Goal: Task Accomplishment & Management: Complete application form

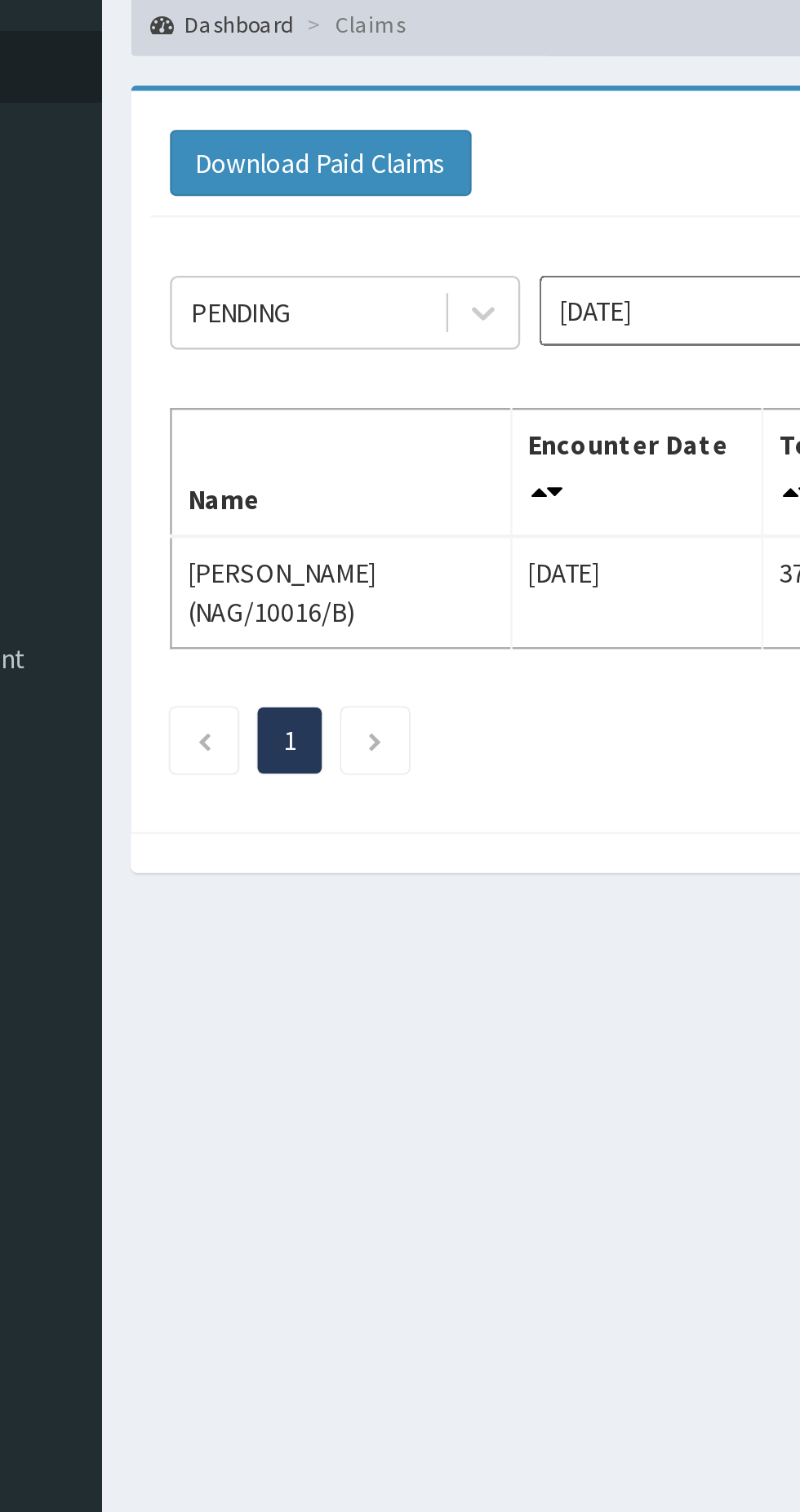
click at [304, 391] on icon "Next page" at bounding box center [302, 393] width 7 height 10
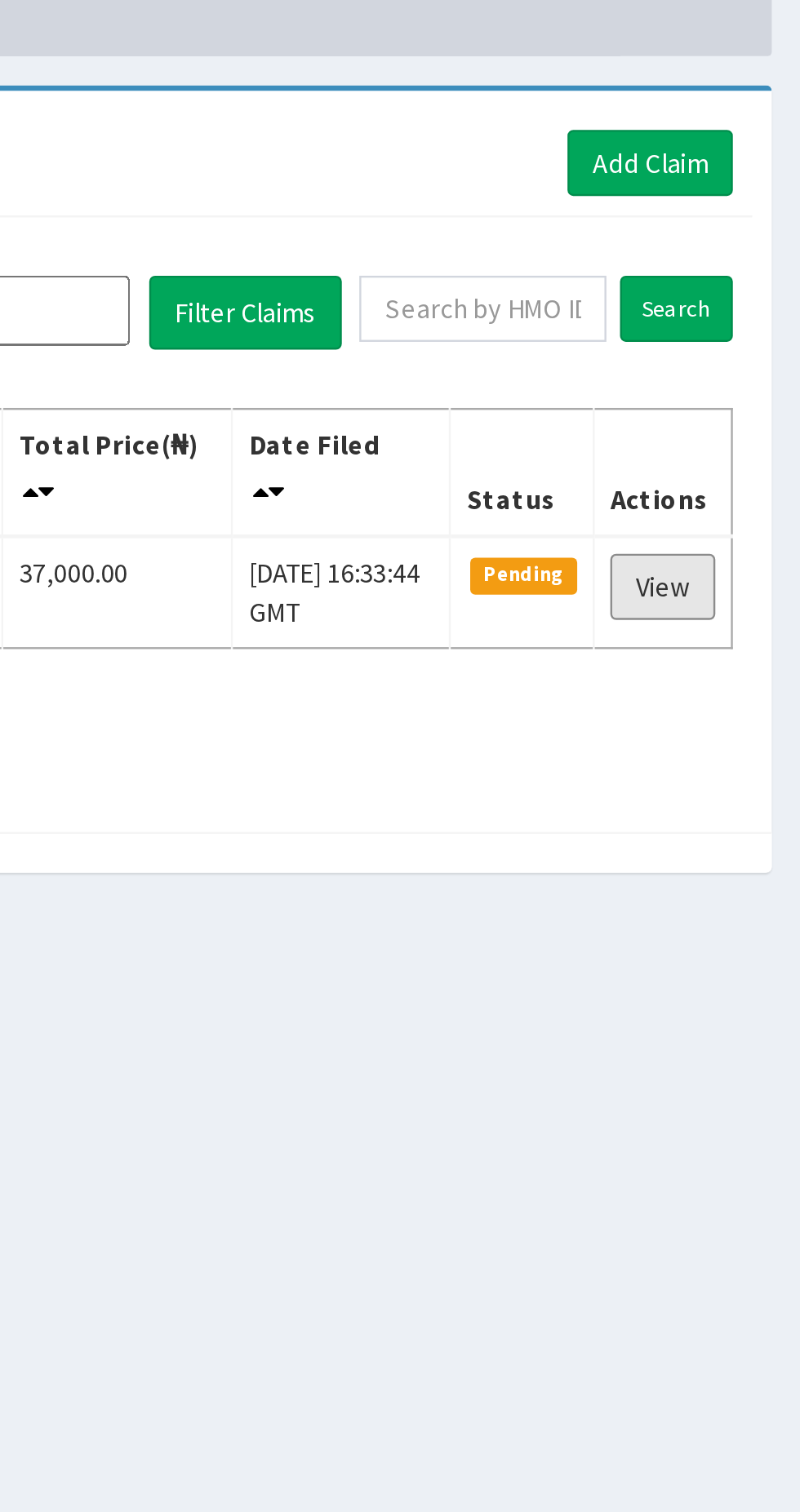
click at [746, 329] on link "View" at bounding box center [741, 328] width 44 height 28
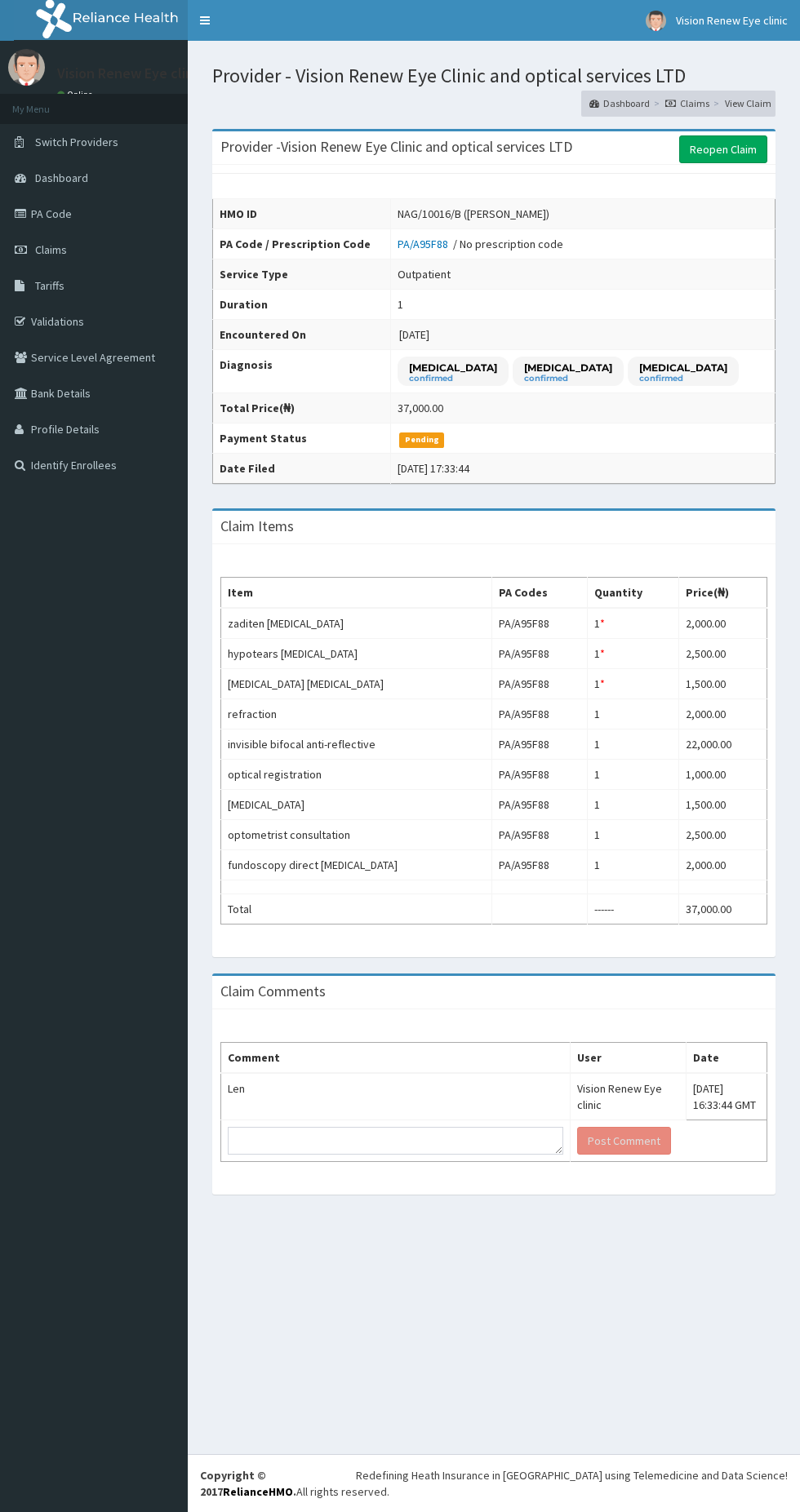
click at [56, 251] on span "Claims" at bounding box center [51, 250] width 32 height 15
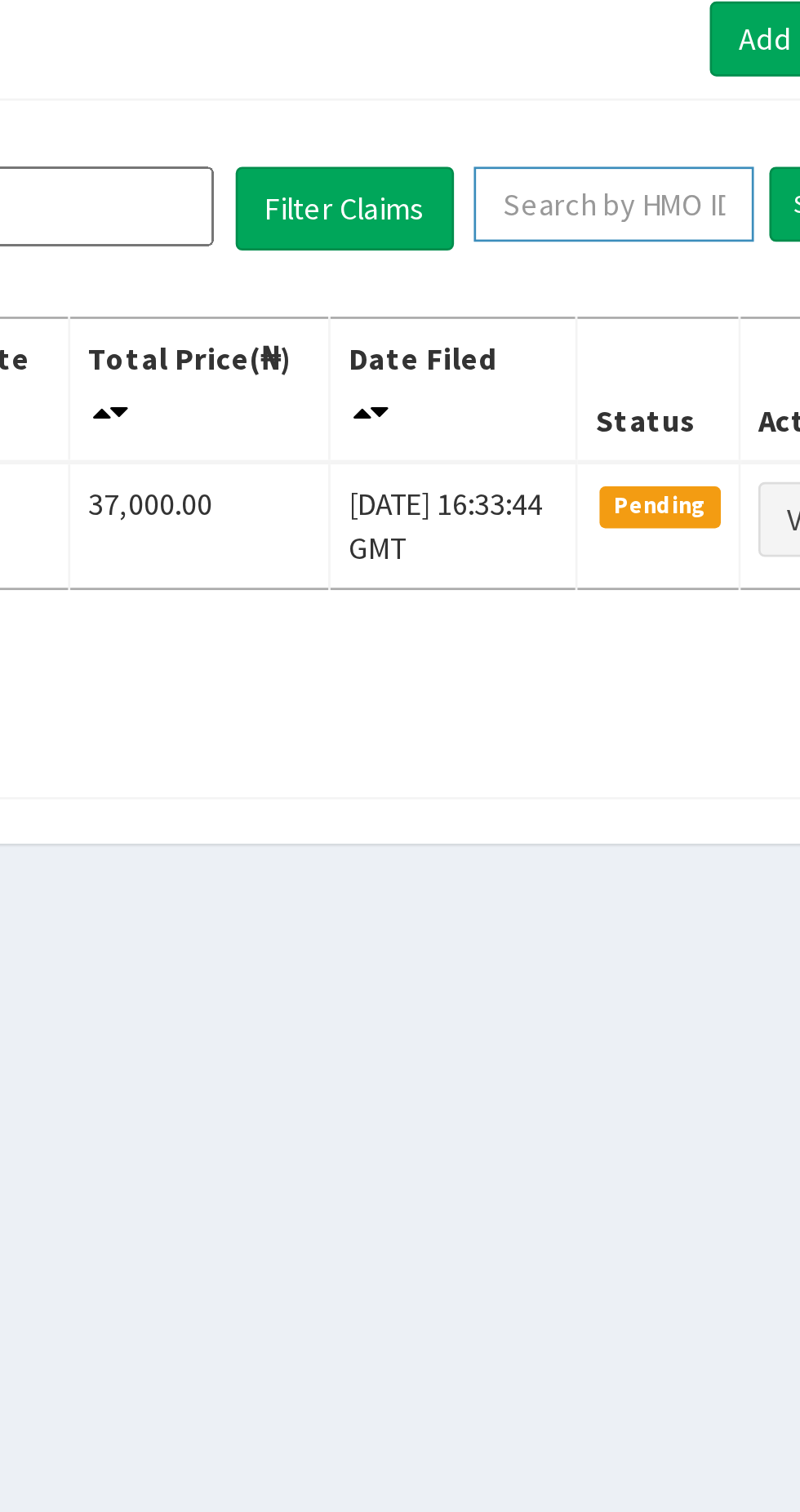
click at [660, 211] on input "text" at bounding box center [666, 210] width 104 height 28
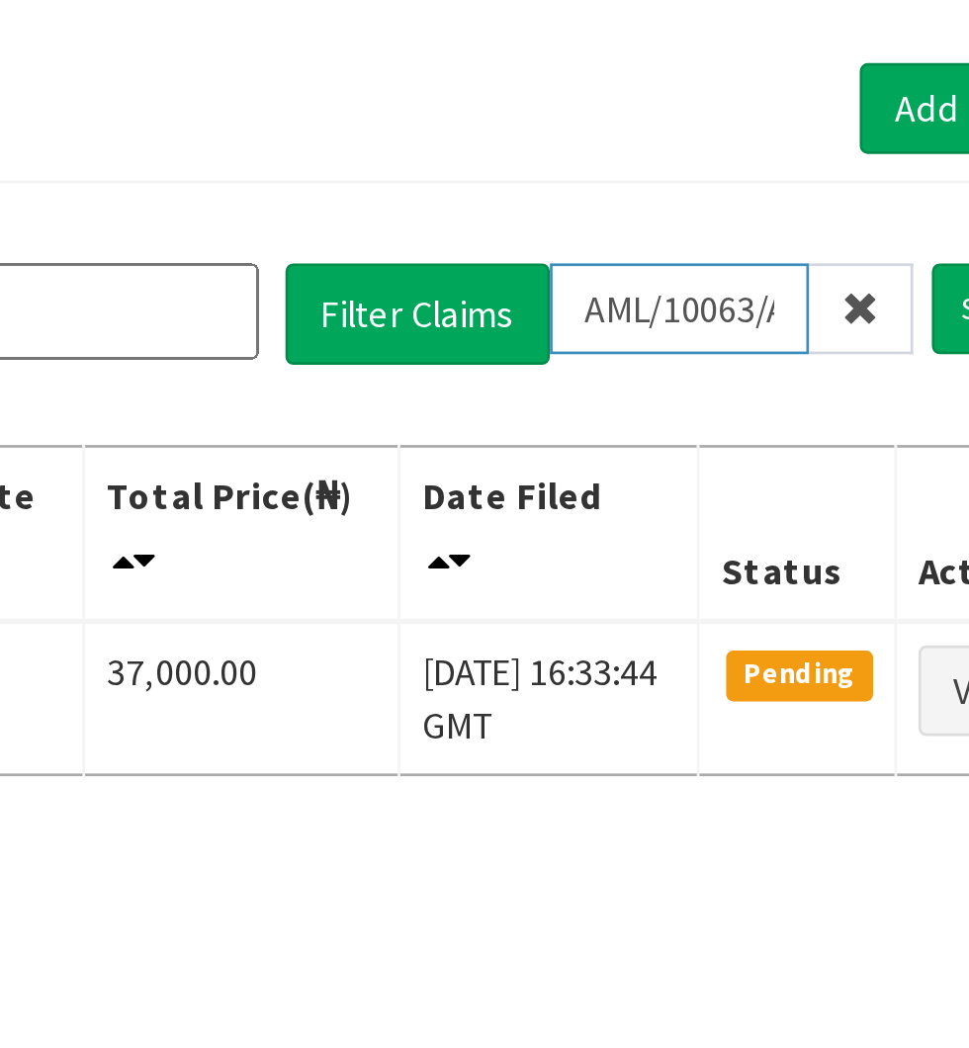
scroll to position [0, 3]
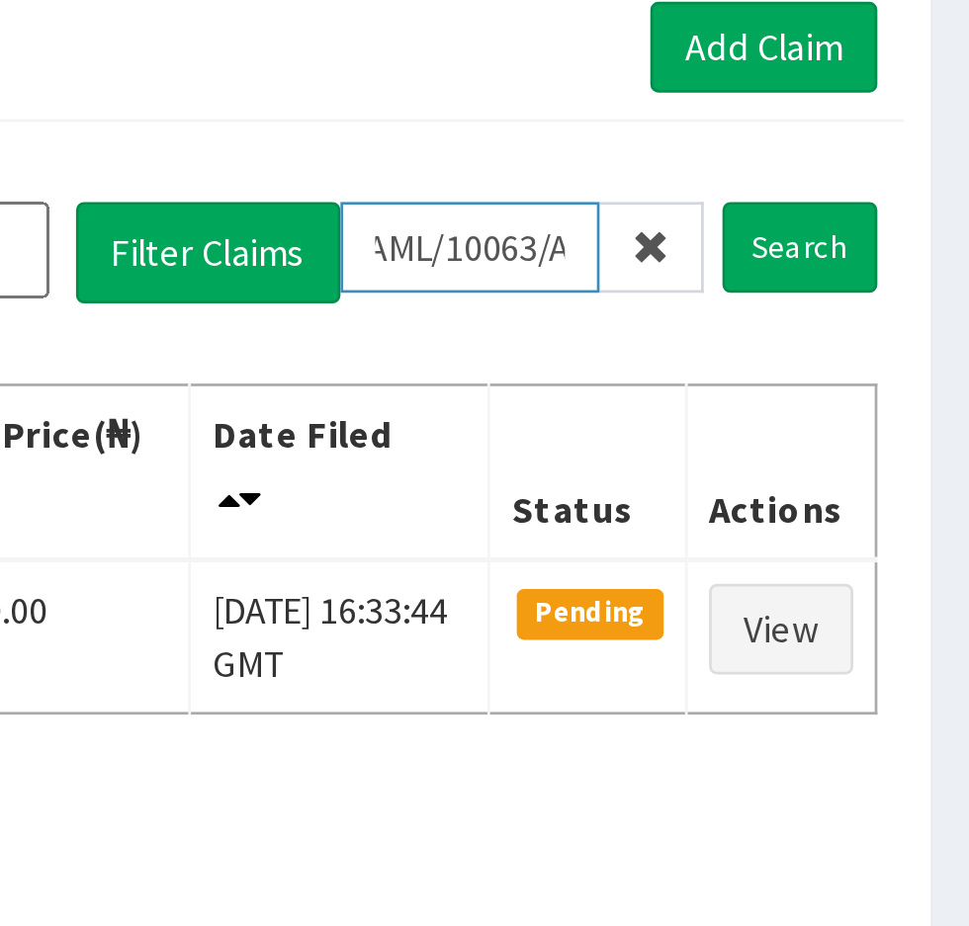
type input "AML/10063/A"
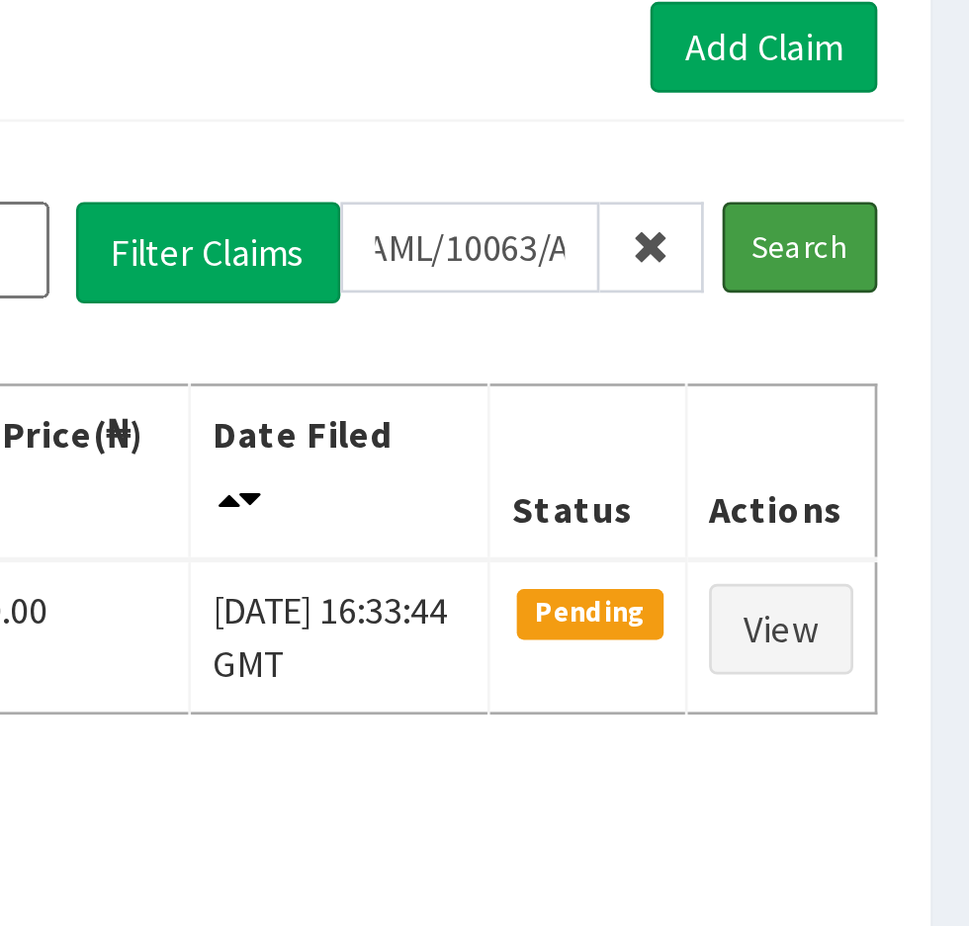
click at [905, 253] on input "Search" at bounding box center [905, 255] width 57 height 34
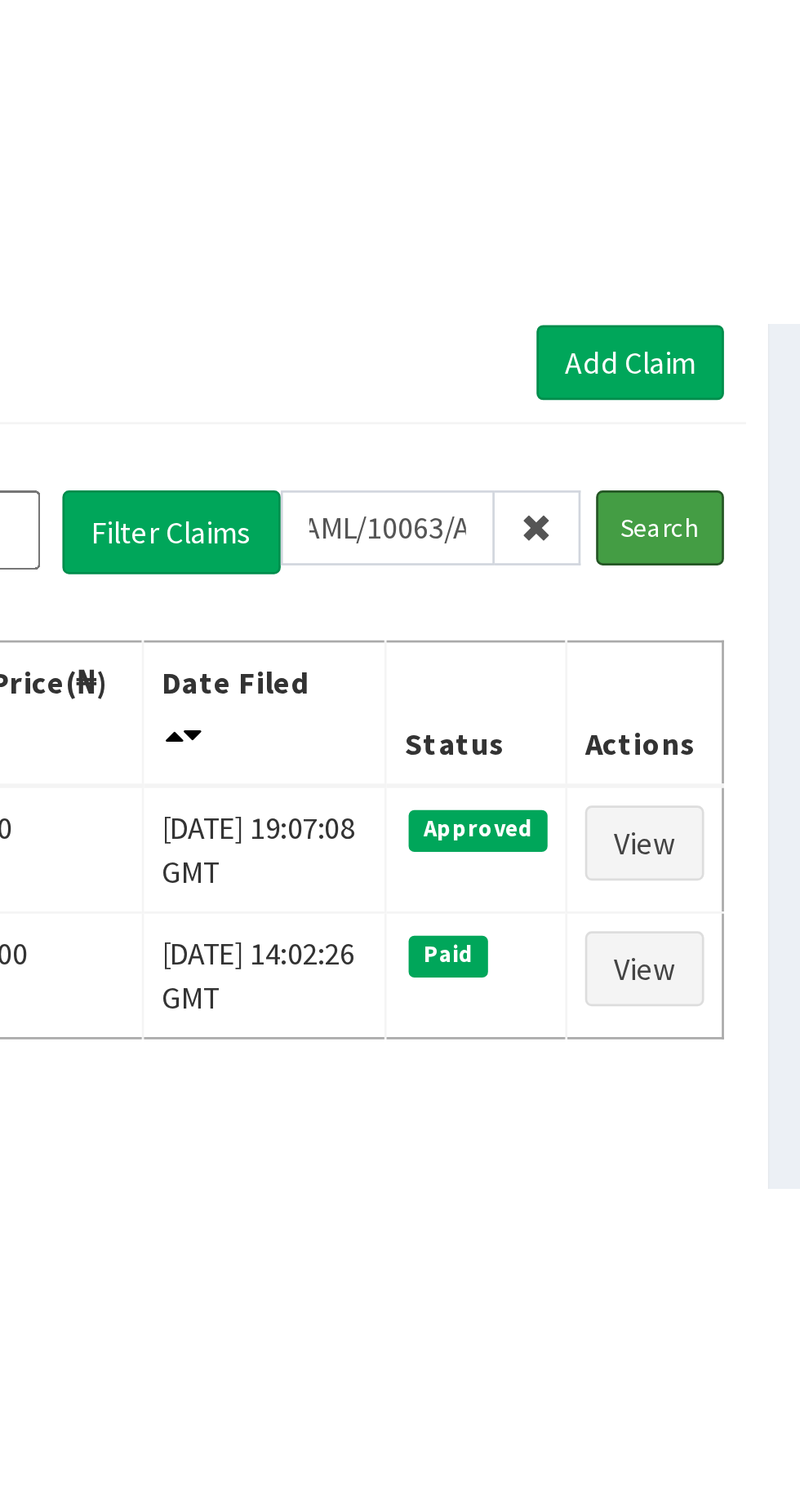
scroll to position [0, 0]
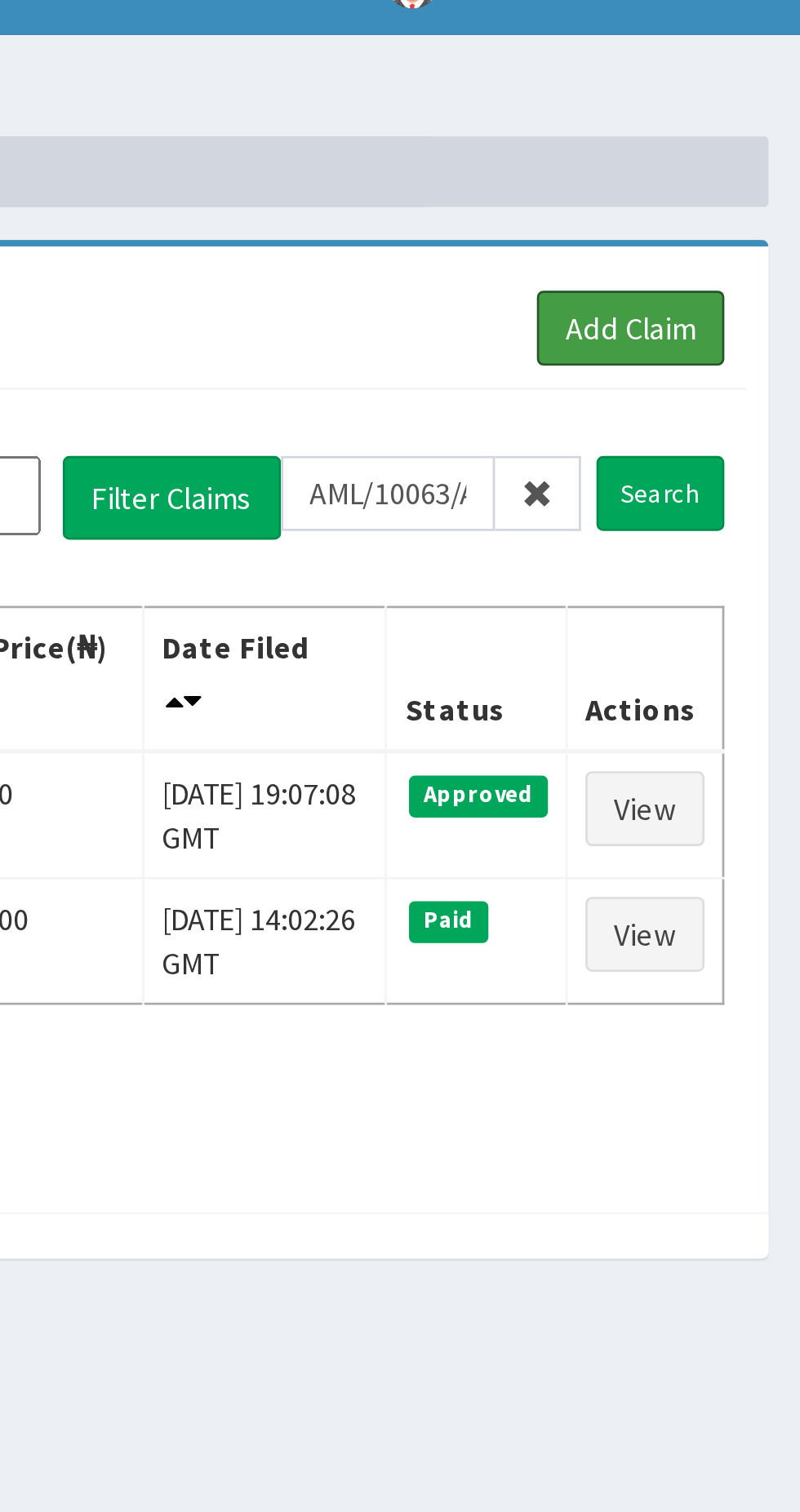
click at [736, 151] on link "Add Claim" at bounding box center [736, 149] width 69 height 28
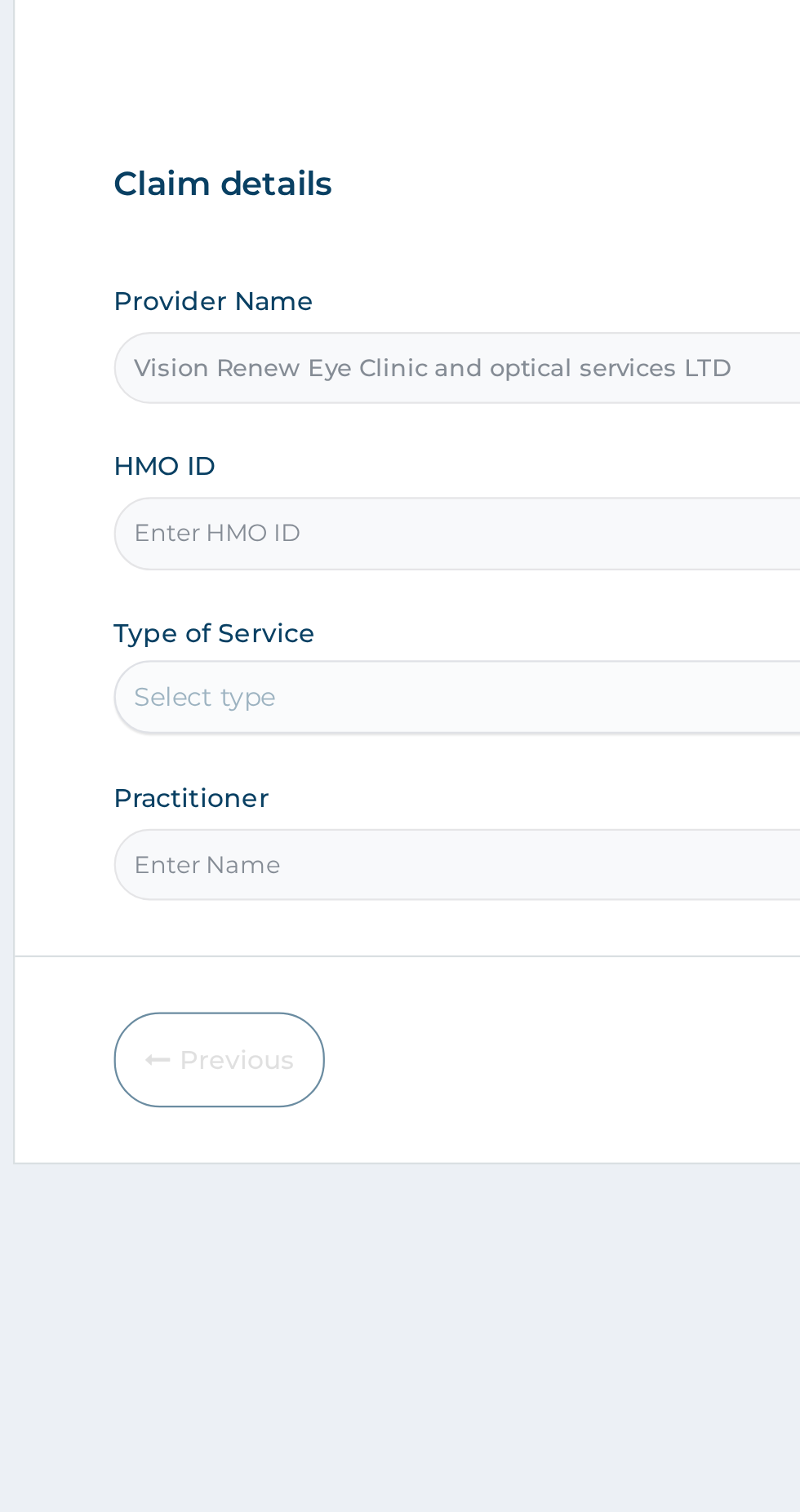
click at [372, 362] on input "HMO ID" at bounding box center [494, 365] width 498 height 32
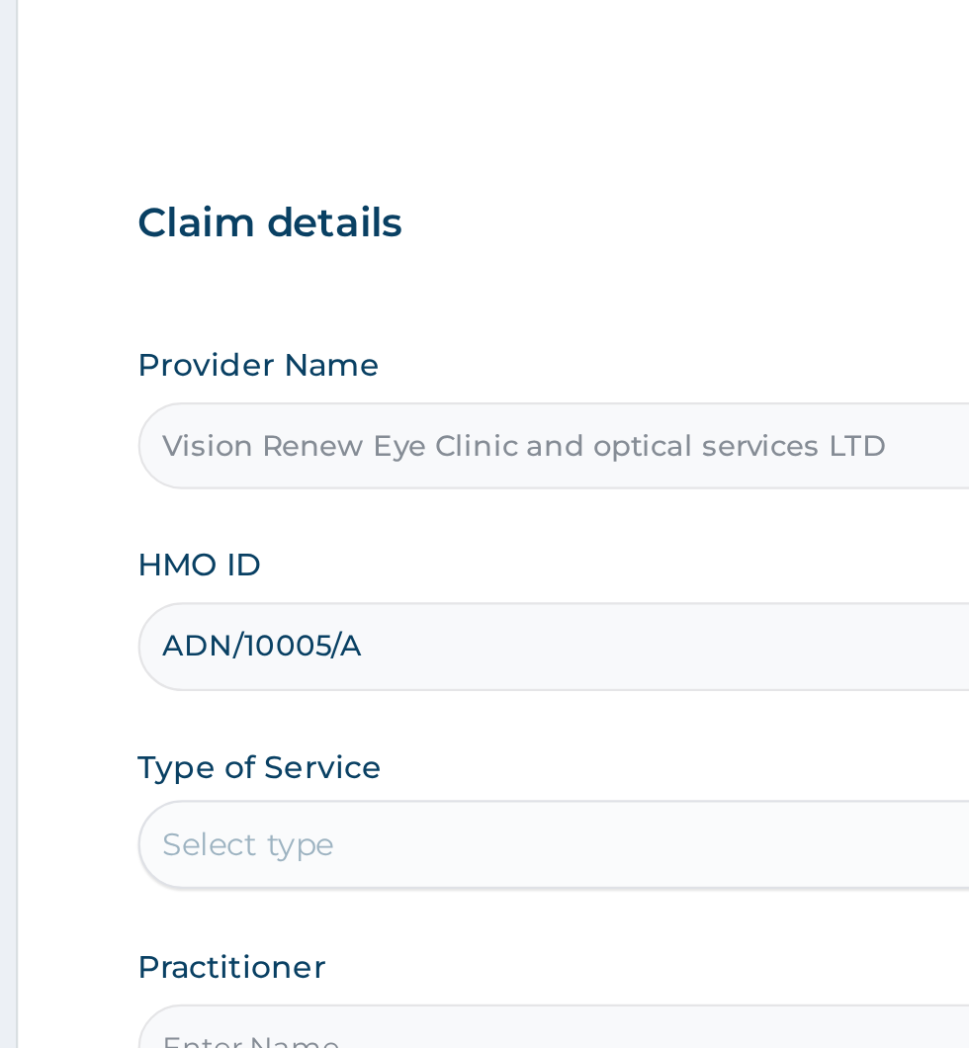
click at [431, 444] on input "ADN/10005/A" at bounding box center [598, 442] width 603 height 39
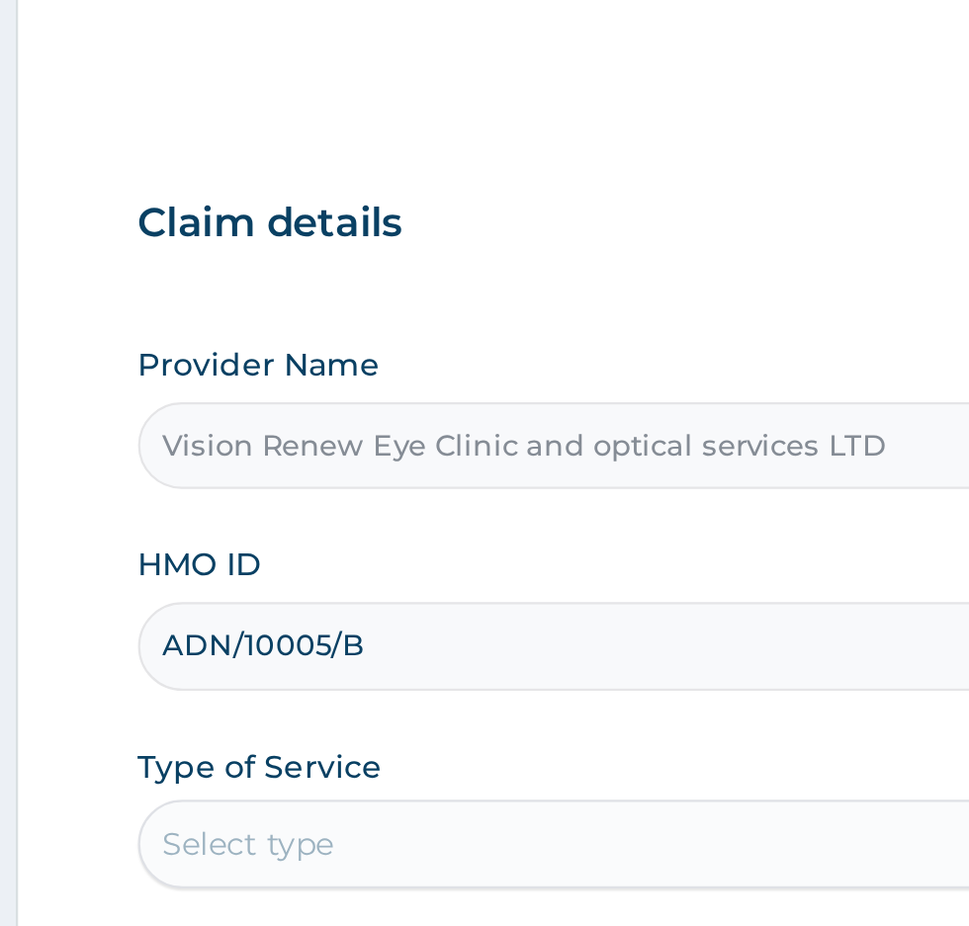
type input "ADN/10005/B"
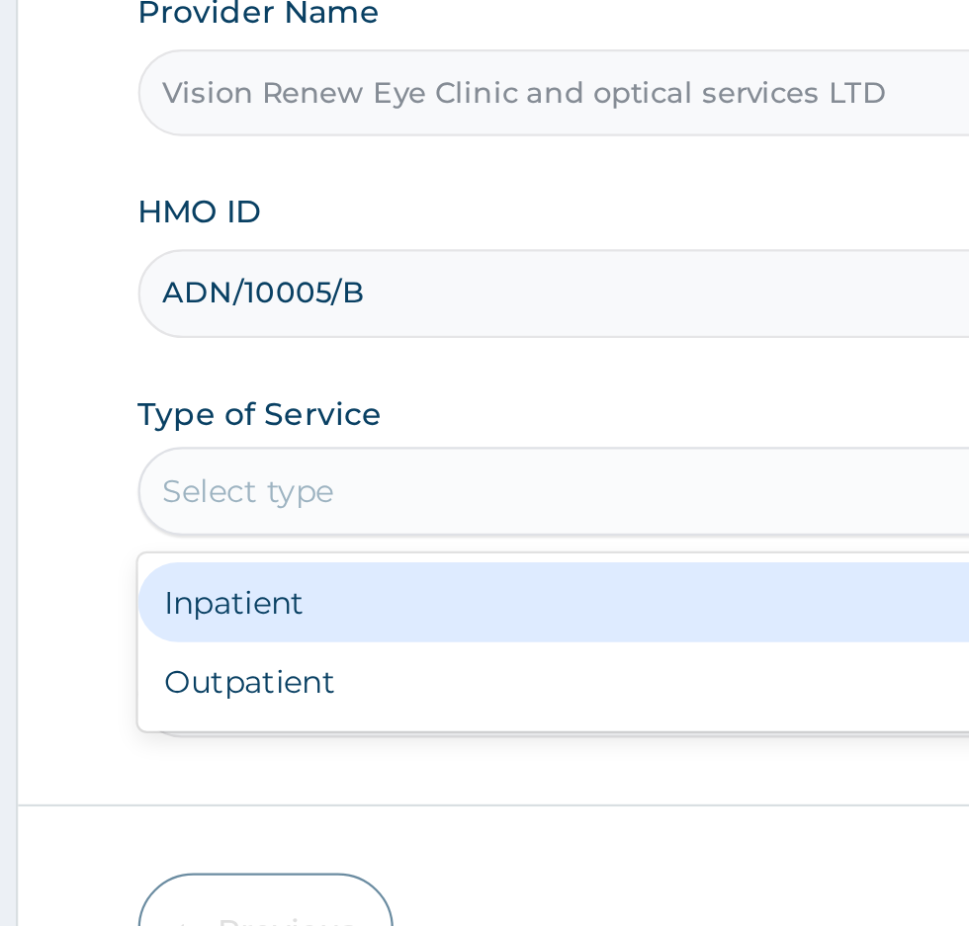
click at [421, 608] on div "Outpatient" at bounding box center [536, 616] width 479 height 36
type input "1"
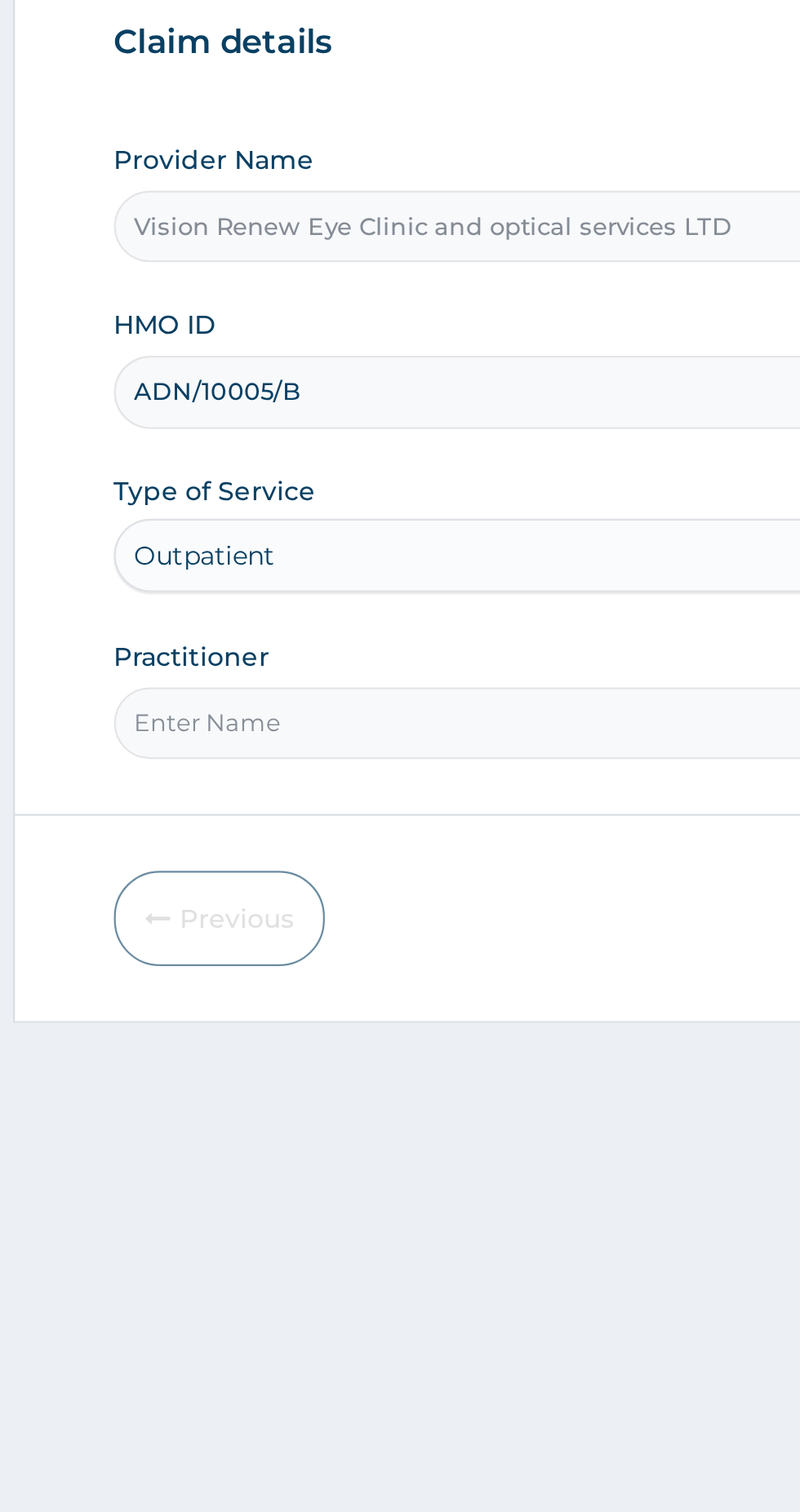
click at [425, 507] on input "Practitioner" at bounding box center [494, 513] width 498 height 32
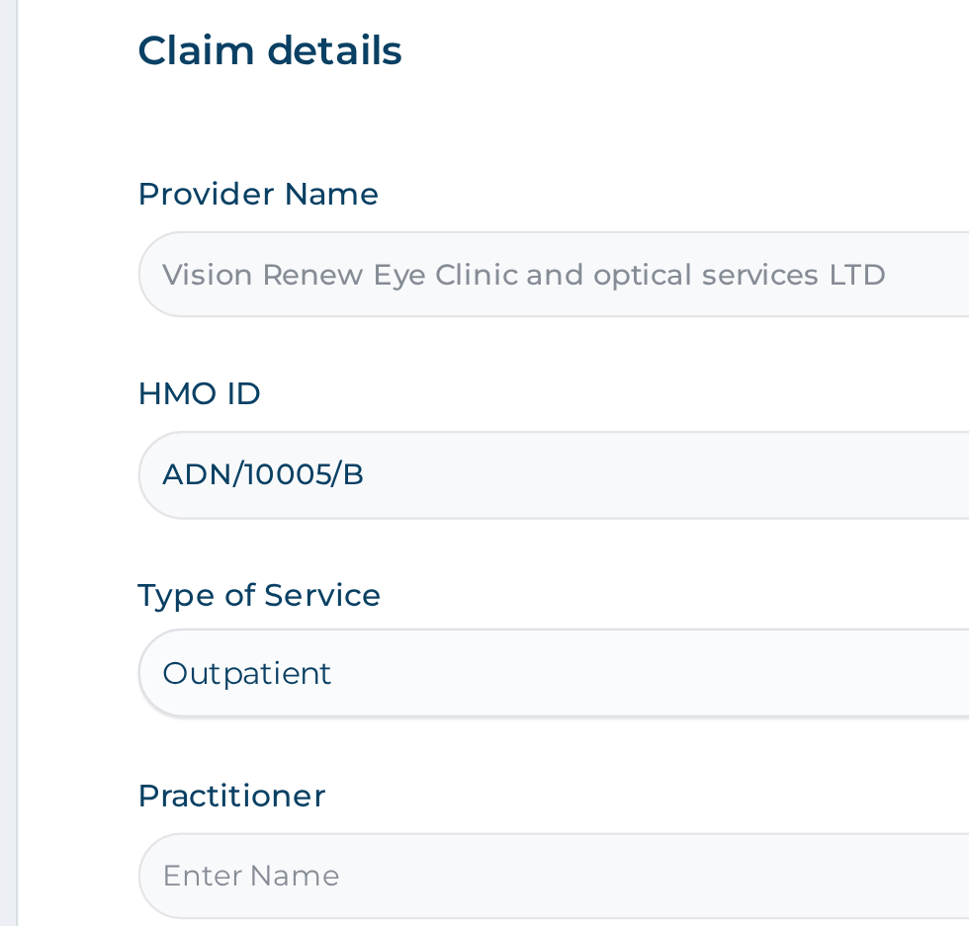
type input "Dr Ayozie prisca"
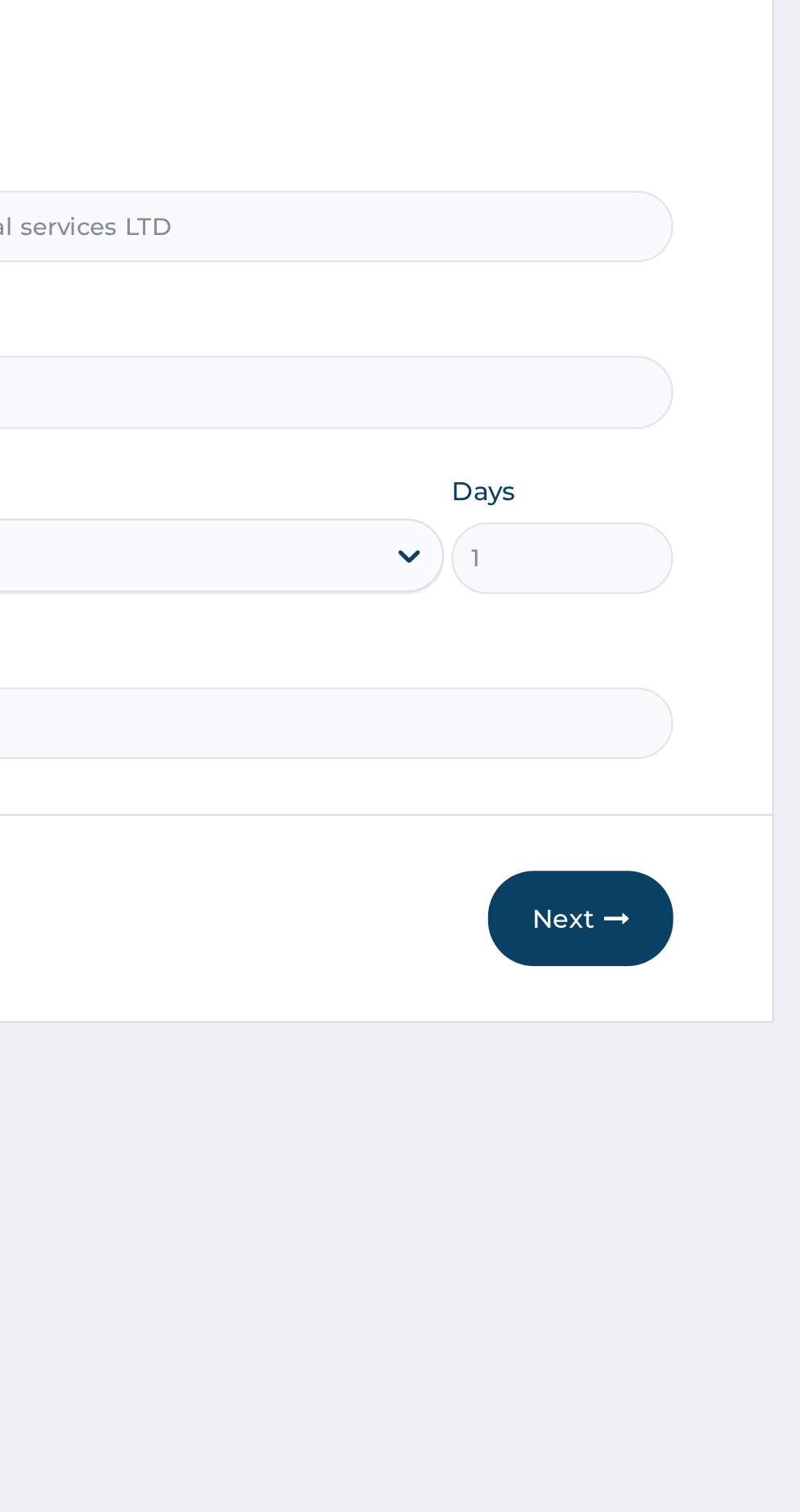
click at [703, 598] on button "Next" at bounding box center [702, 599] width 83 height 42
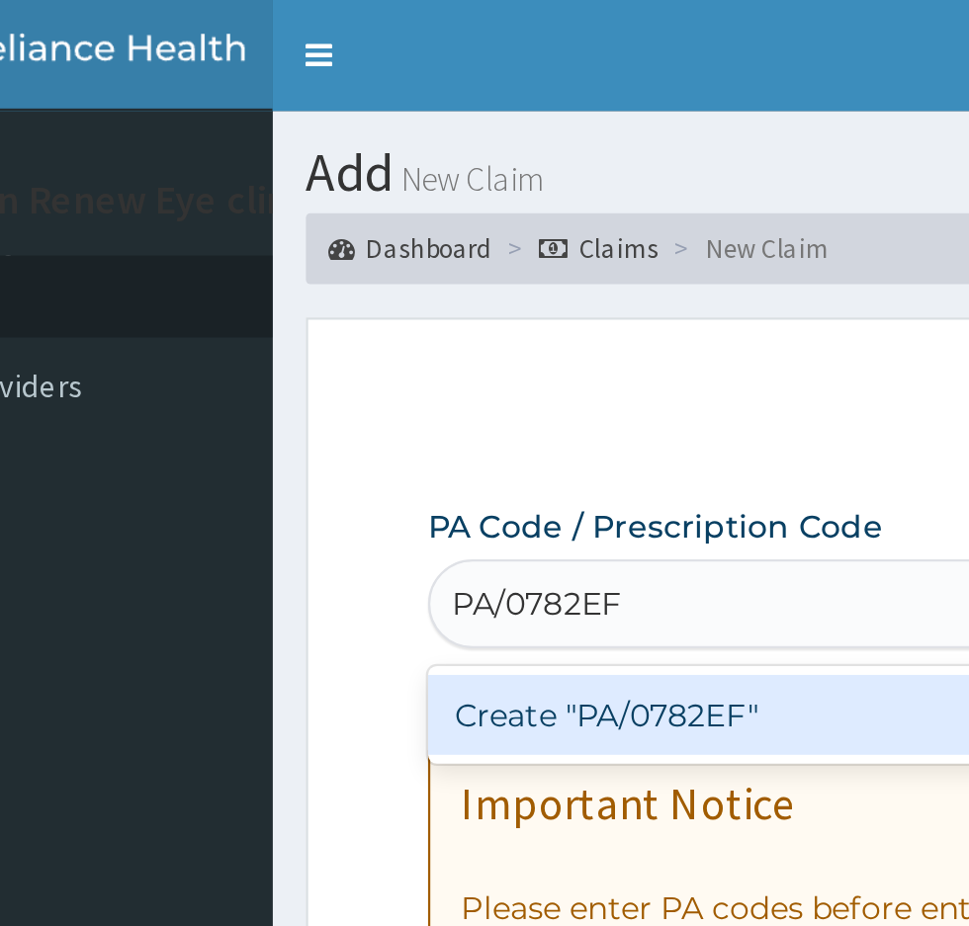
click at [466, 320] on div "Create "PA/0782EF"" at bounding box center [497, 319] width 400 height 36
type input "PA/0782EF"
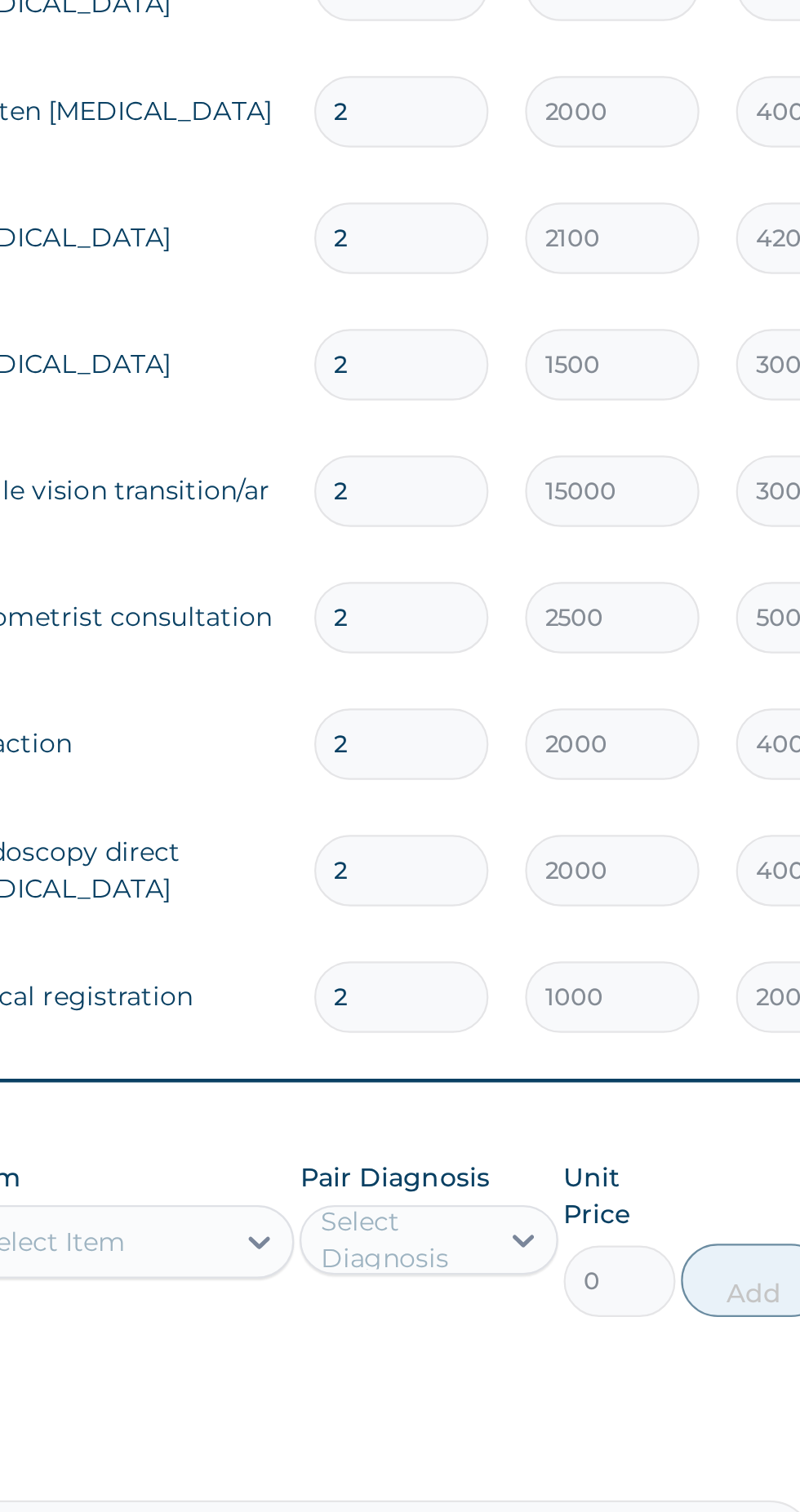
click at [555, 1061] on input "2" at bounding box center [559, 1059] width 78 height 32
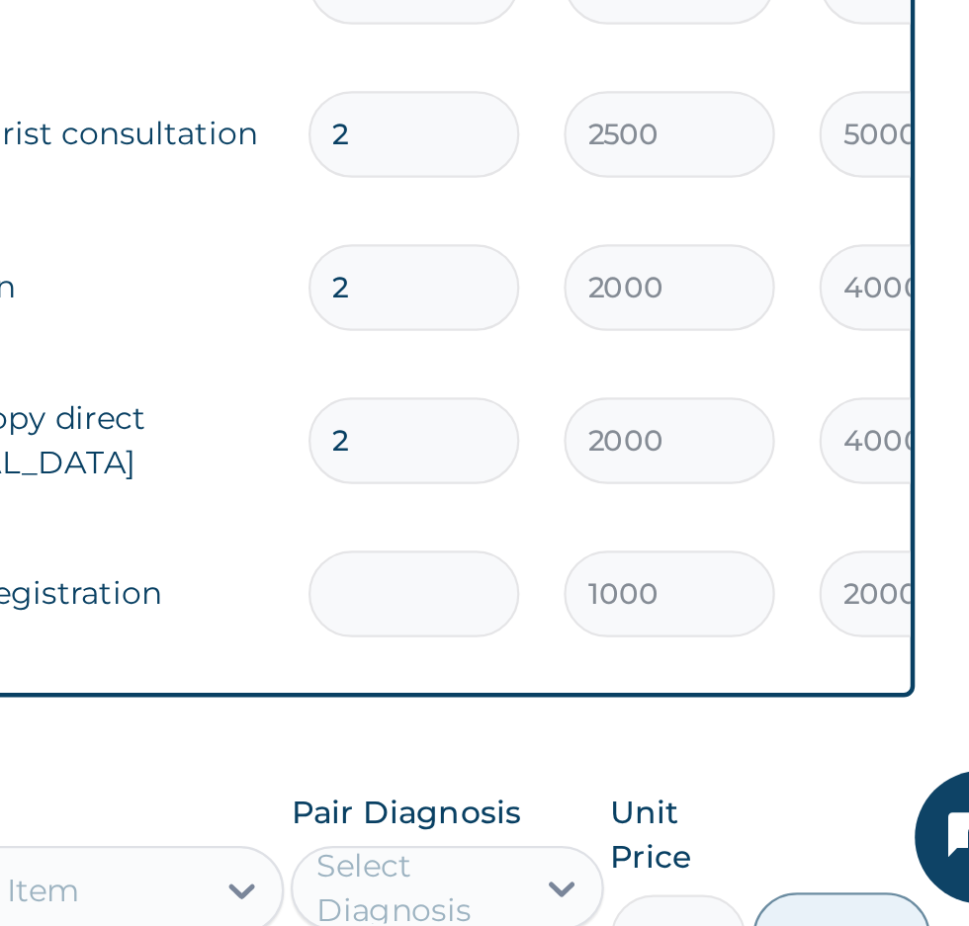
type input "0.00"
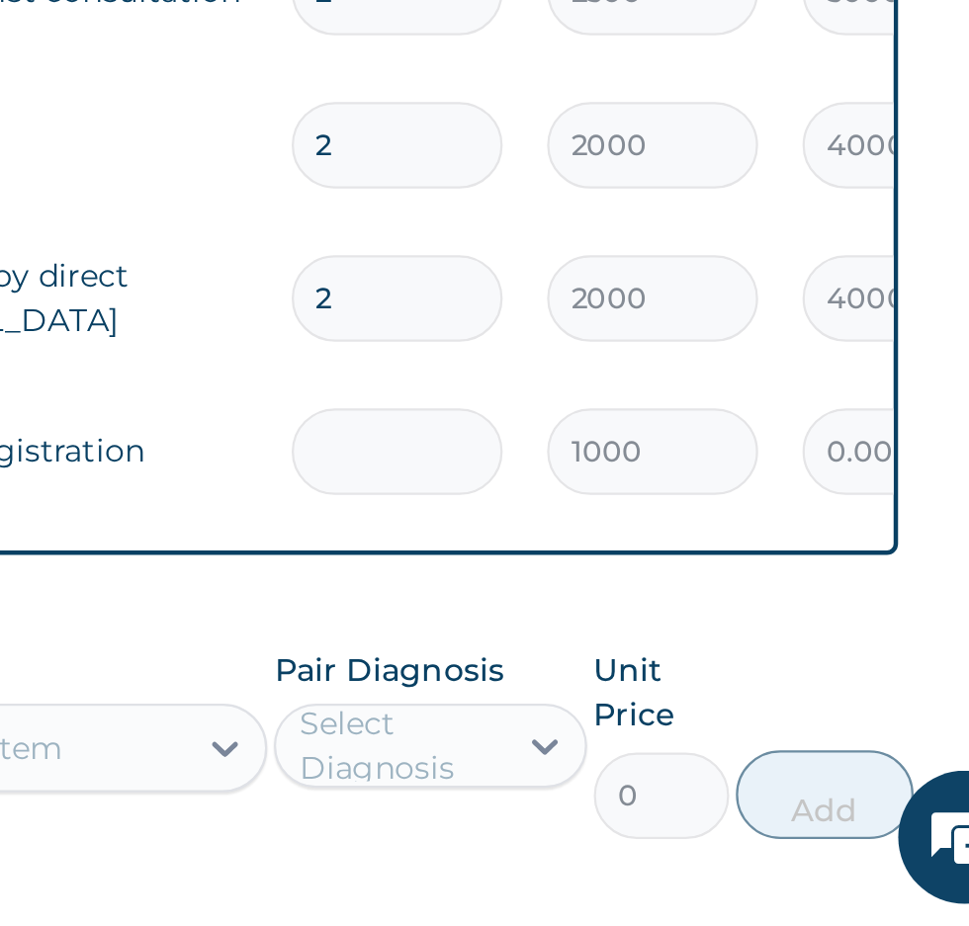
type input "1"
type input "1000.00"
type input "1"
click at [654, 657] on input "2" at bounding box center [677, 647] width 94 height 39
type input "0.00"
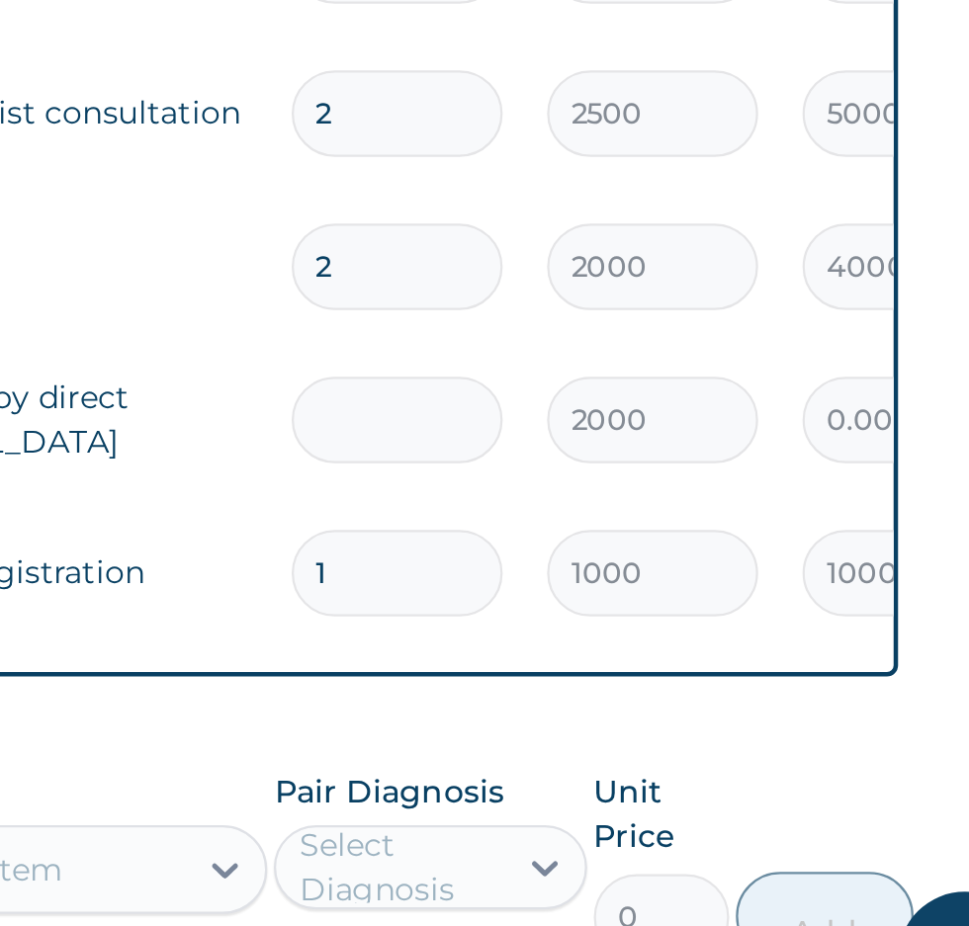
type input "1"
type input "2000.00"
type input "1"
click at [666, 585] on input "2" at bounding box center [677, 578] width 94 height 39
type input "0.00"
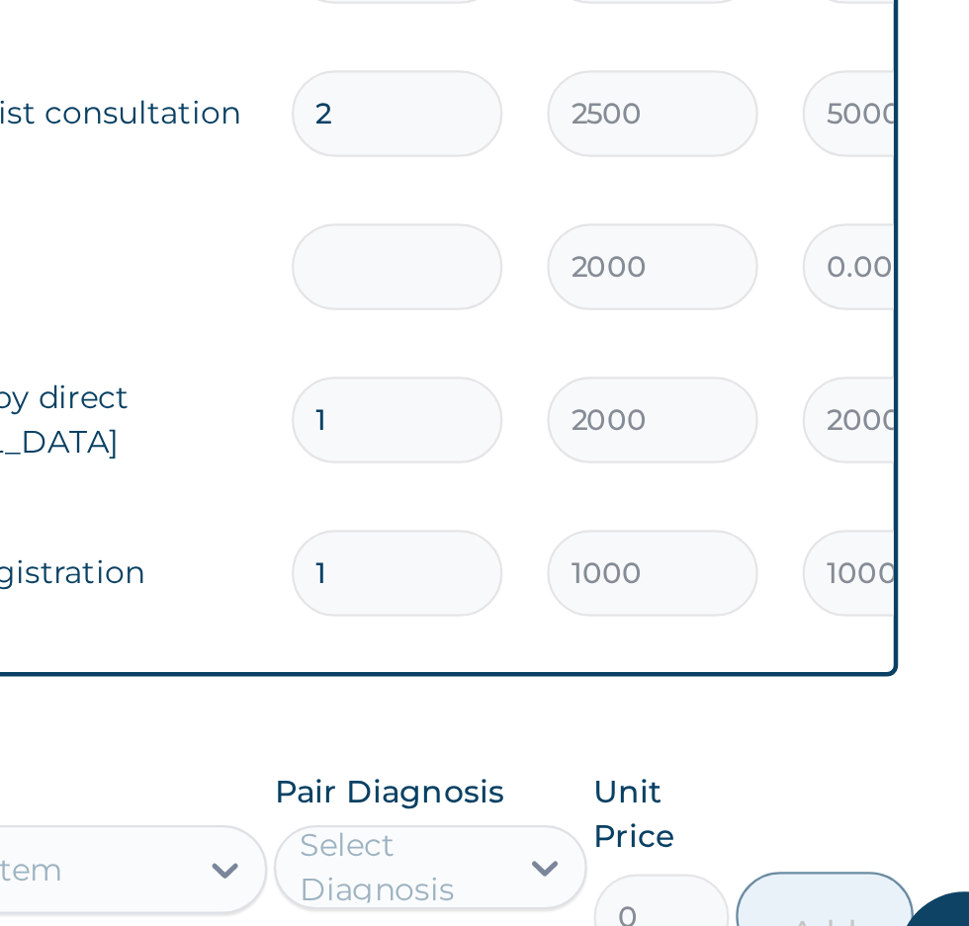
type input "1"
type input "2000.00"
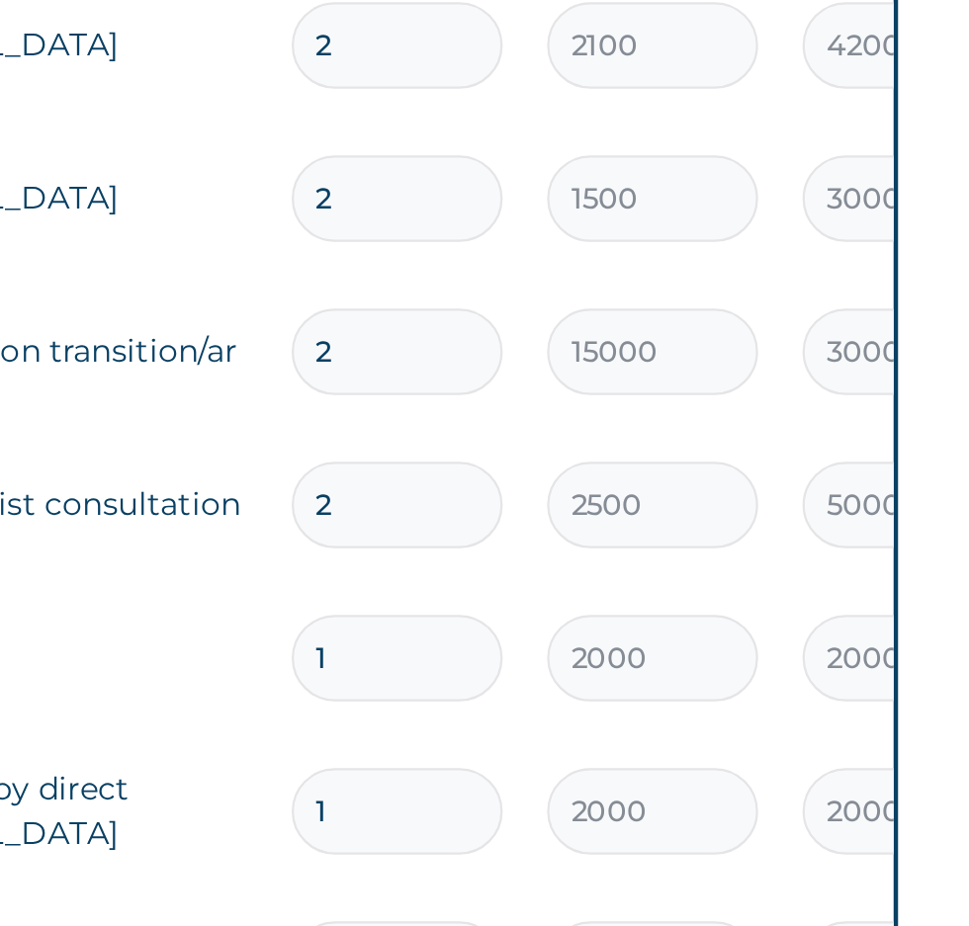
type input "1"
click at [670, 515] on input "2" at bounding box center [677, 510] width 94 height 39
type input "0.00"
type input "1"
type input "2500.00"
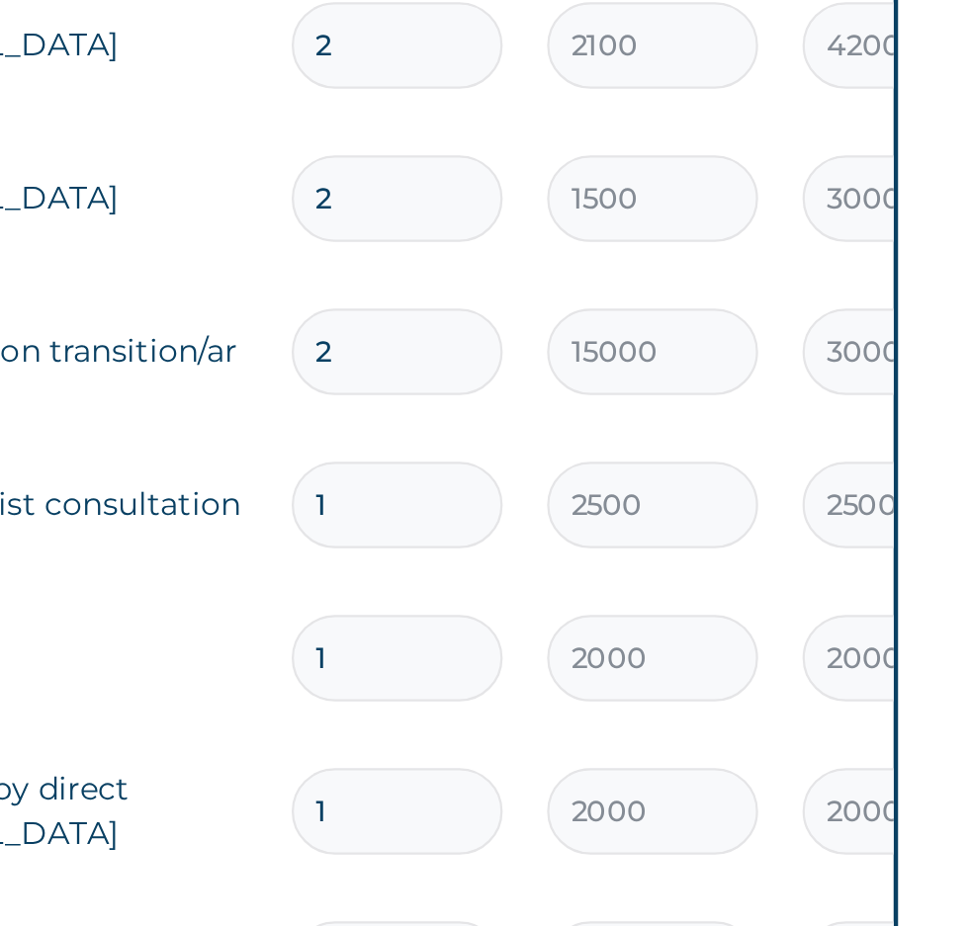
type input "1"
click at [667, 438] on input "2" at bounding box center [677, 442] width 94 height 39
type input "0.00"
type input "1"
type input "15000.00"
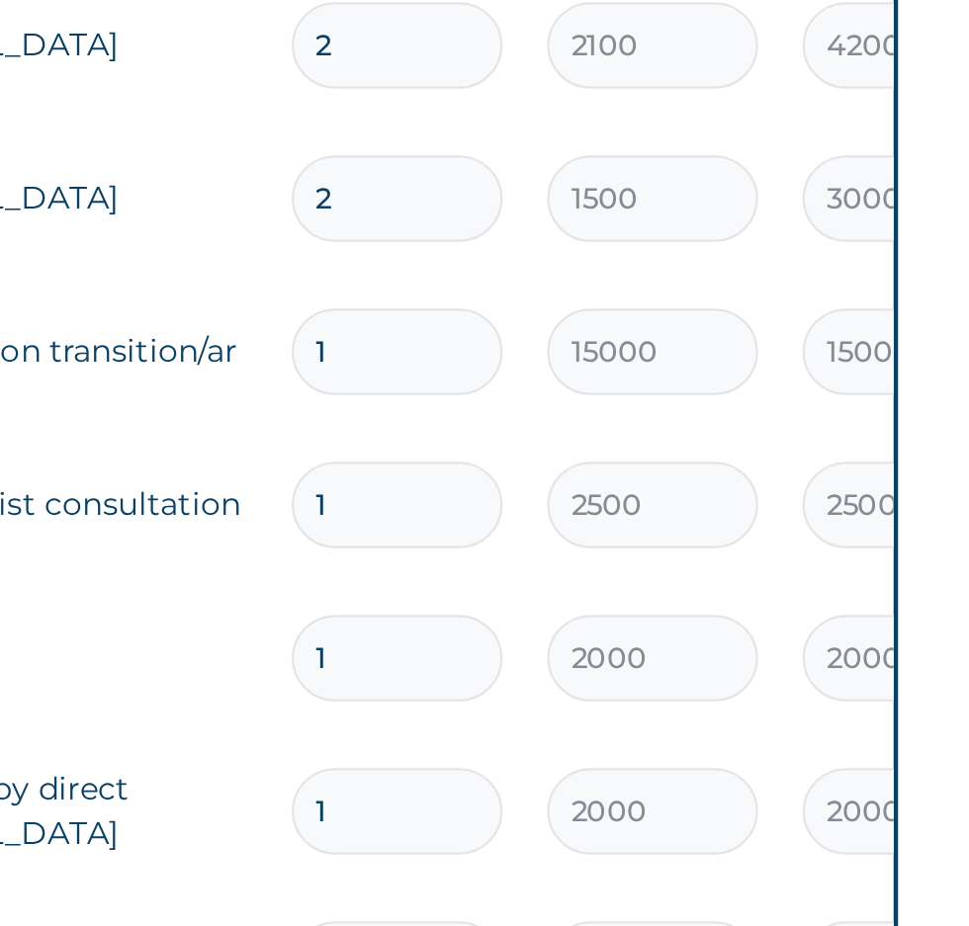
type input "1"
click at [672, 378] on input "2" at bounding box center [677, 374] width 94 height 39
type input "0.00"
type input "1"
type input "1500.00"
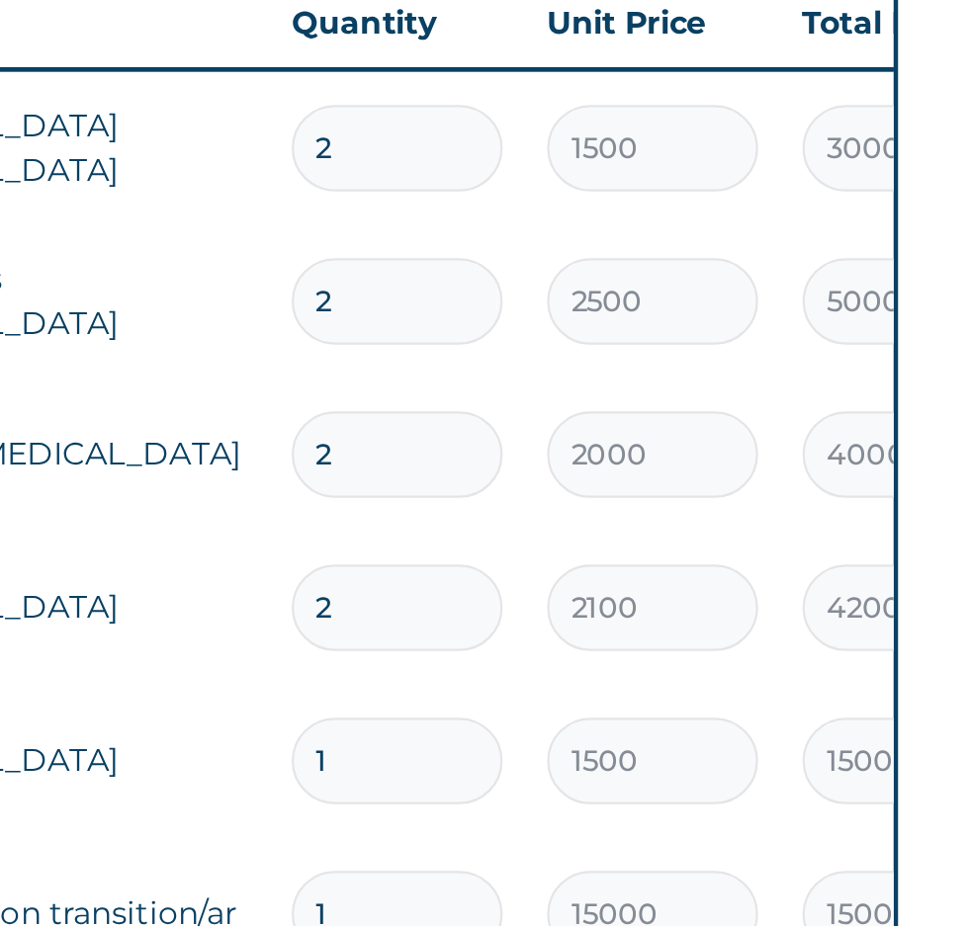
type input "1"
click at [671, 309] on input "2" at bounding box center [677, 306] width 94 height 39
type input "0.00"
type input "1"
type input "2100.00"
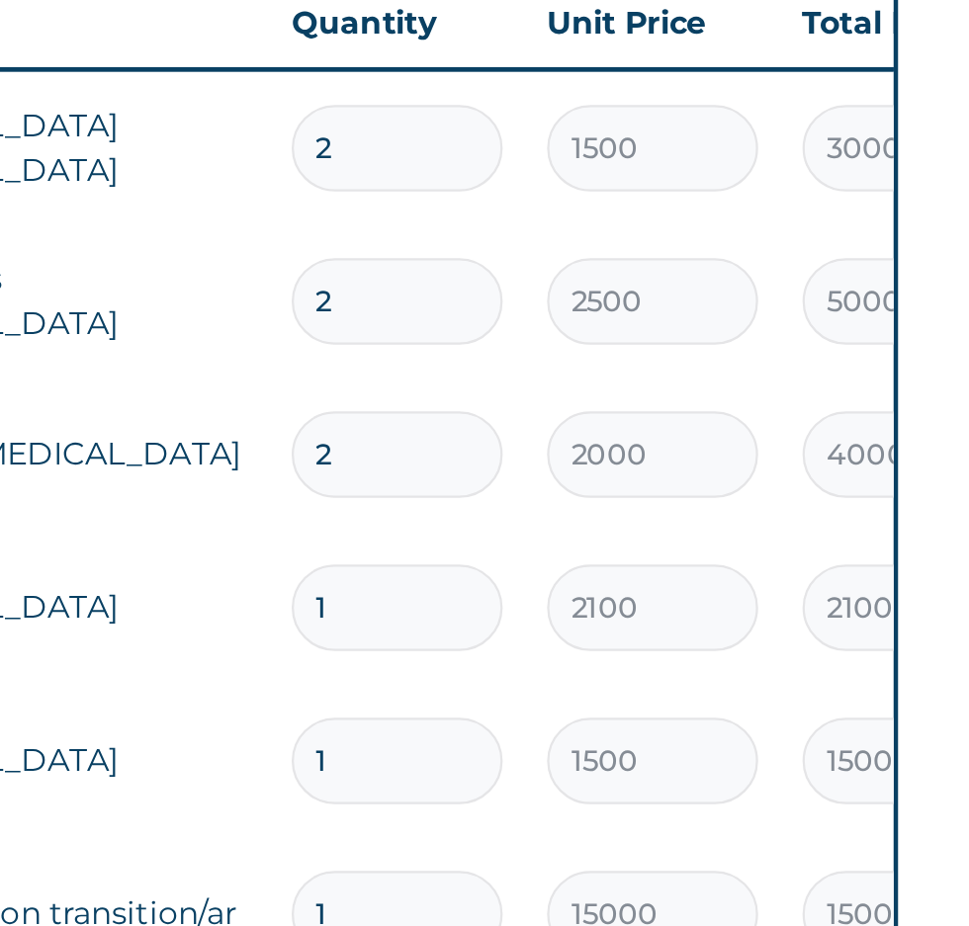
type input "1"
click at [668, 237] on input "2" at bounding box center [677, 237] width 94 height 39
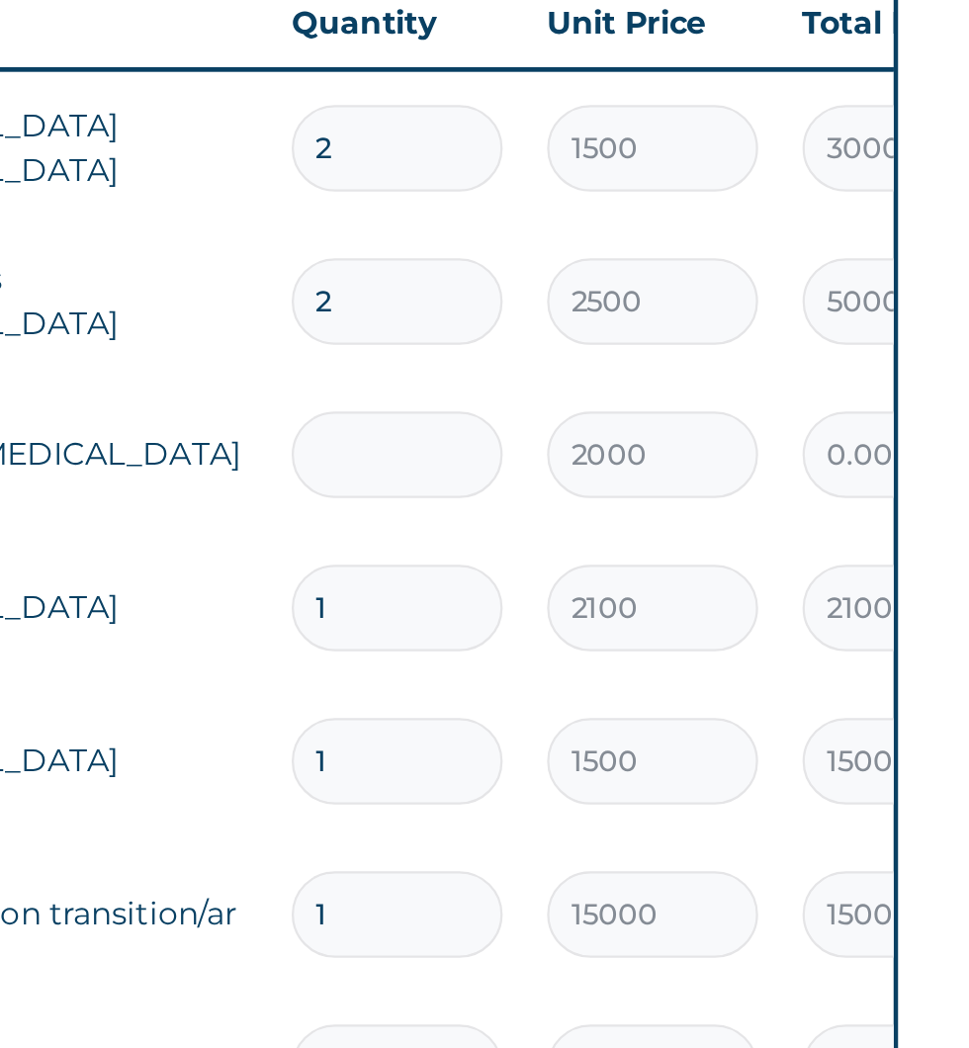
type input "0.00"
type input "1"
type input "2000.00"
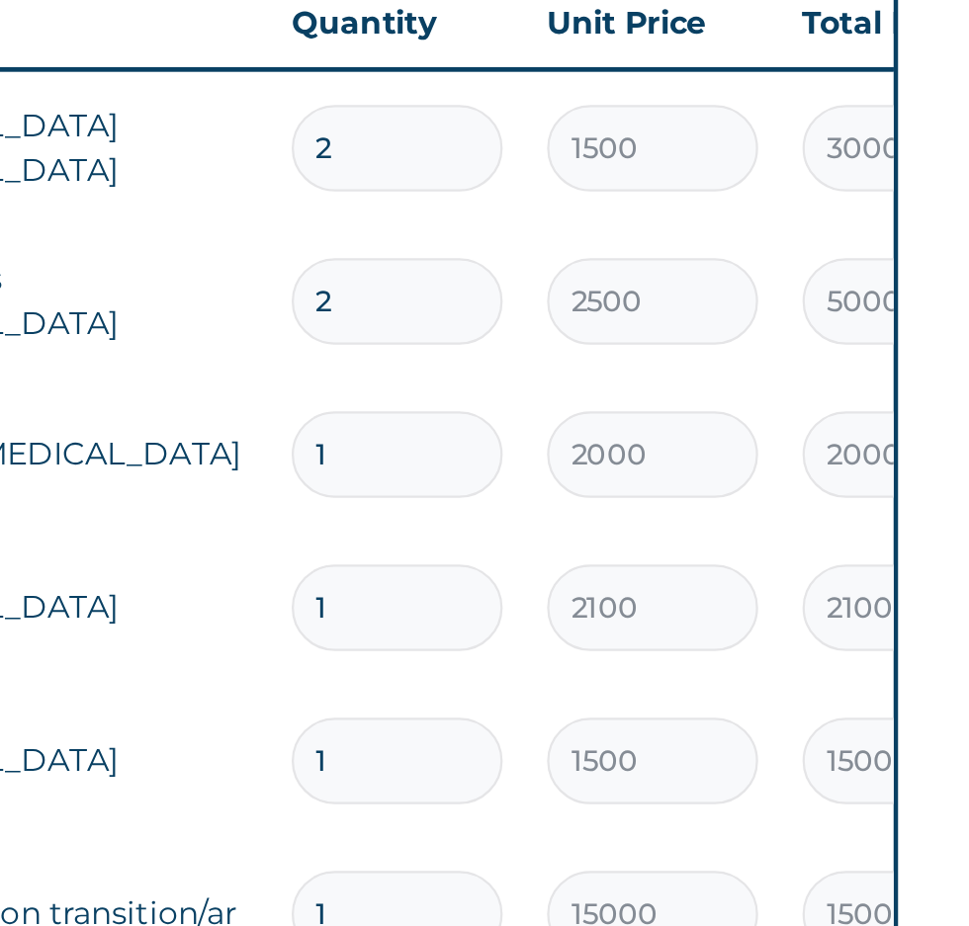
type input "1"
click at [674, 170] on input "2" at bounding box center [677, 169] width 94 height 39
type input "0.00"
type input "1"
type input "2500.00"
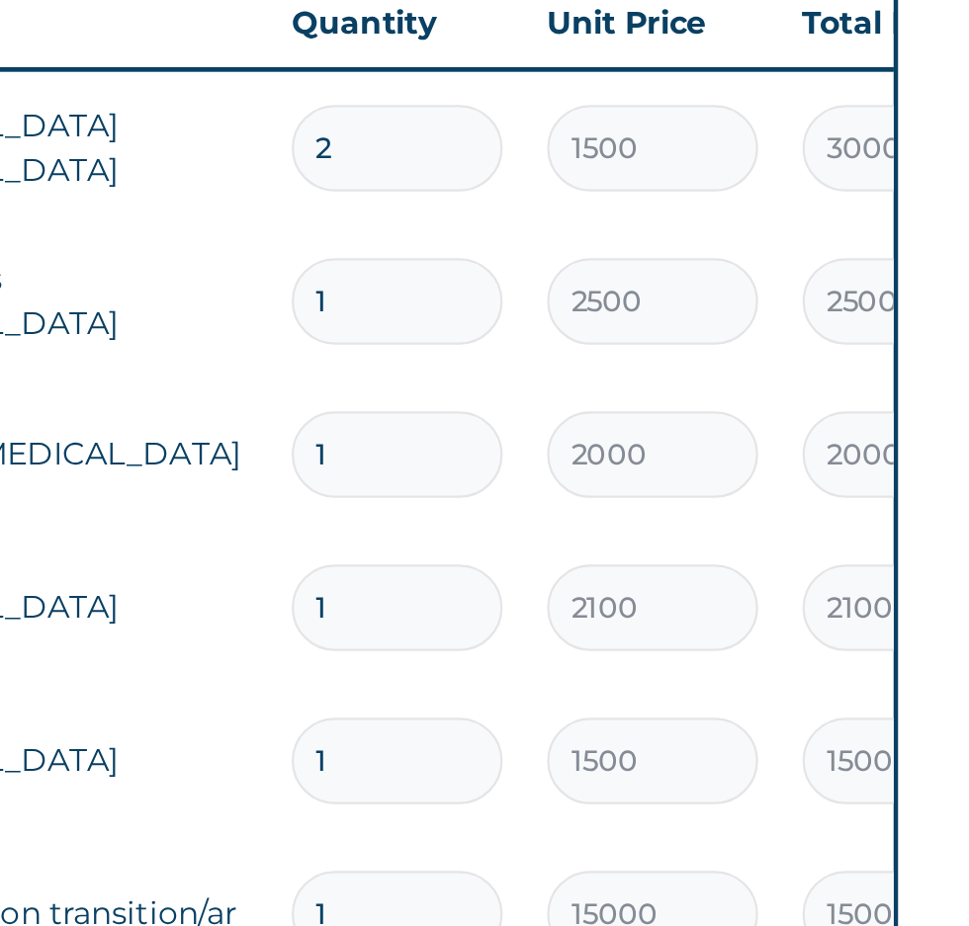
type input "1"
click at [678, 103] on input "2" at bounding box center [677, 101] width 94 height 39
type input "0.00"
type input "1"
type input "1500.00"
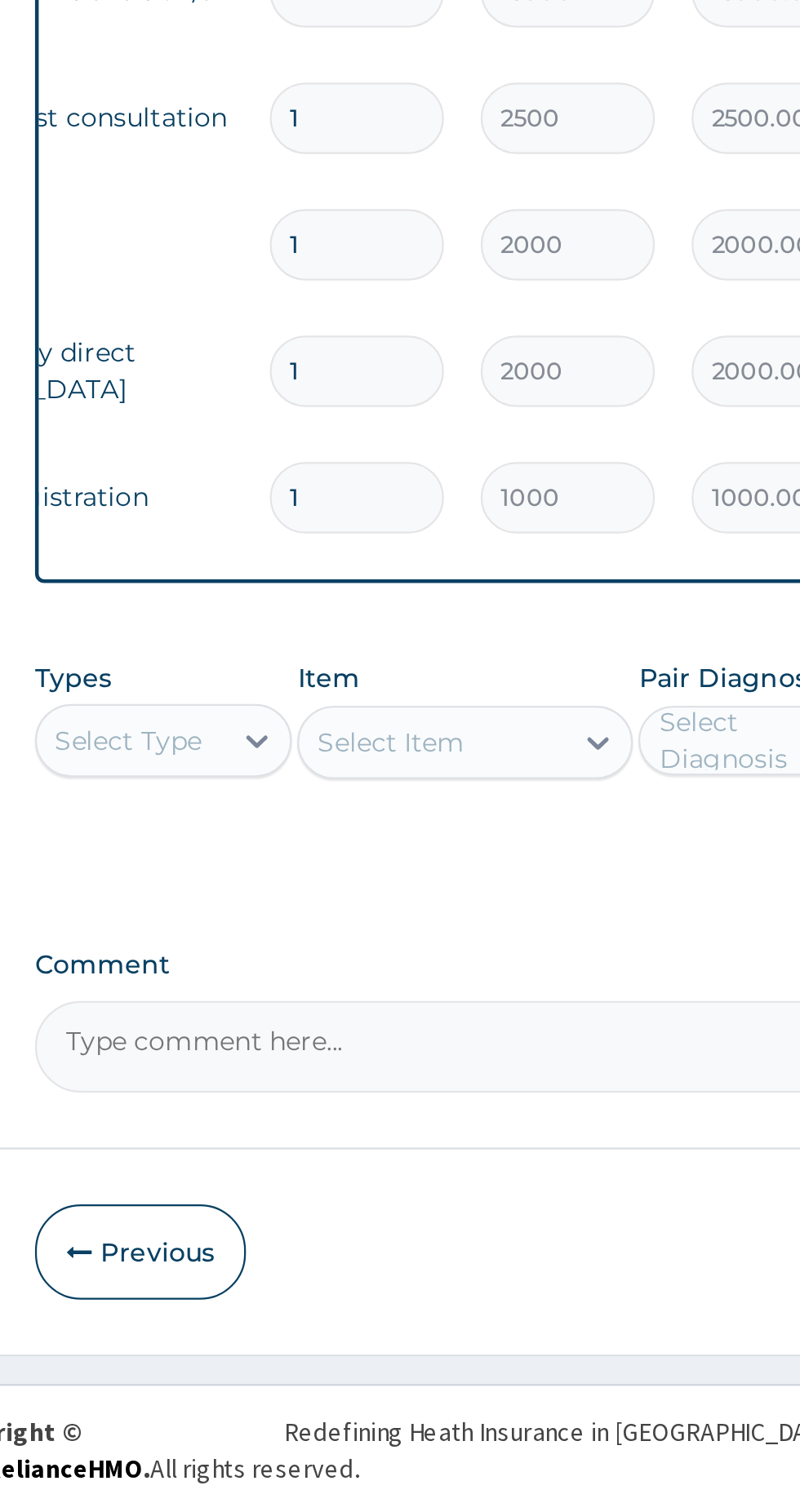
scroll to position [177, 0]
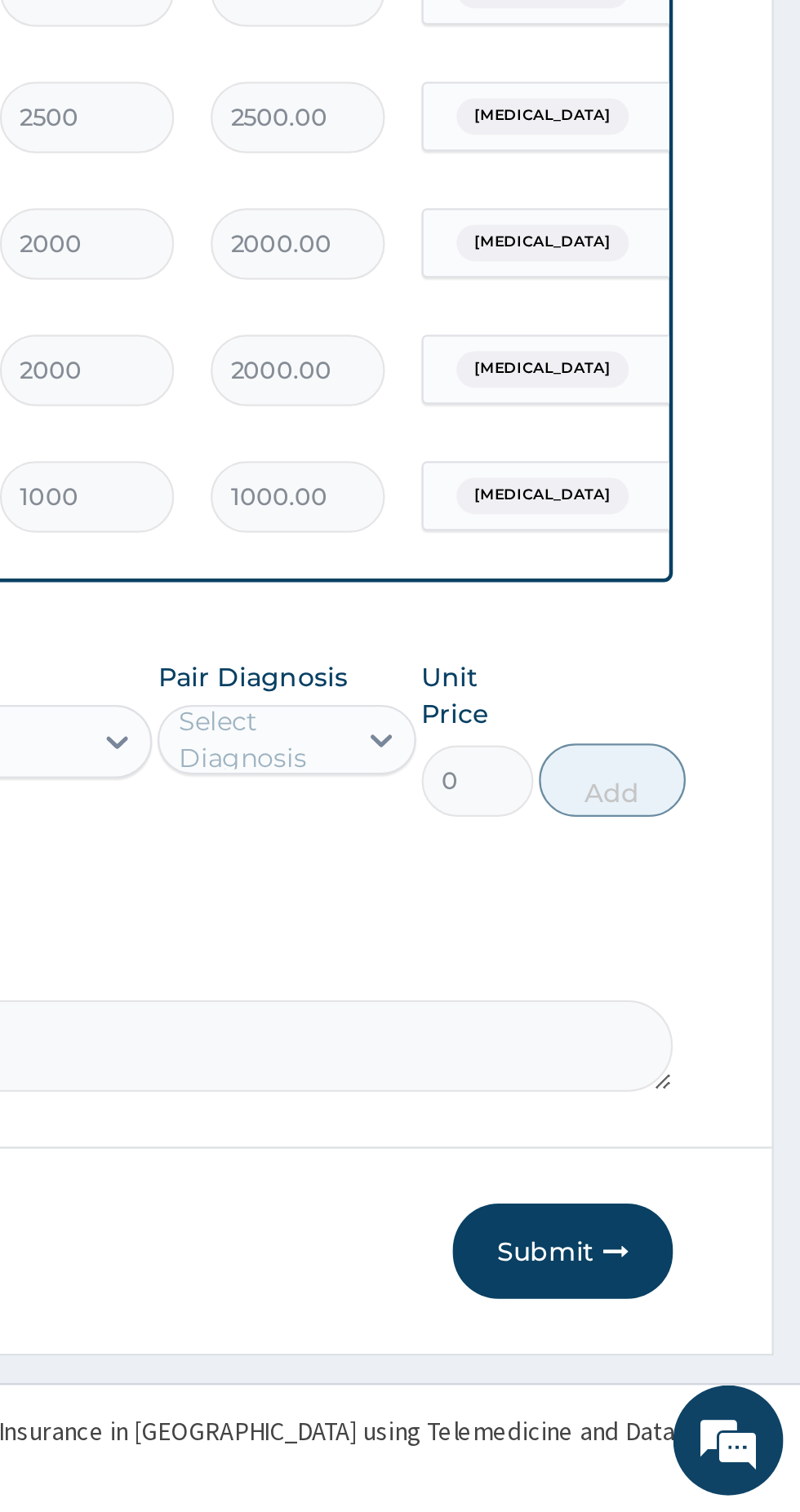
click at [703, 1399] on button "Submit" at bounding box center [693, 1395] width 98 height 42
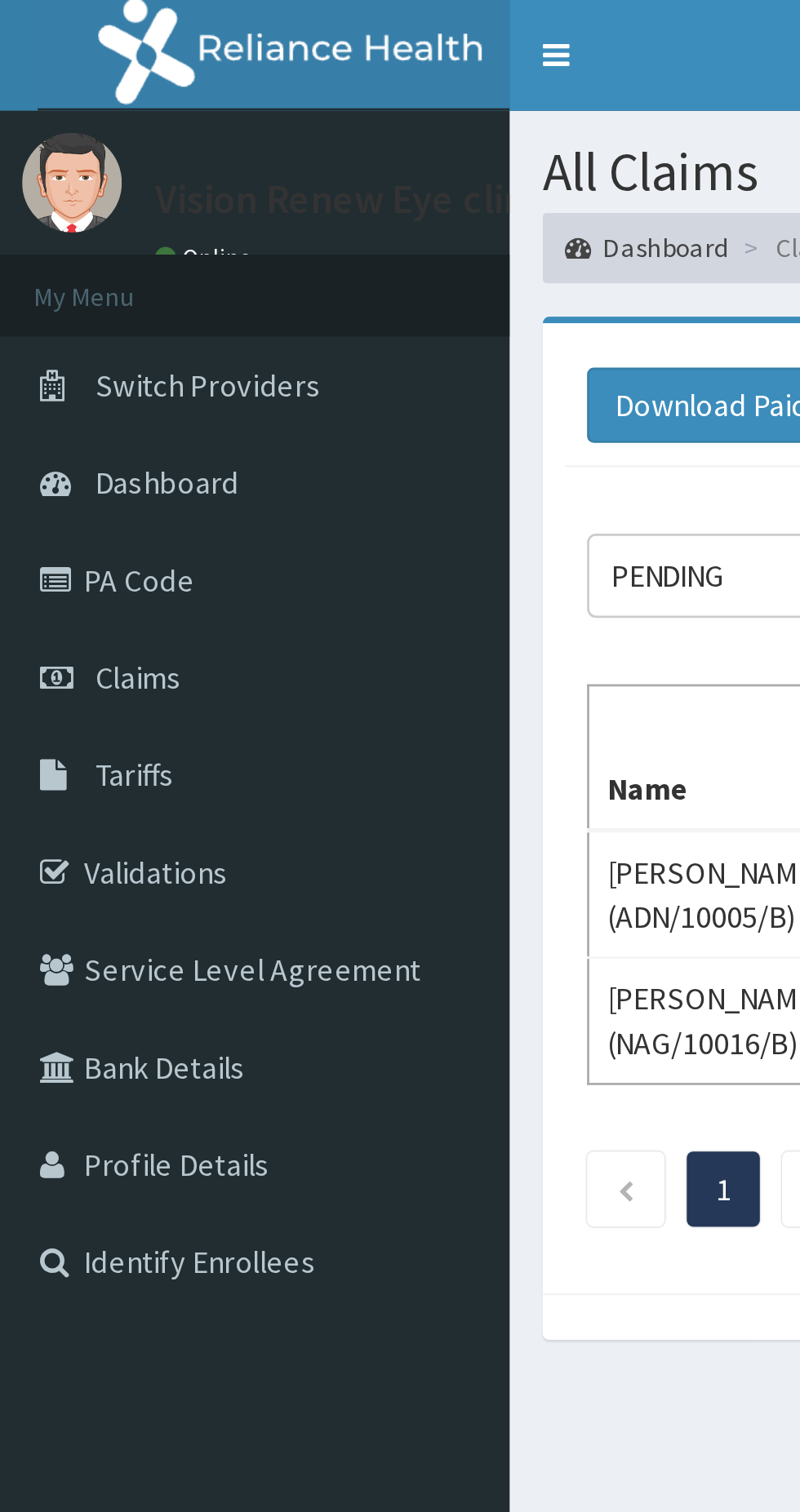
click at [58, 248] on span "Claims" at bounding box center [51, 250] width 32 height 15
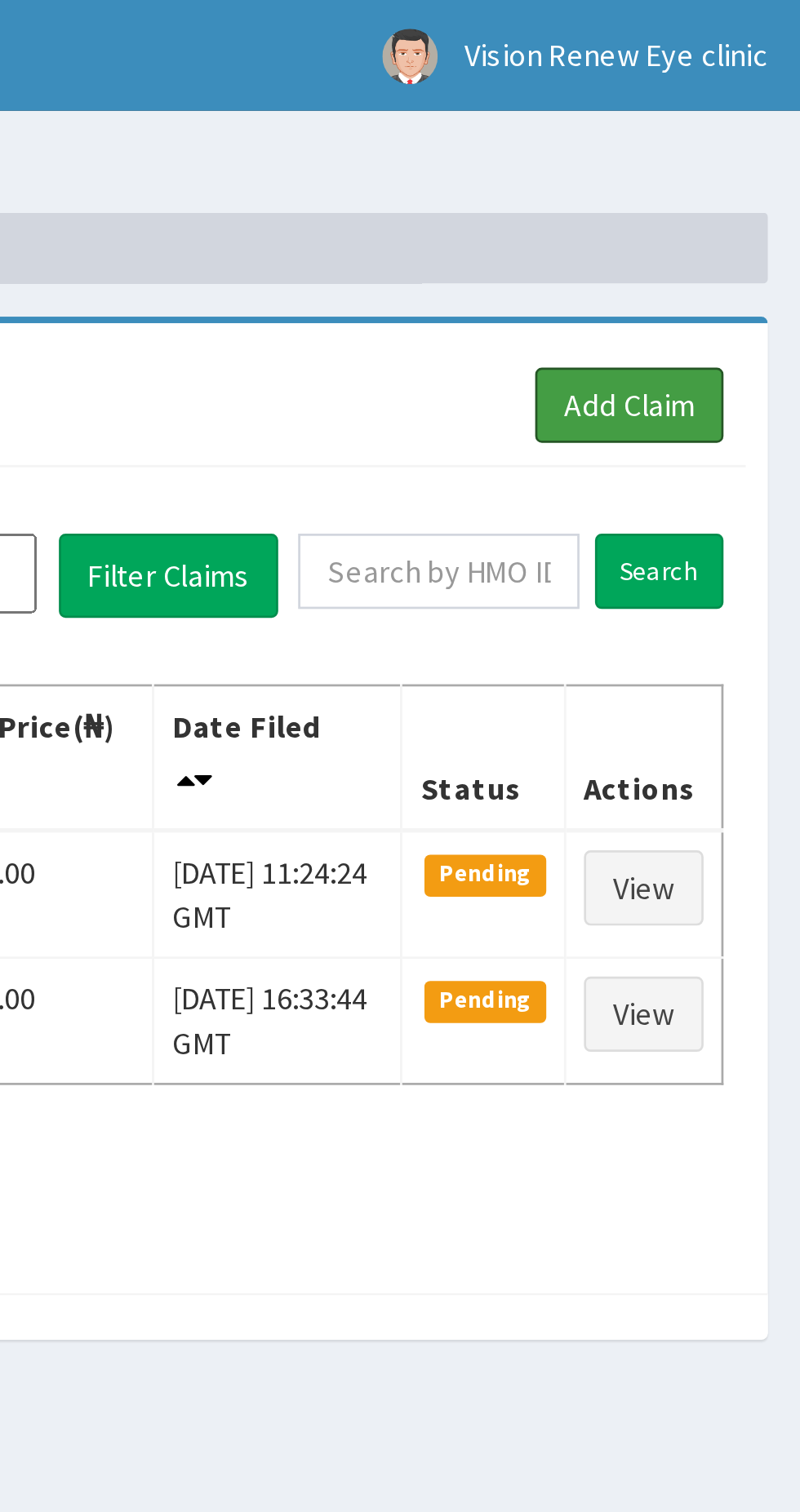
click at [741, 154] on link "Add Claim" at bounding box center [736, 149] width 69 height 28
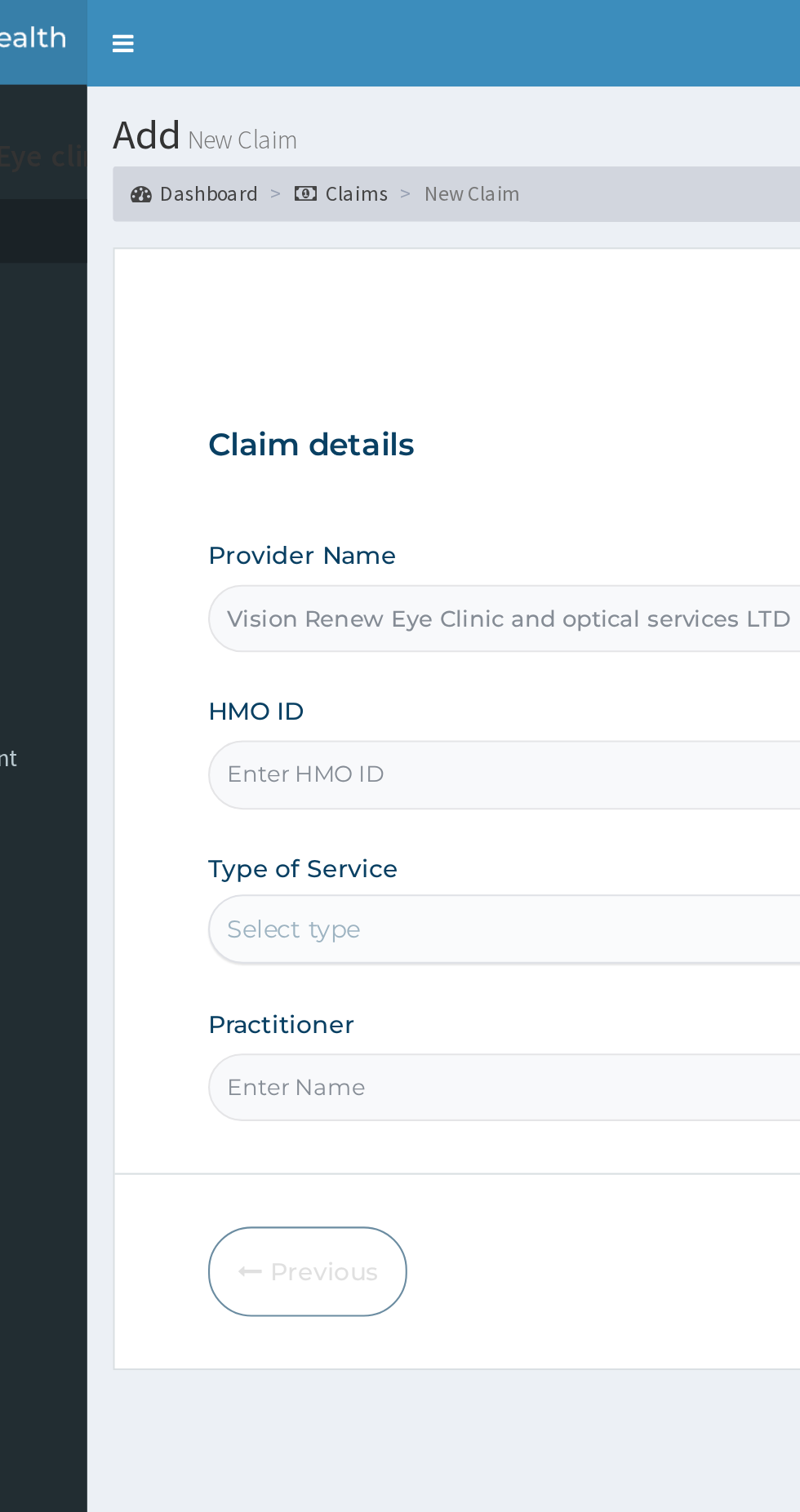
click at [366, 361] on input "HMO ID" at bounding box center [494, 365] width 498 height 32
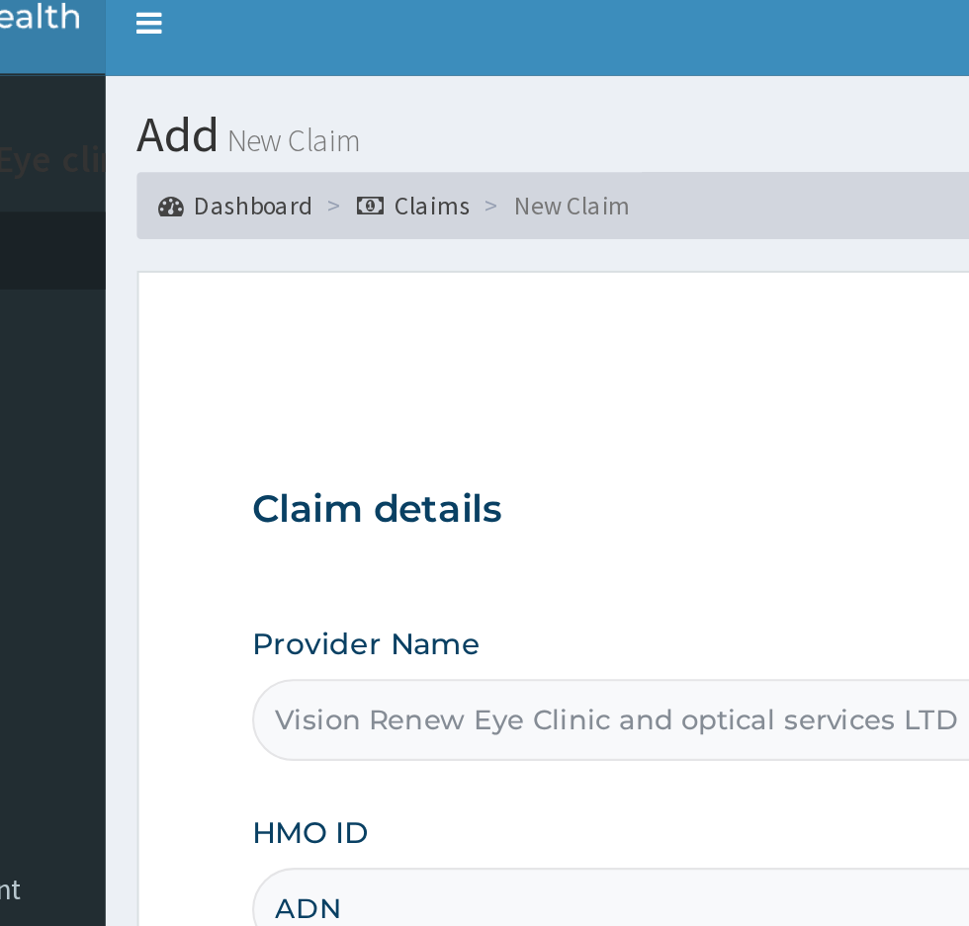
type input "ADN/10005/A"
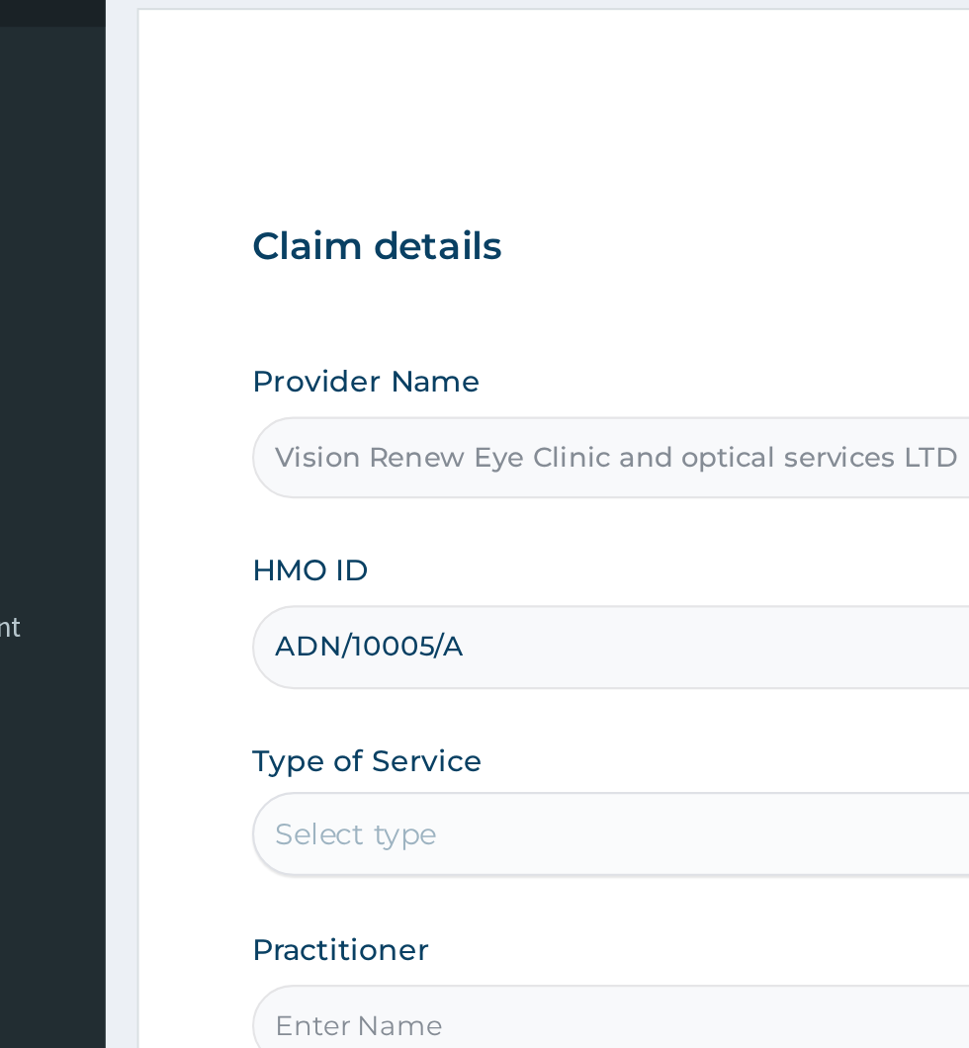
click at [501, 496] on div "Type of Service Select type" at bounding box center [536, 518] width 479 height 65
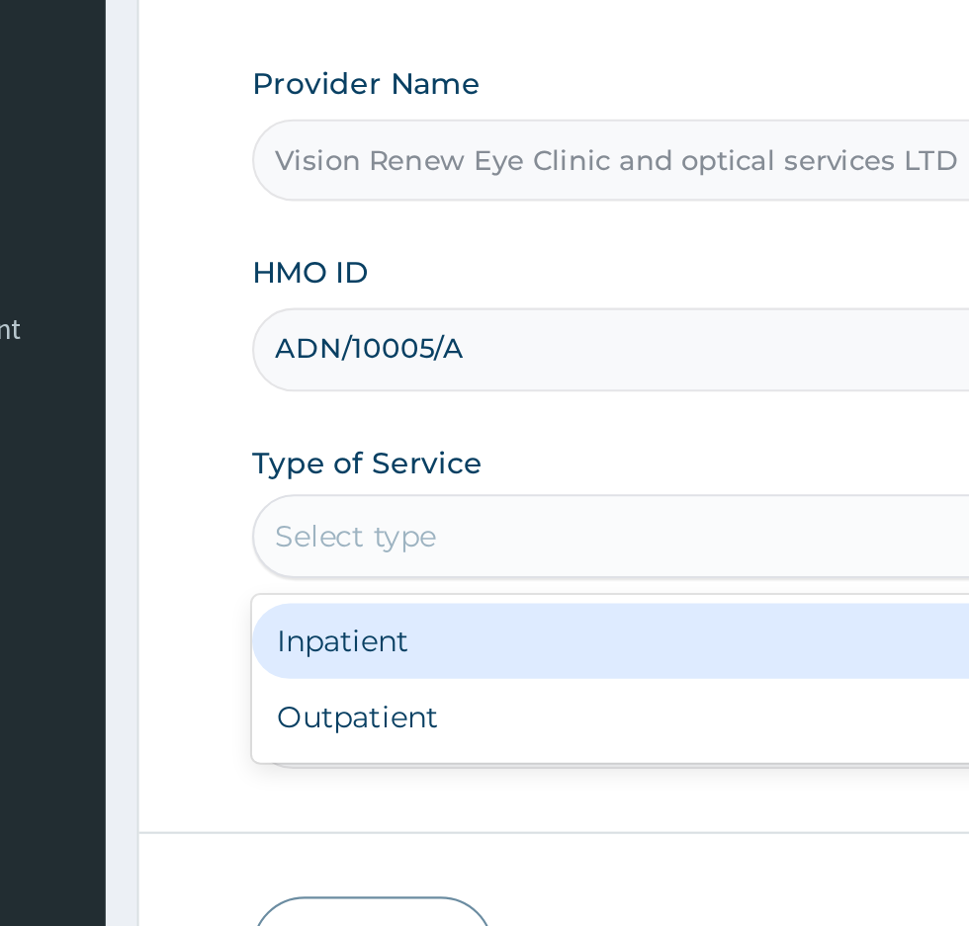
click at [407, 610] on div "Outpatient" at bounding box center [536, 616] width 479 height 36
type input "1"
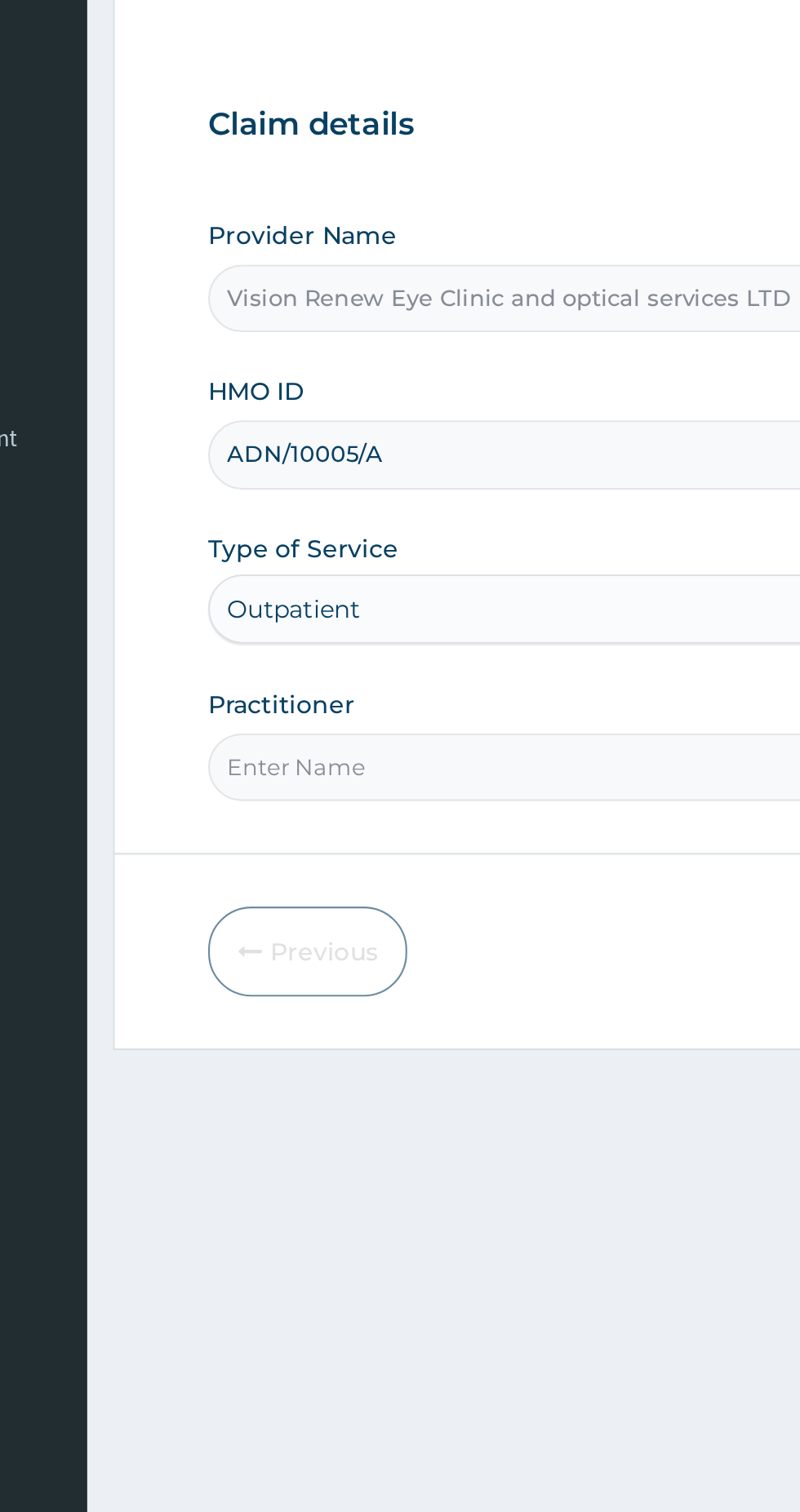
click at [412, 508] on input "Practitioner" at bounding box center [494, 513] width 498 height 32
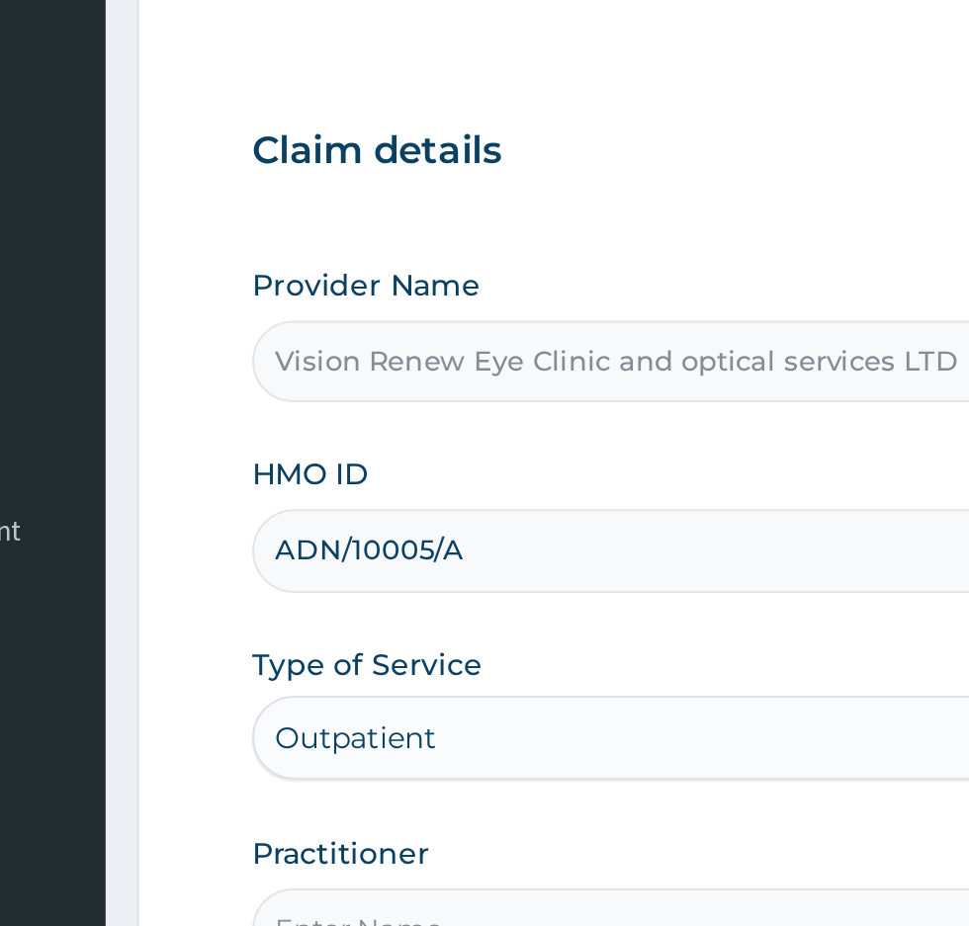
type input "Dr [PERSON_NAME]"
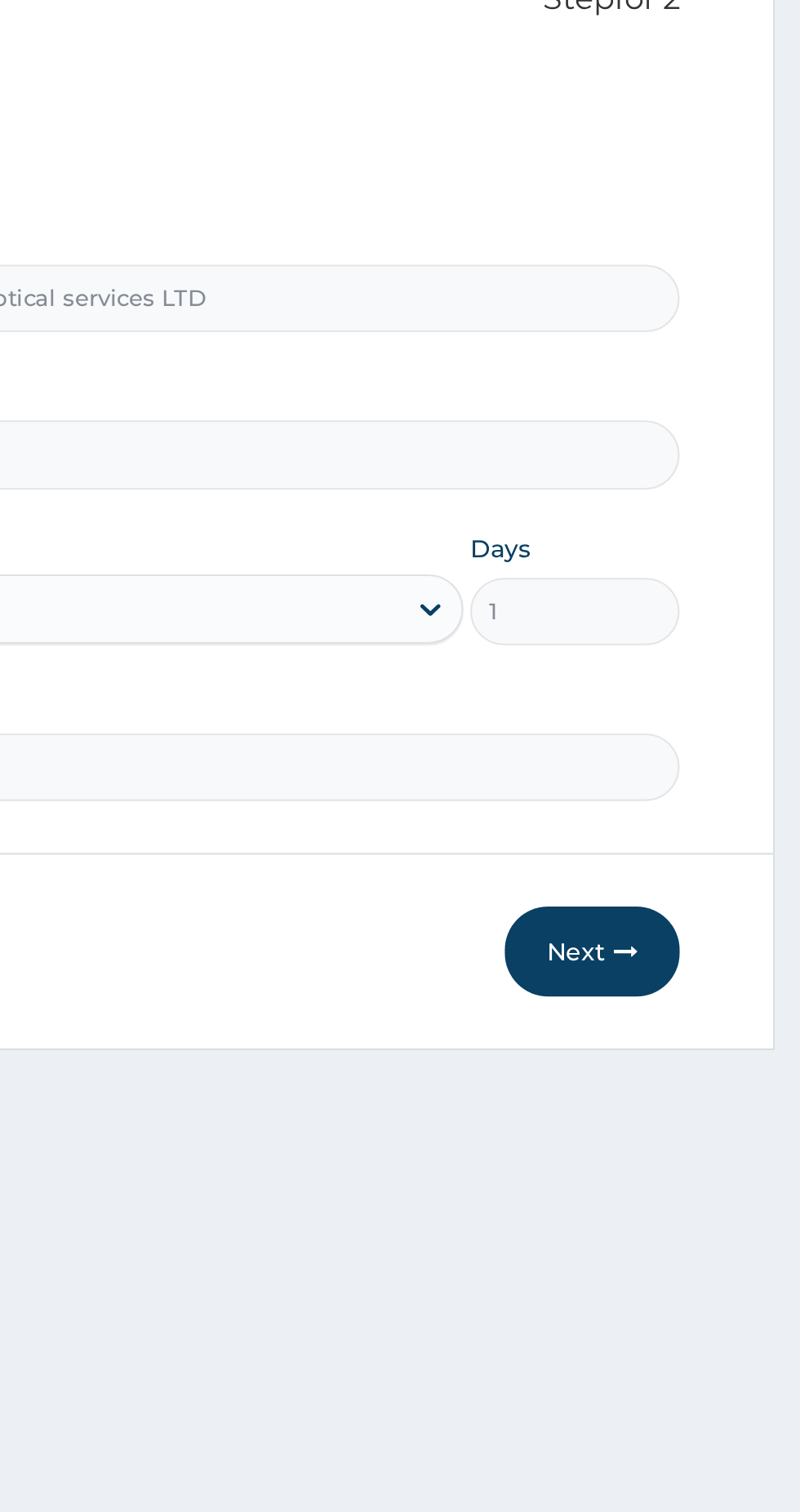
click at [697, 595] on button "Next" at bounding box center [702, 599] width 83 height 42
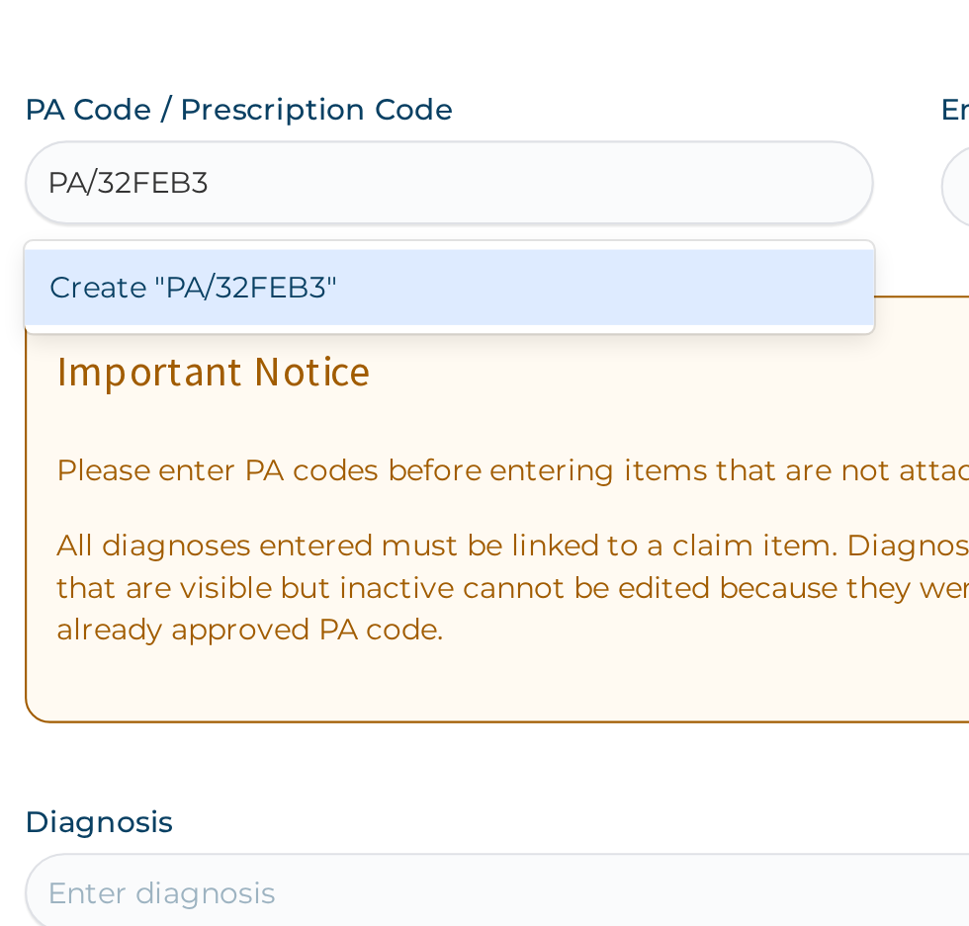
click at [522, 321] on div "Create "PA/32FEB3"" at bounding box center [497, 319] width 400 height 36
type input "PA/32FEB3"
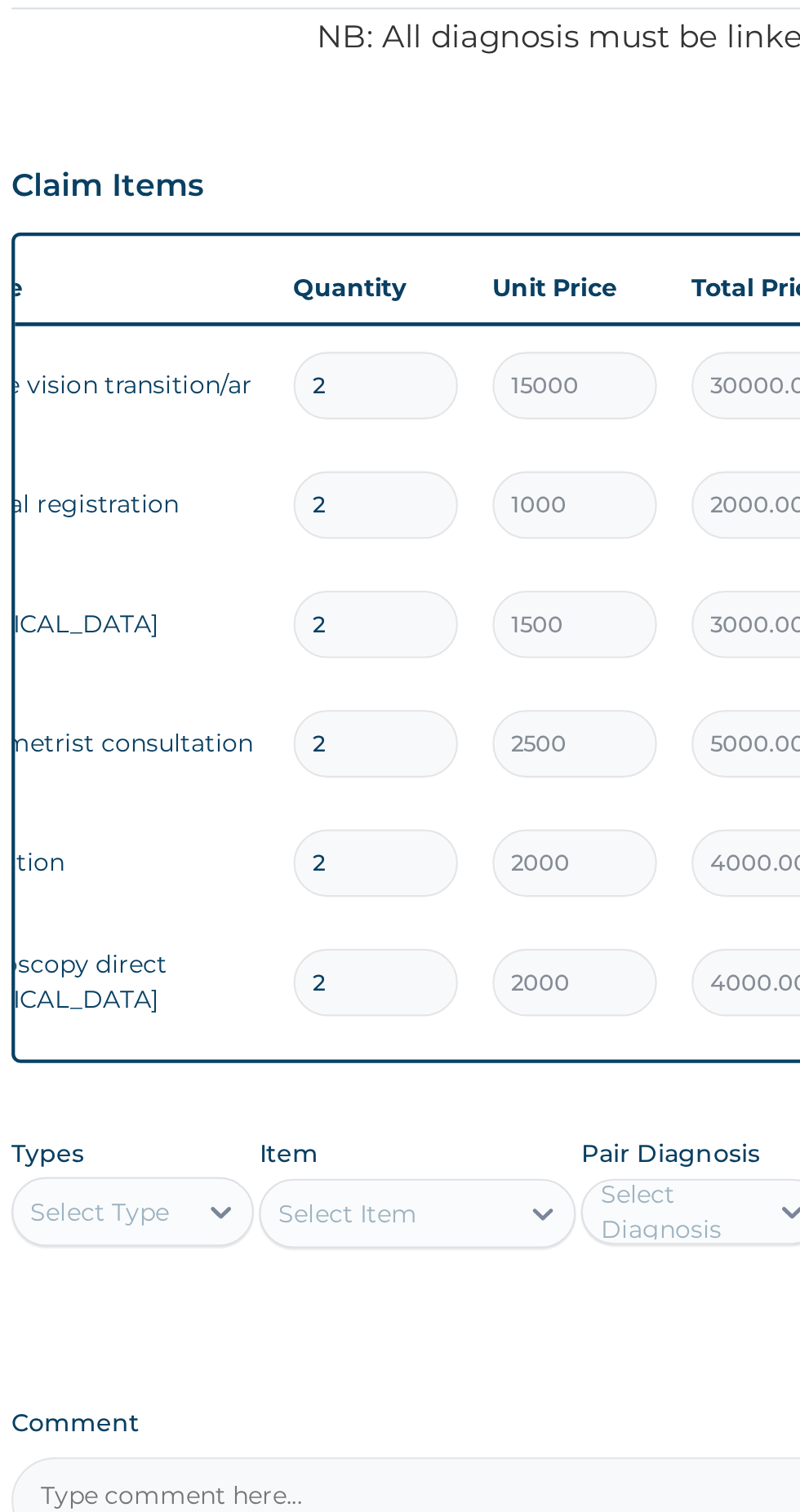
scroll to position [0, 98]
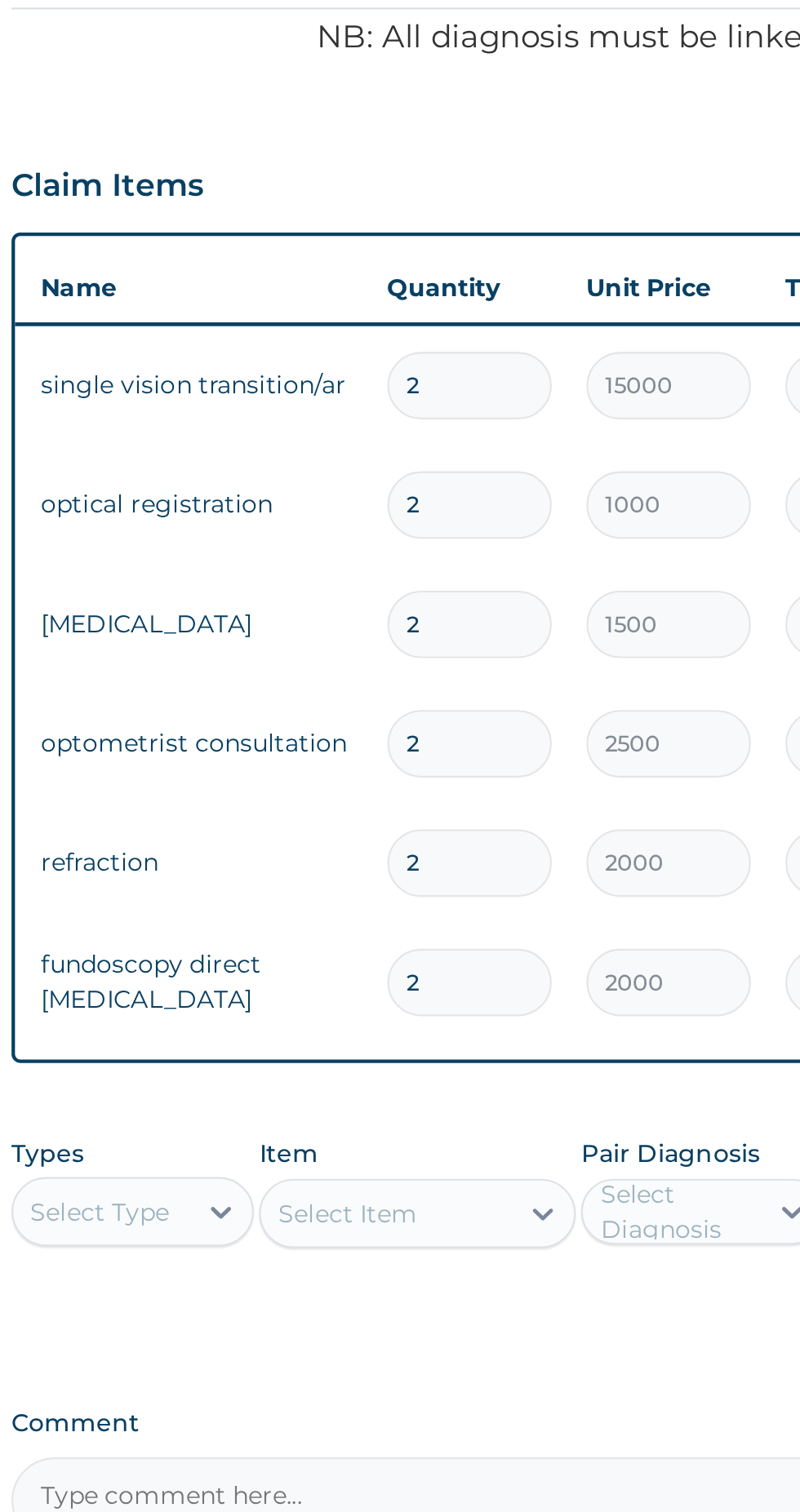
click at [457, 722] on input "2" at bounding box center [461, 725] width 78 height 32
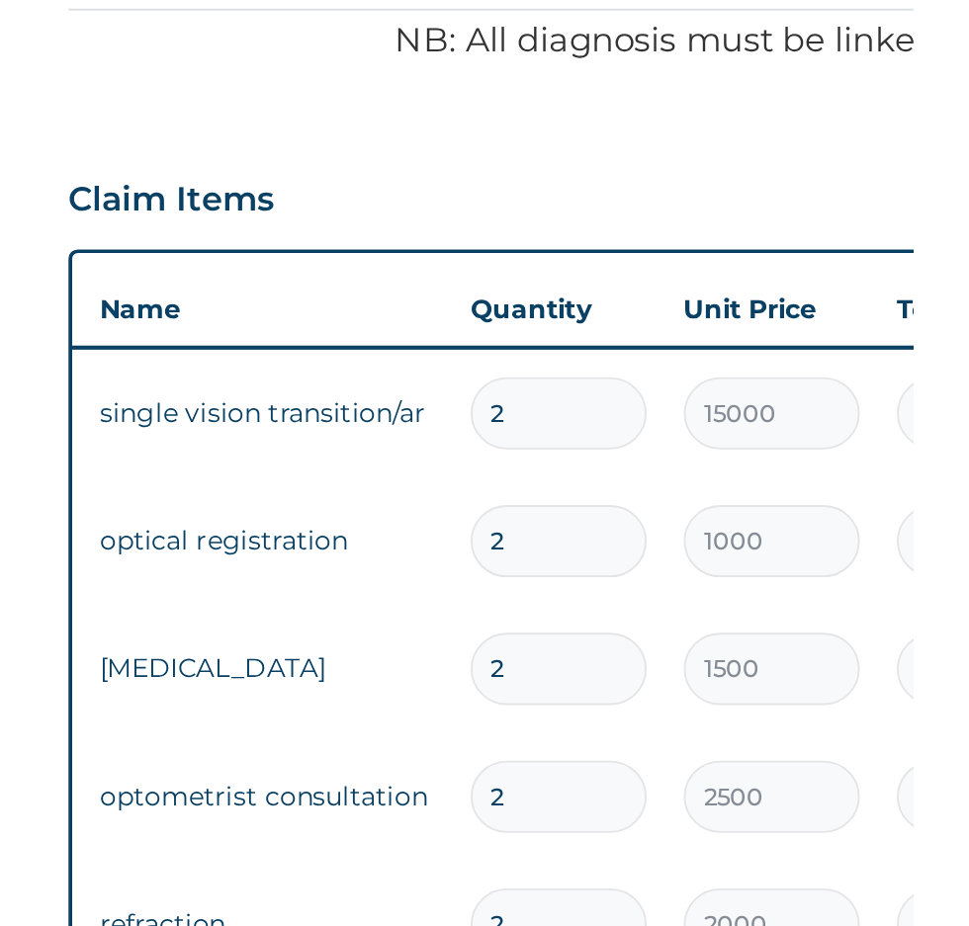
scroll to position [168, 0]
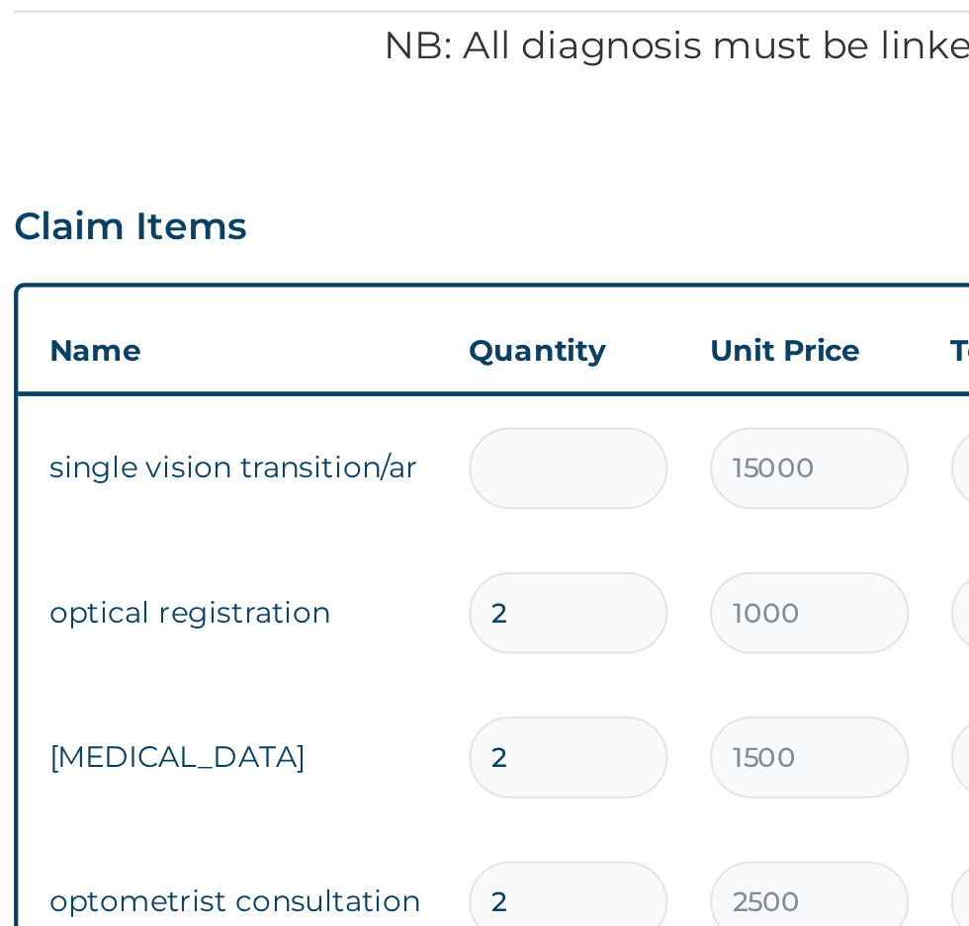
type input "0.00"
type input "1"
type input "15000.00"
type input "1"
click at [555, 786] on input "2" at bounding box center [558, 778] width 94 height 39
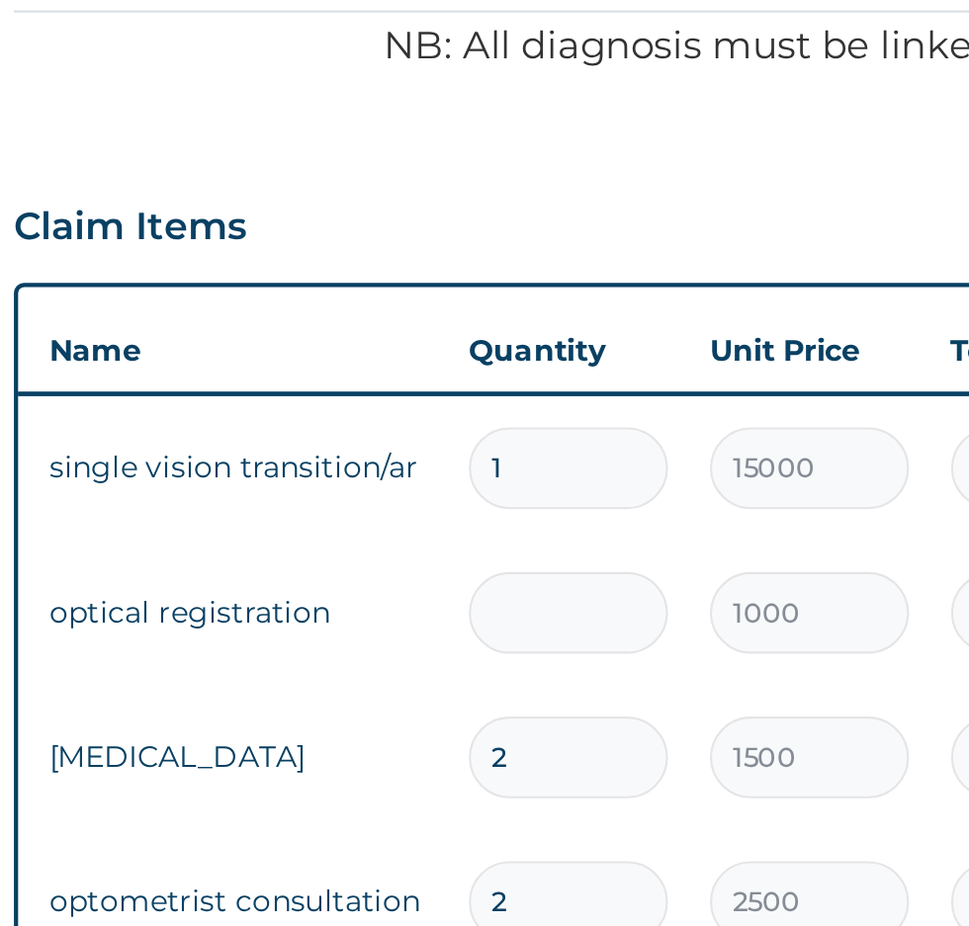
type input "0.00"
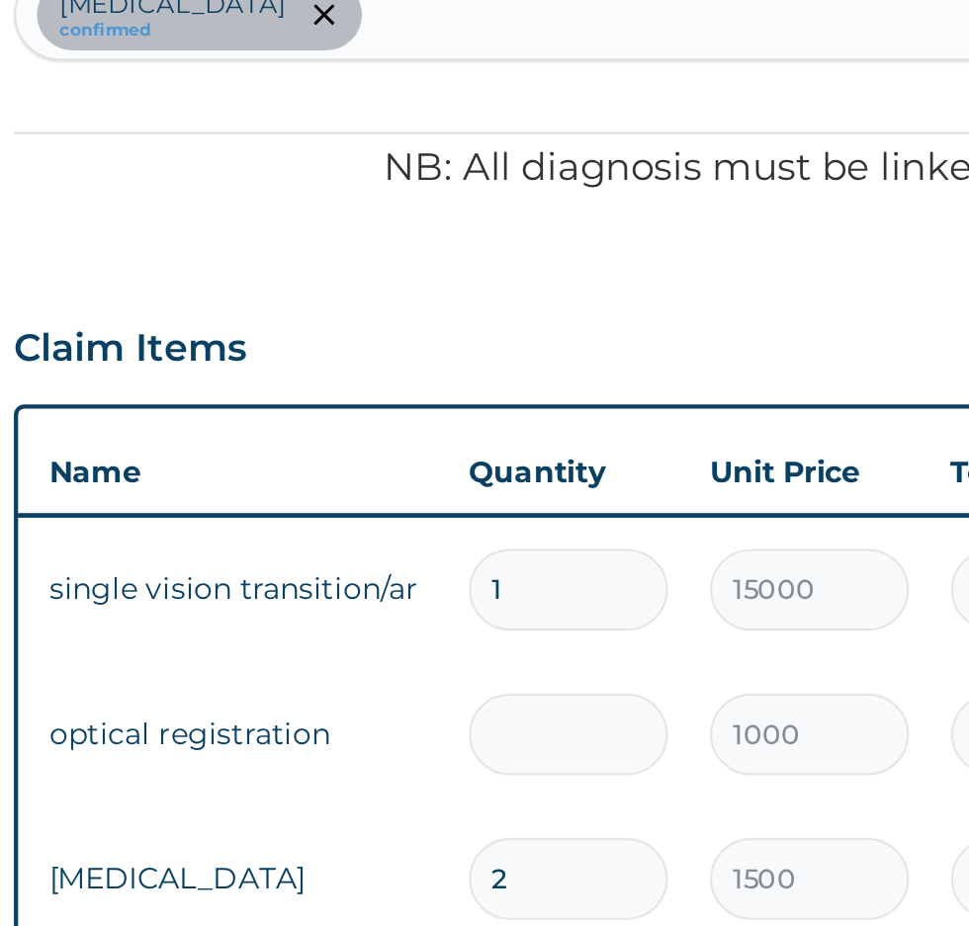
type input "1"
type input "1000.00"
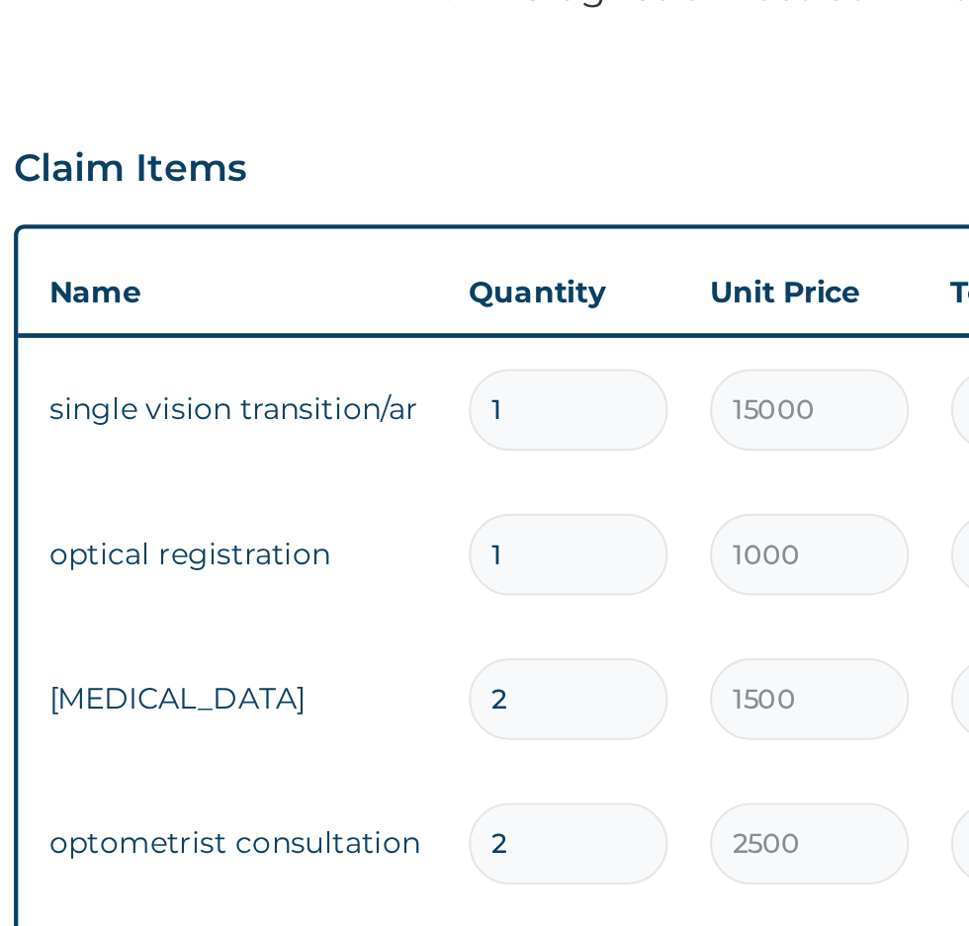
scroll to position [243, 0]
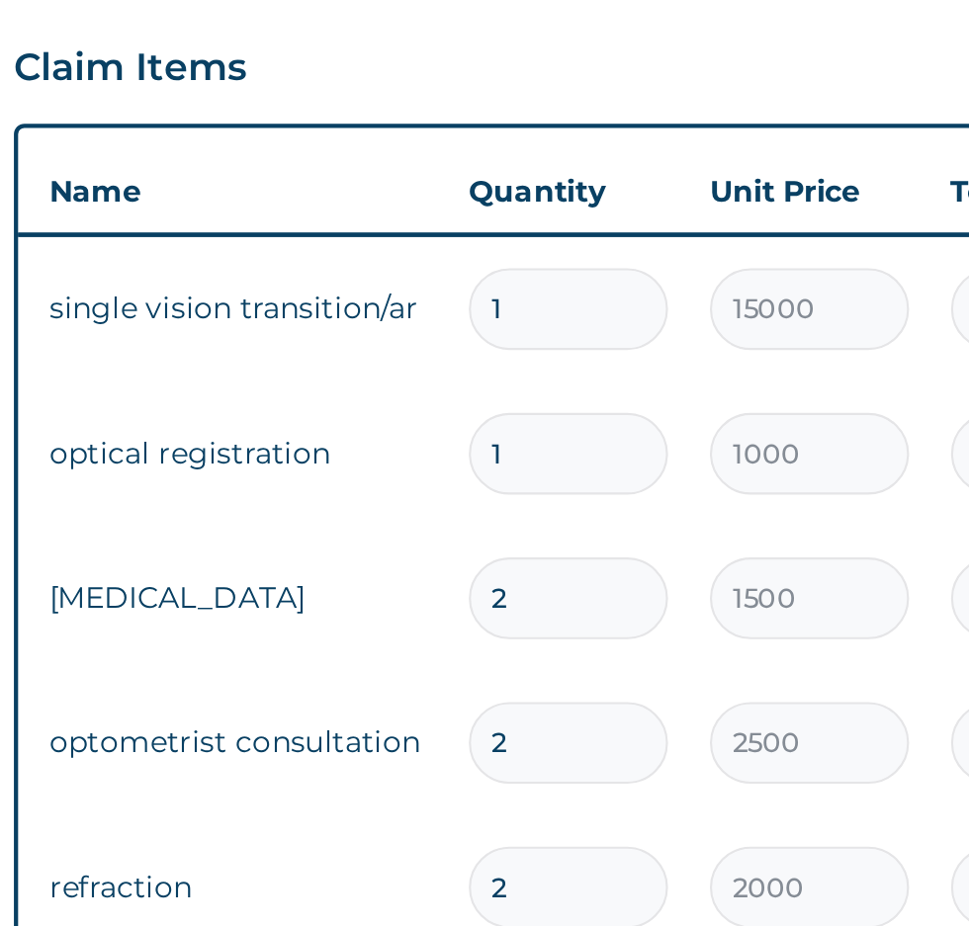
type input "1"
click at [546, 777] on input "2" at bounding box center [558, 771] width 94 height 39
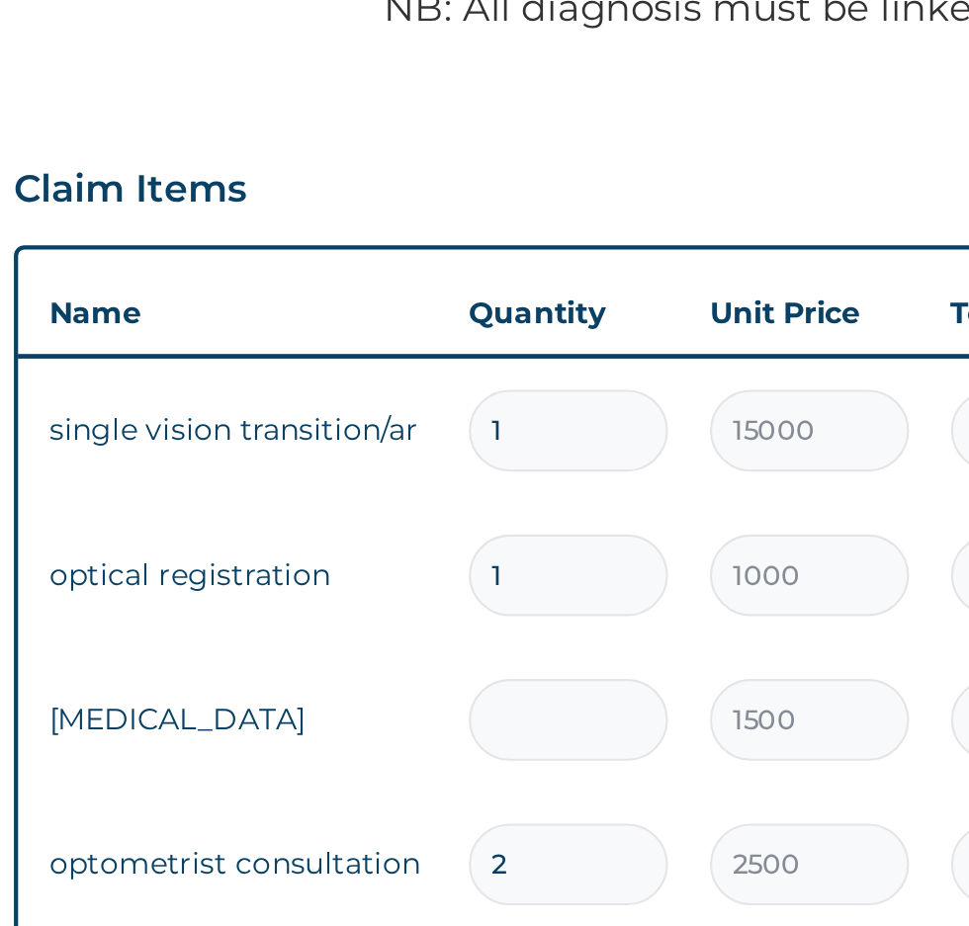
type input "0.00"
type input "1"
type input "1500.00"
type input "1"
click at [555, 848] on input "2" at bounding box center [558, 839] width 94 height 39
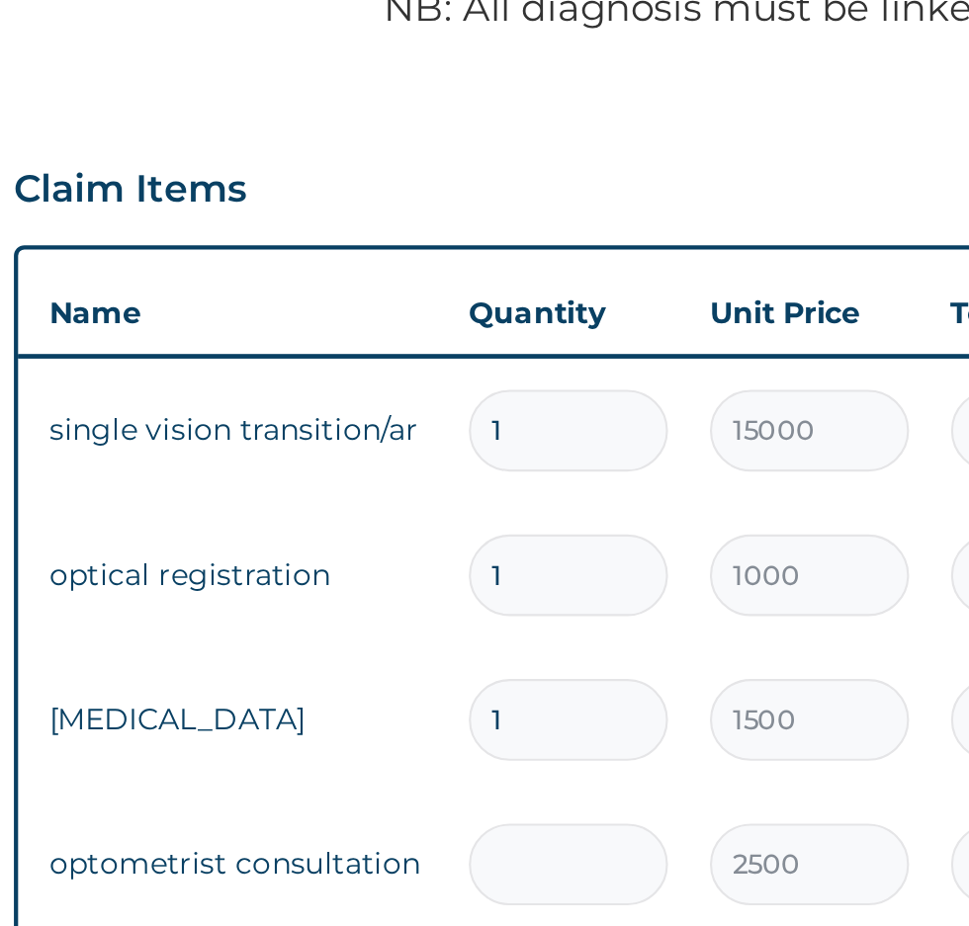
type input "0.00"
type input "1"
type input "2500.00"
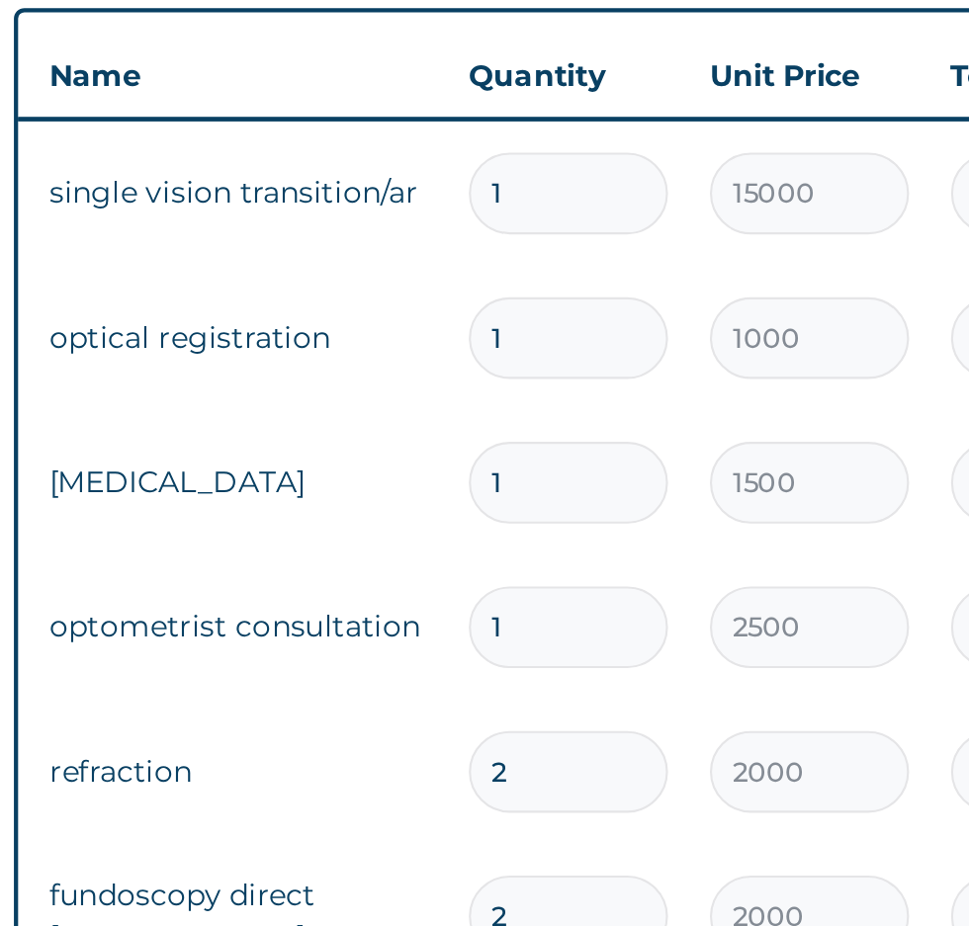
scroll to position [374, 0]
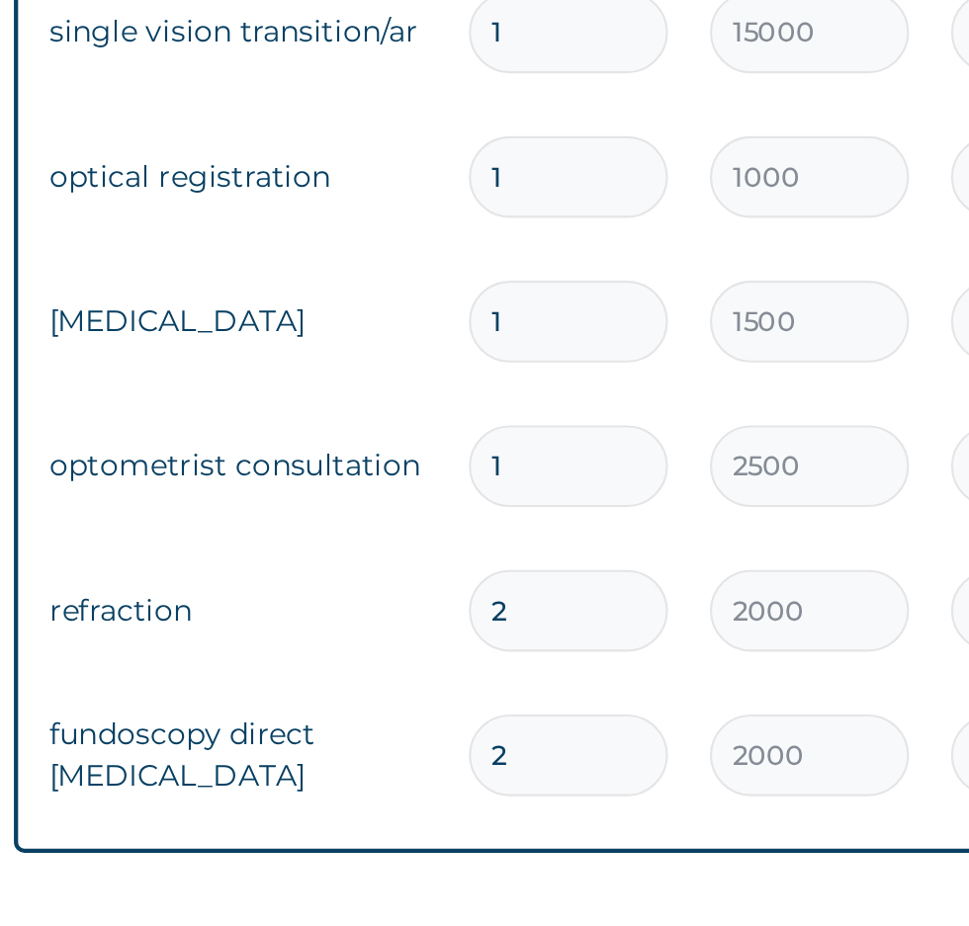
type input "1"
click at [554, 779] on input "2" at bounding box center [558, 777] width 94 height 39
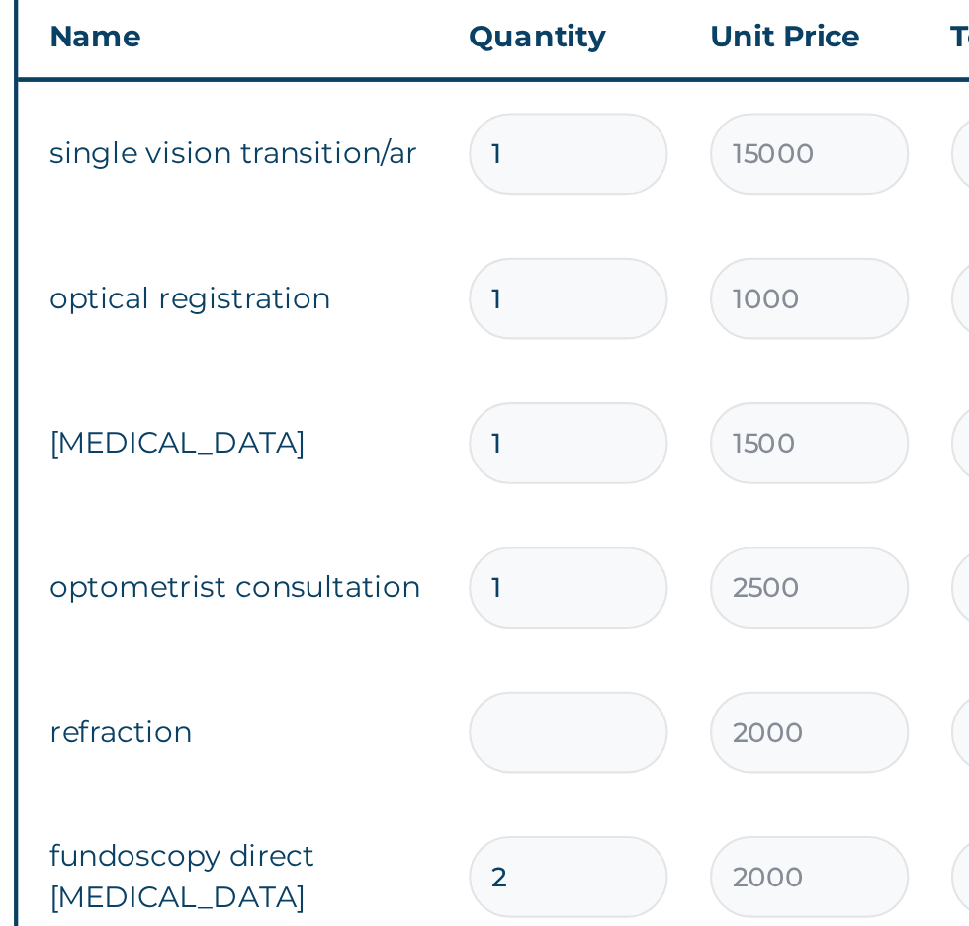
type input "0.00"
type input "1"
type input "2000.00"
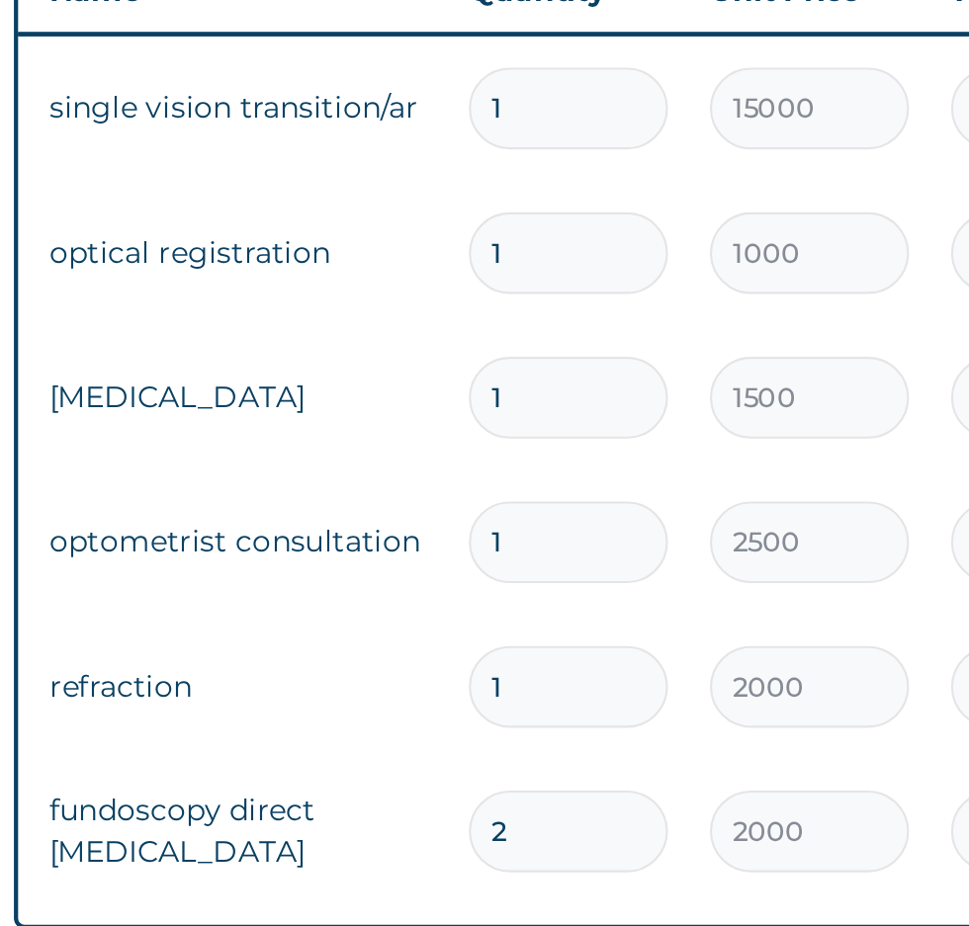
scroll to position [419, 0]
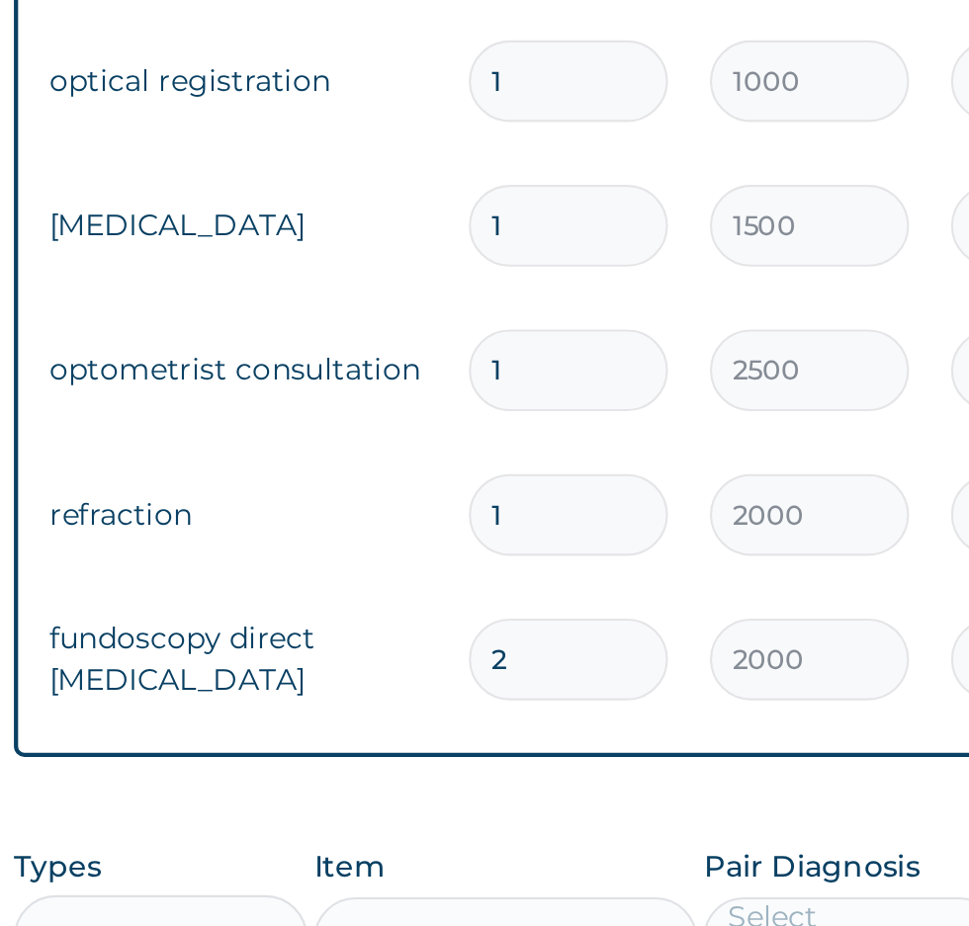
type input "1"
click at [569, 807] on input "2" at bounding box center [558, 800] width 94 height 39
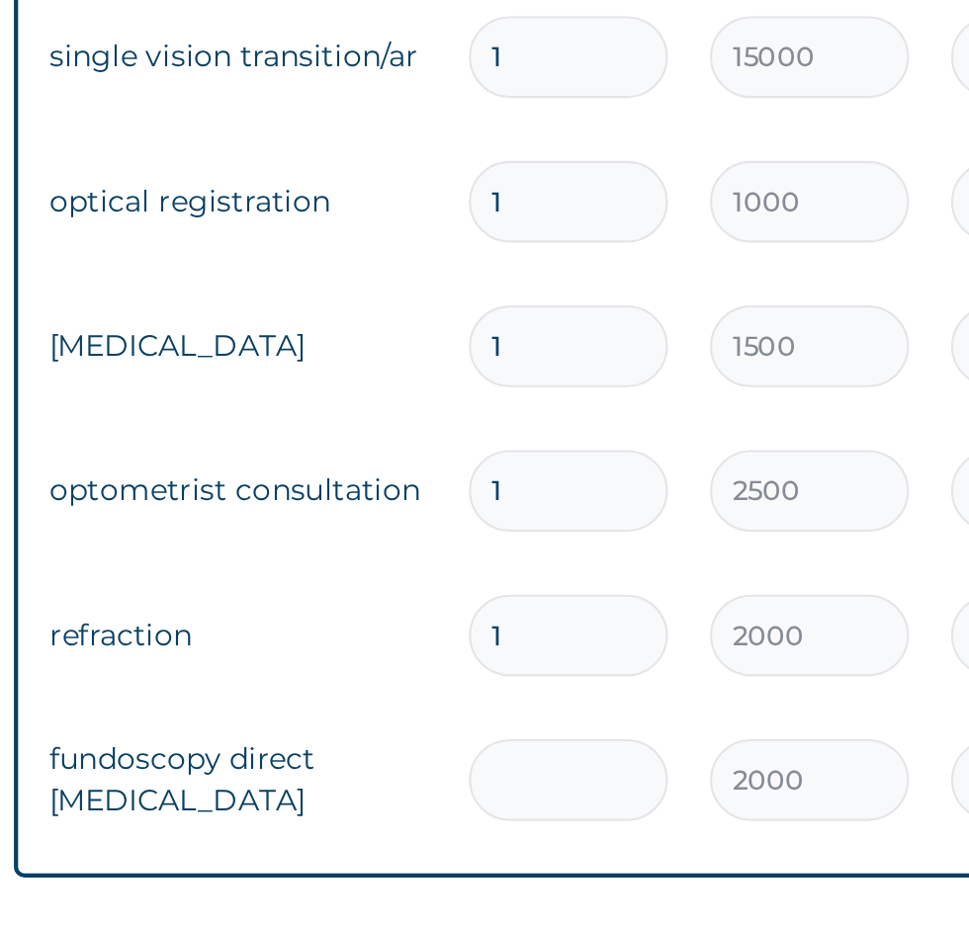
type input "0.00"
type input "1"
type input "2000.00"
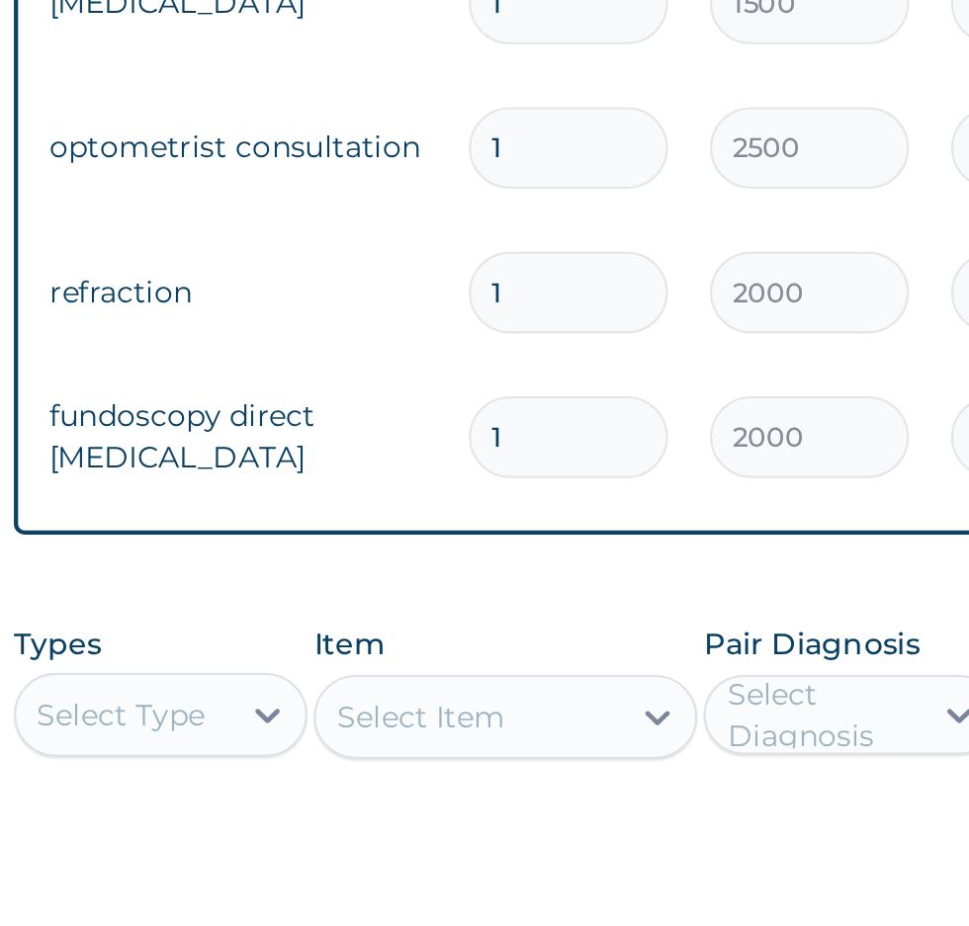
scroll to position [527, 0]
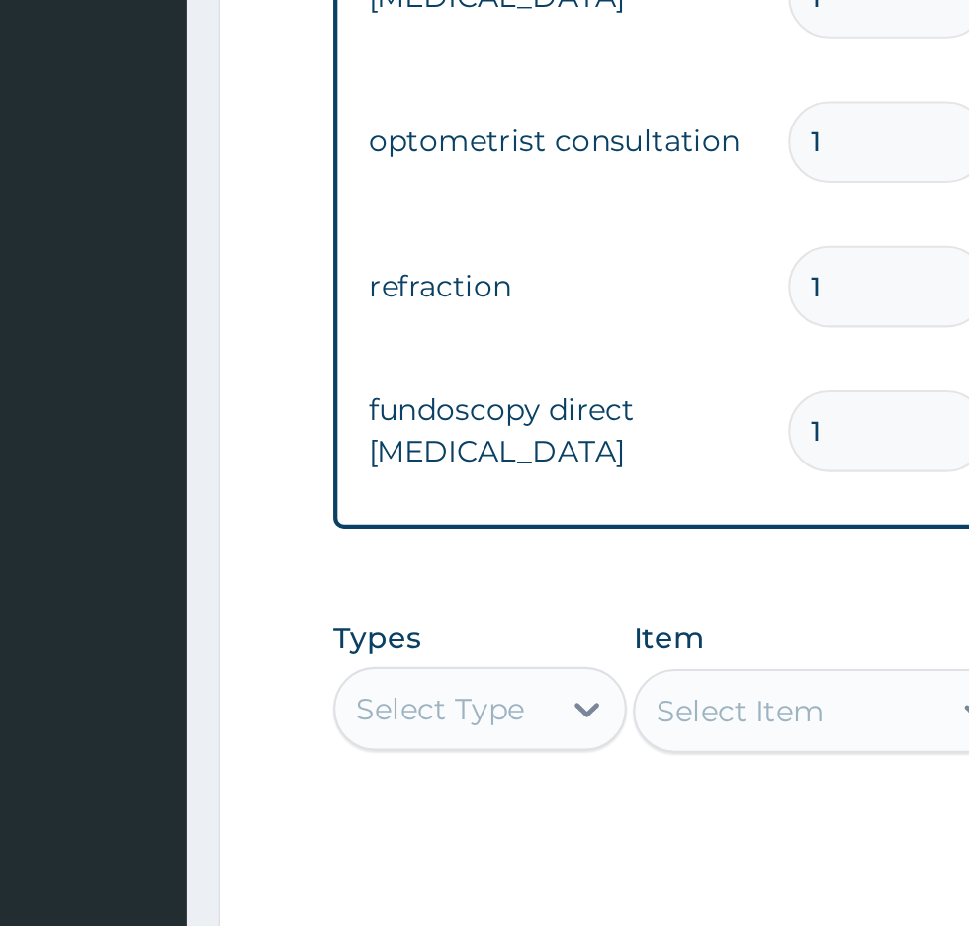
type input "1"
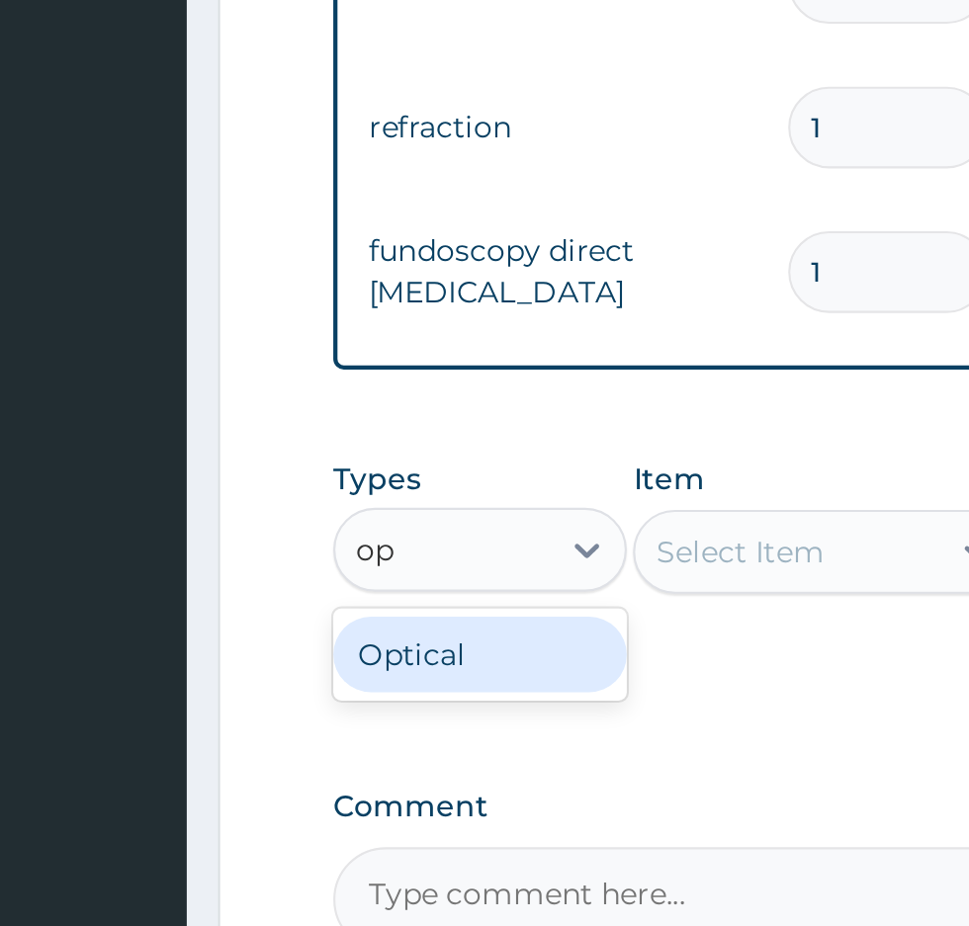
scroll to position [621, 0]
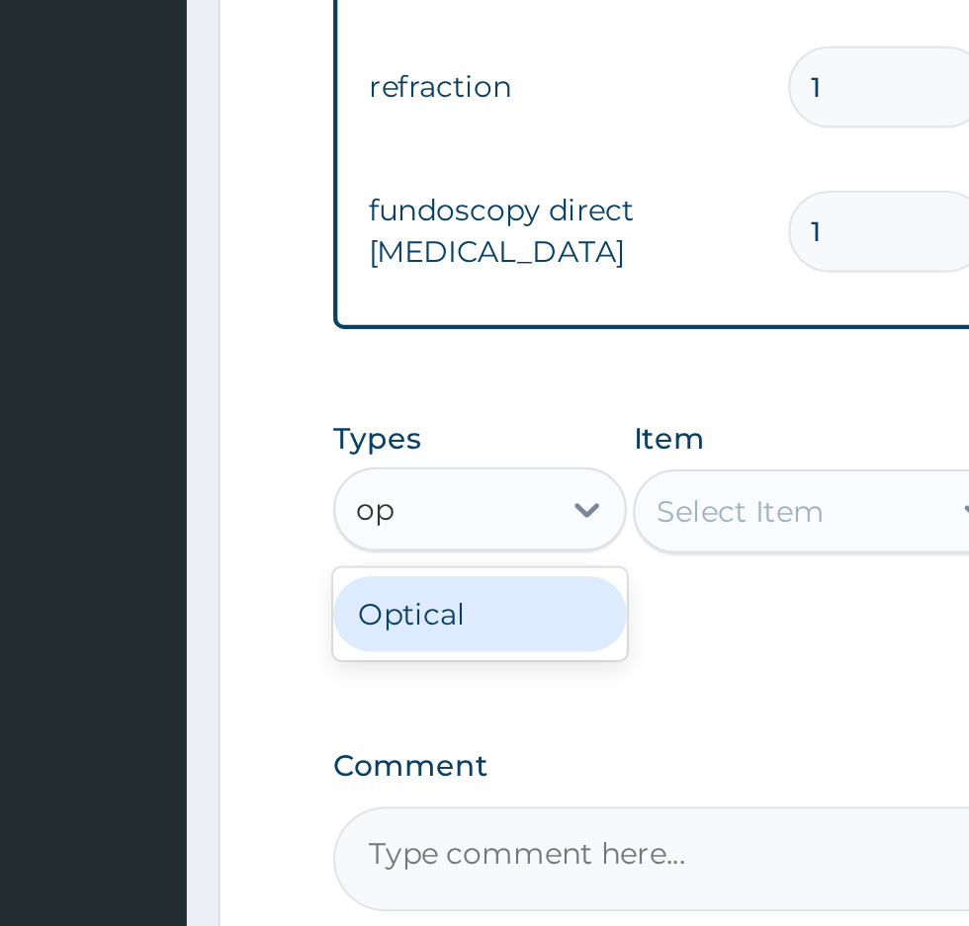
click at [388, 790] on div "Optical" at bounding box center [366, 779] width 138 height 36
type input "op"
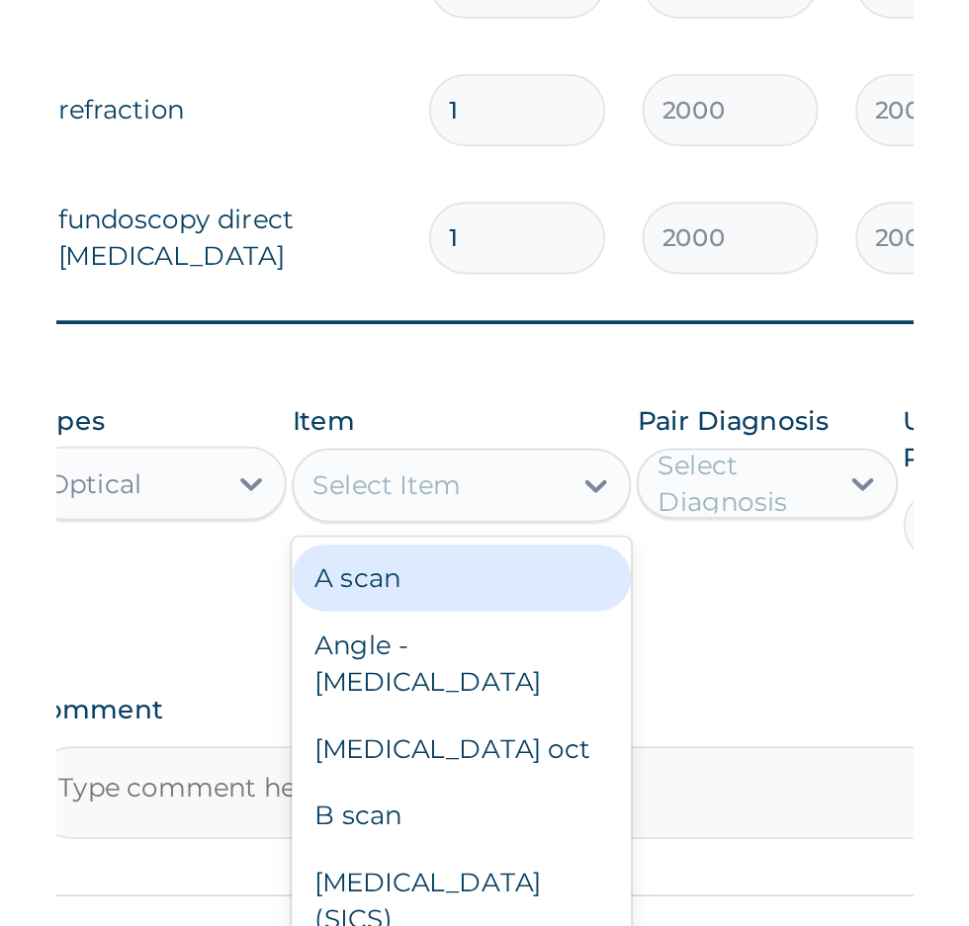
scroll to position [618, 0]
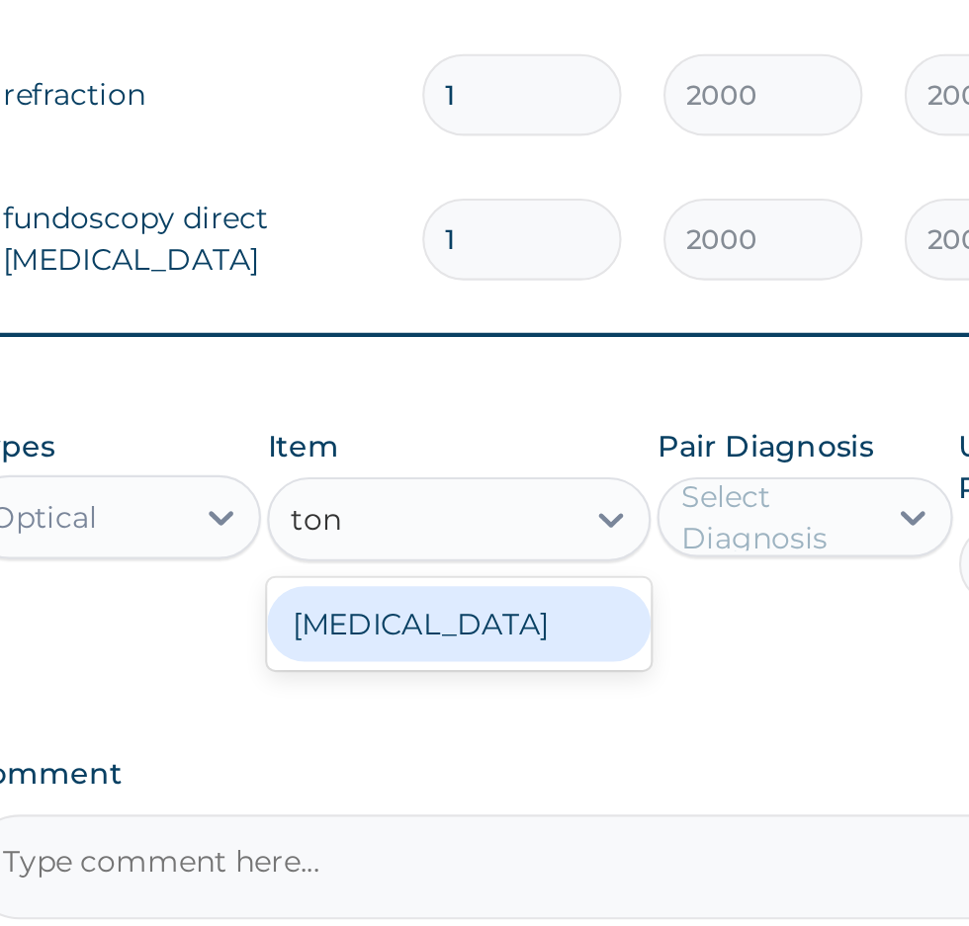
click at [558, 788] on div "[MEDICAL_DATA]" at bounding box center [528, 783] width 181 height 36
type input "ton"
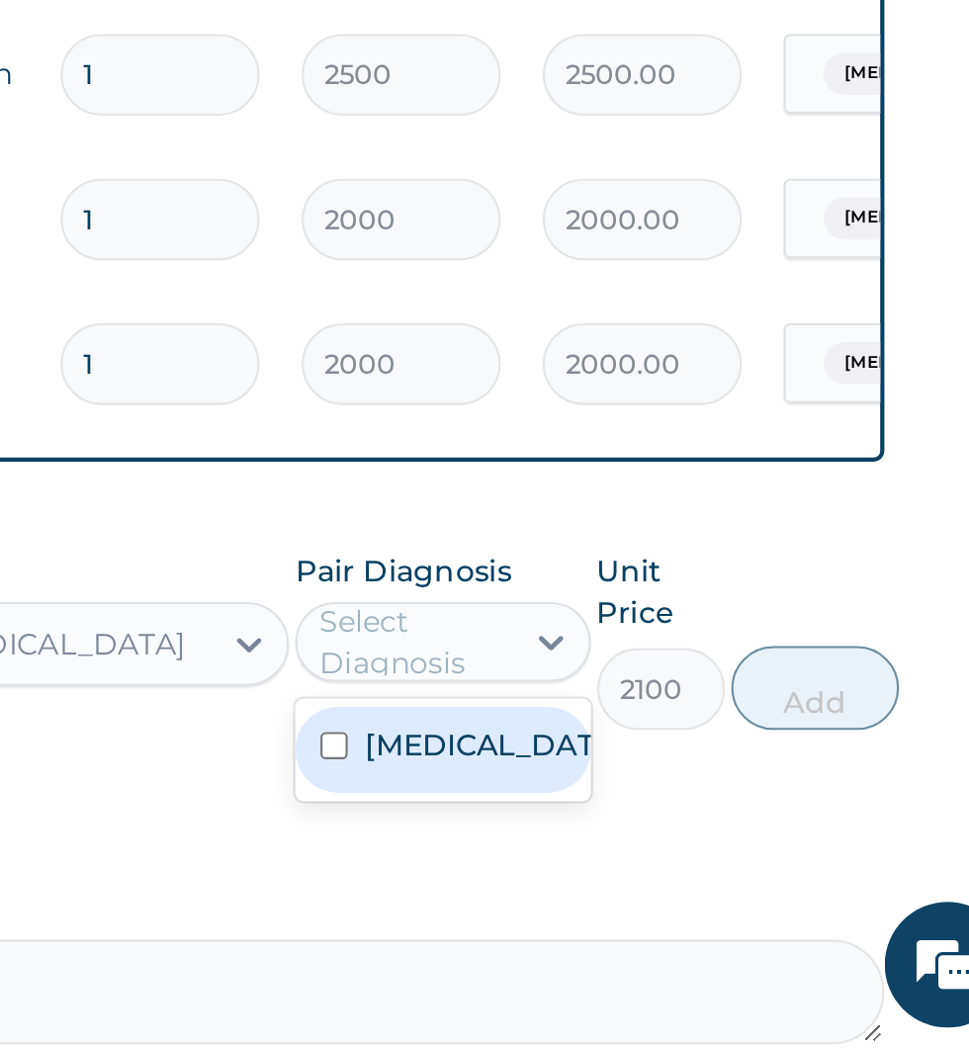
scroll to position [617, 0]
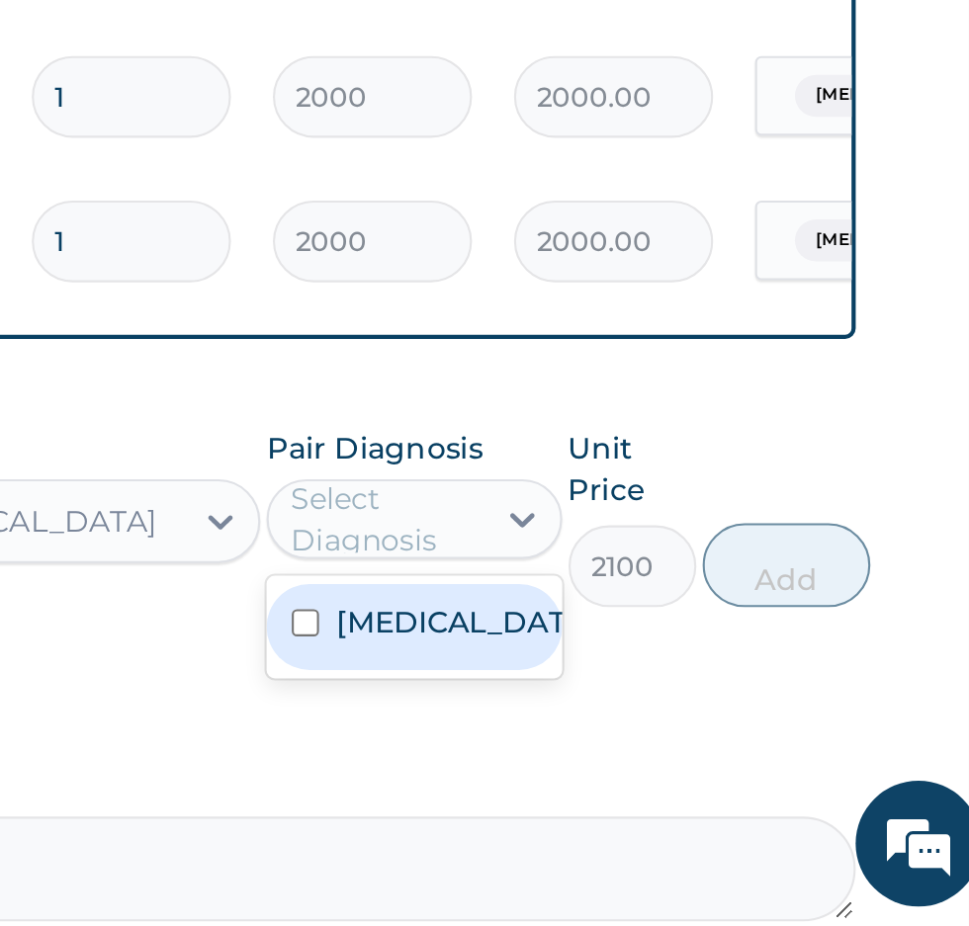
click at [709, 791] on label "[MEDICAL_DATA]" at bounding box center [711, 782] width 115 height 20
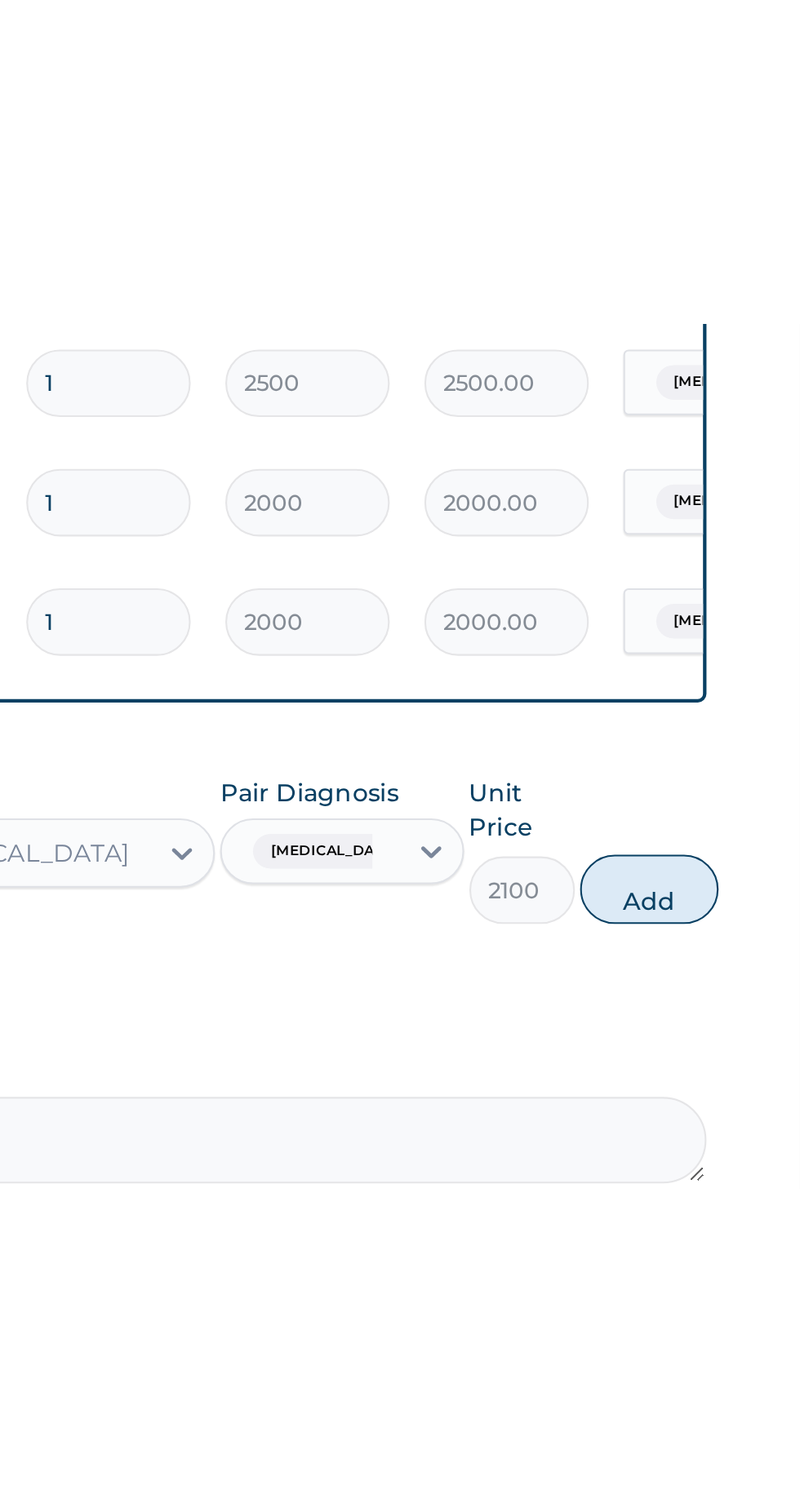
scroll to position [0, 0]
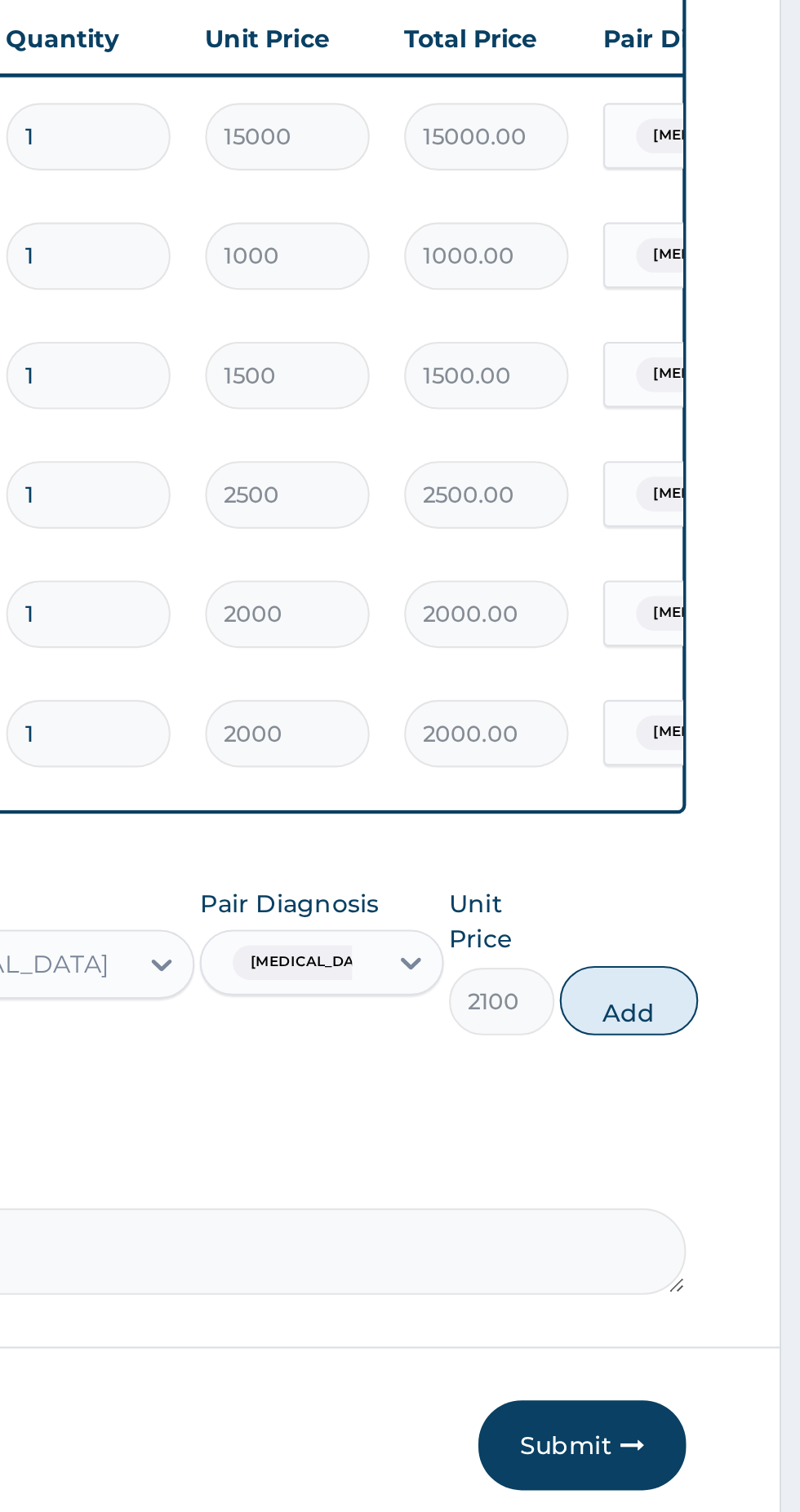
click at [723, 1136] on button "Add" at bounding box center [715, 1132] width 65 height 33
type input "0"
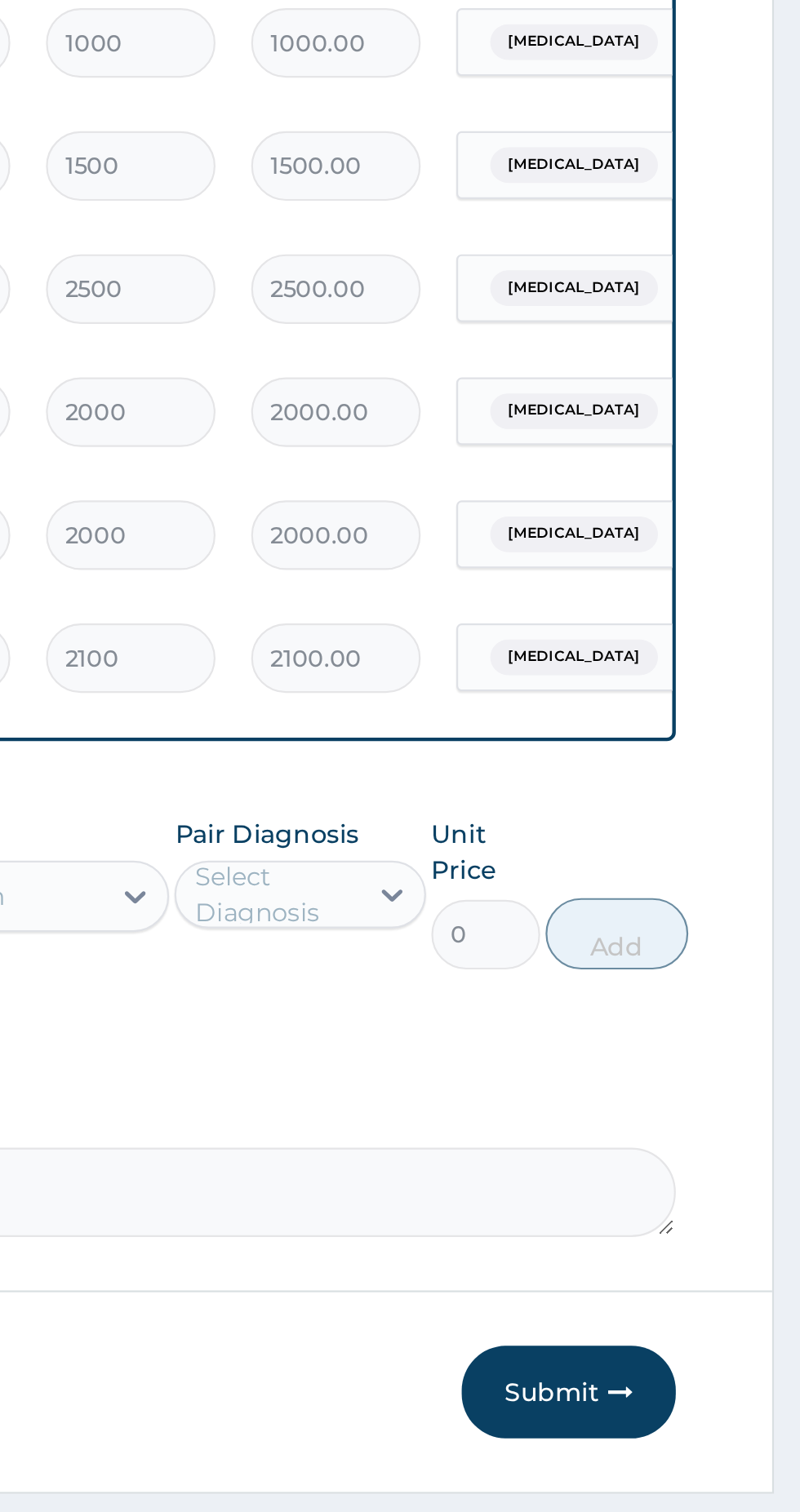
scroll to position [7, 0]
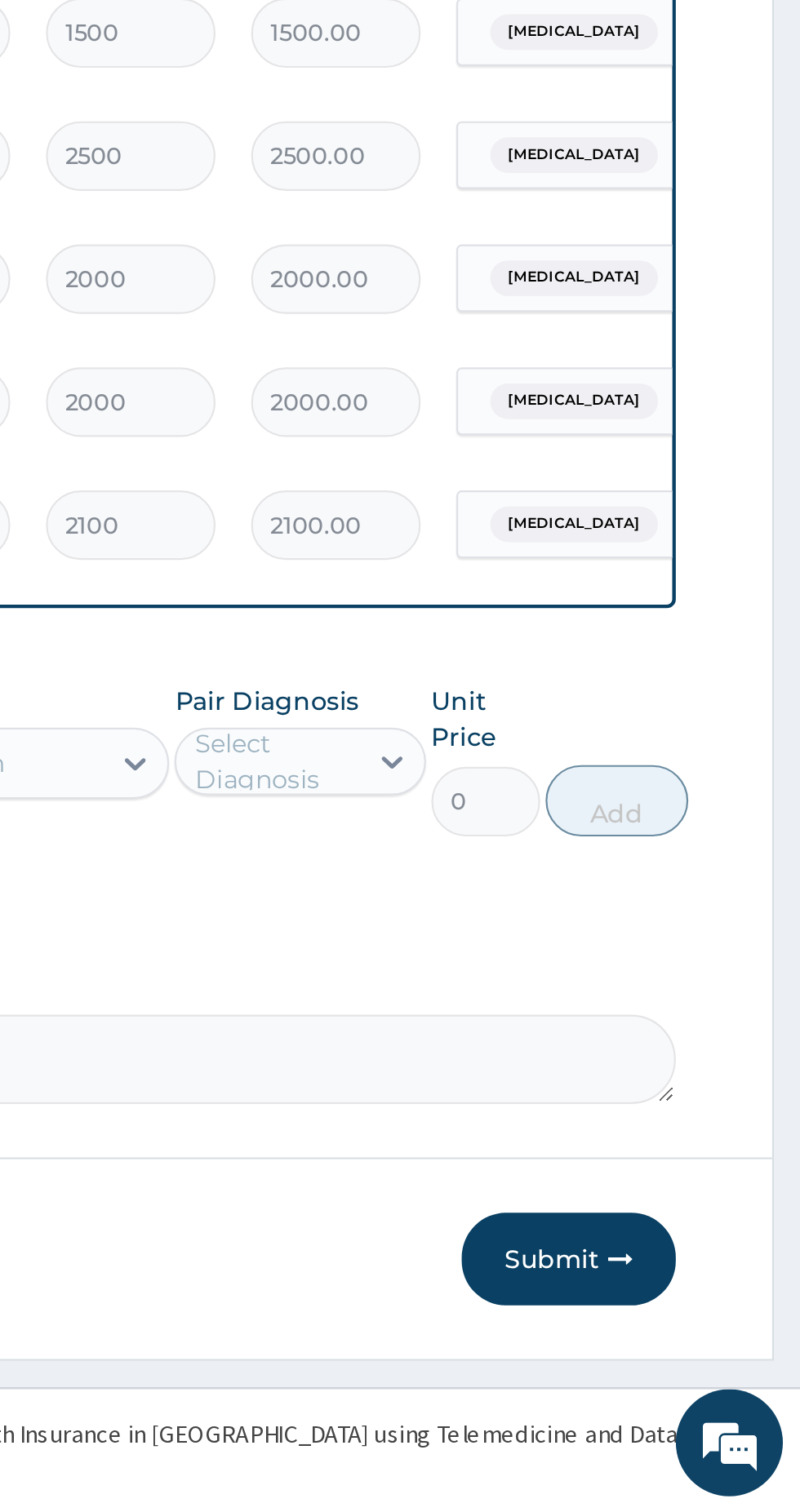
click at [696, 1395] on button "Submit" at bounding box center [693, 1395] width 98 height 42
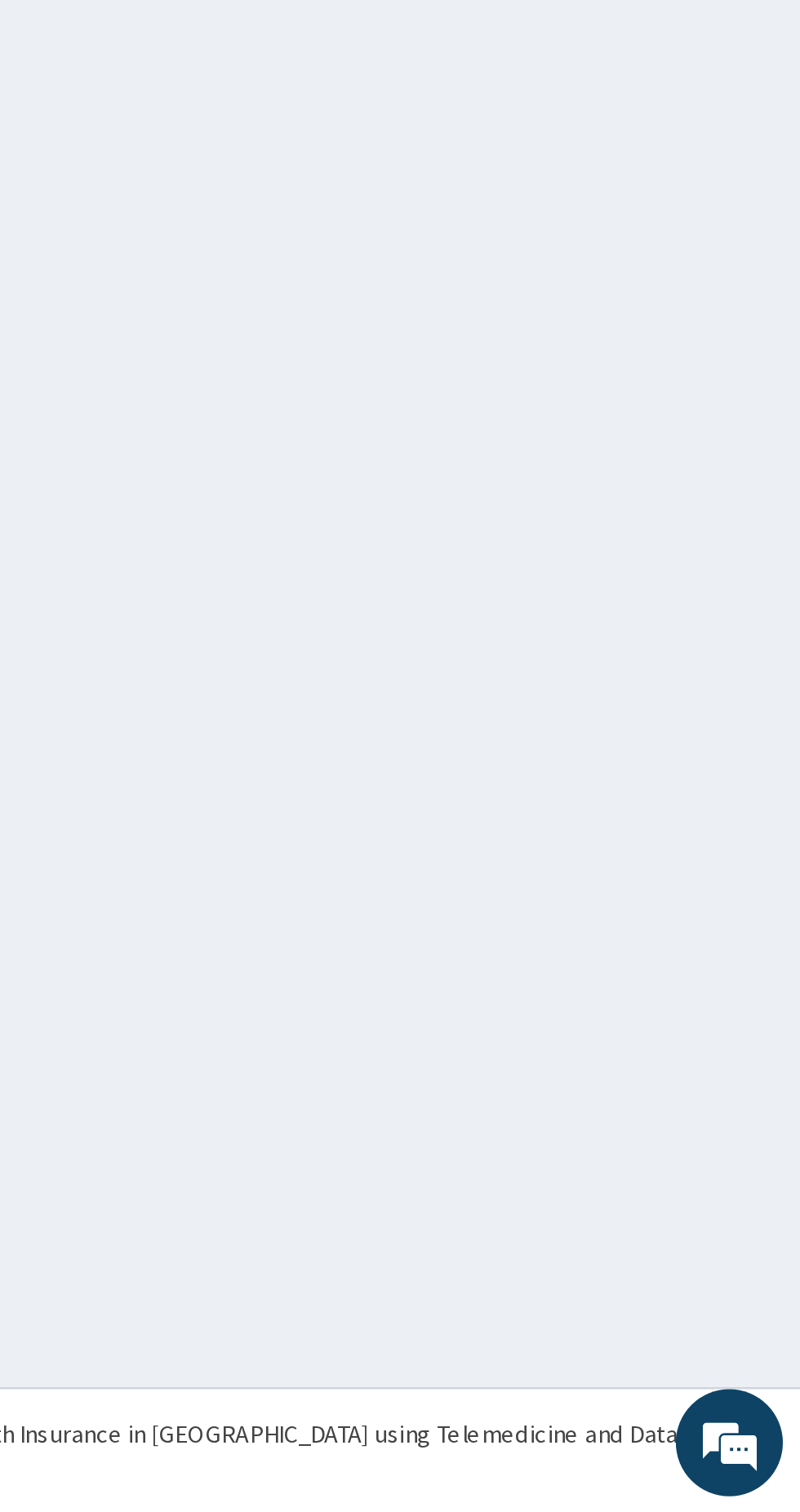
scroll to position [0, 0]
